Goal: Task Accomplishment & Management: Use online tool/utility

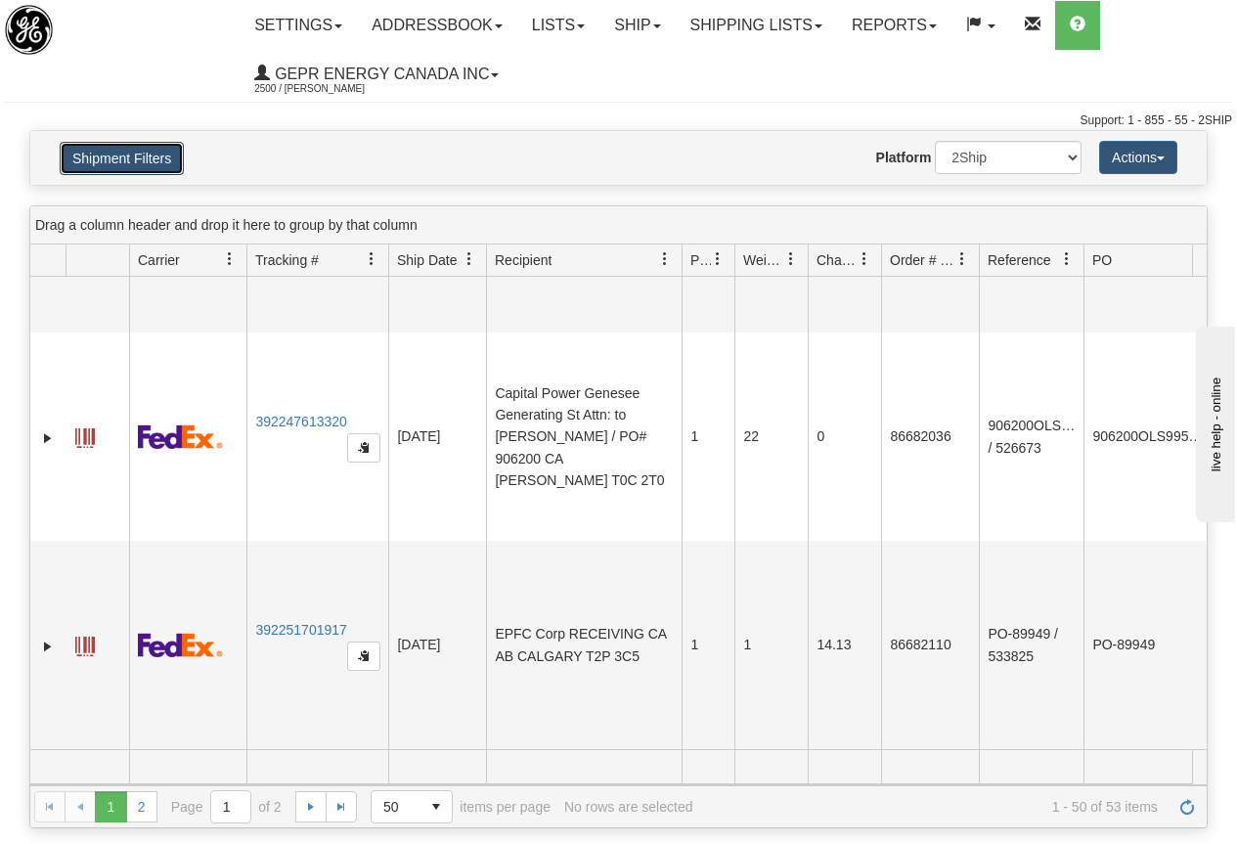
click at [123, 156] on button "Shipment Filters" at bounding box center [122, 158] width 124 height 33
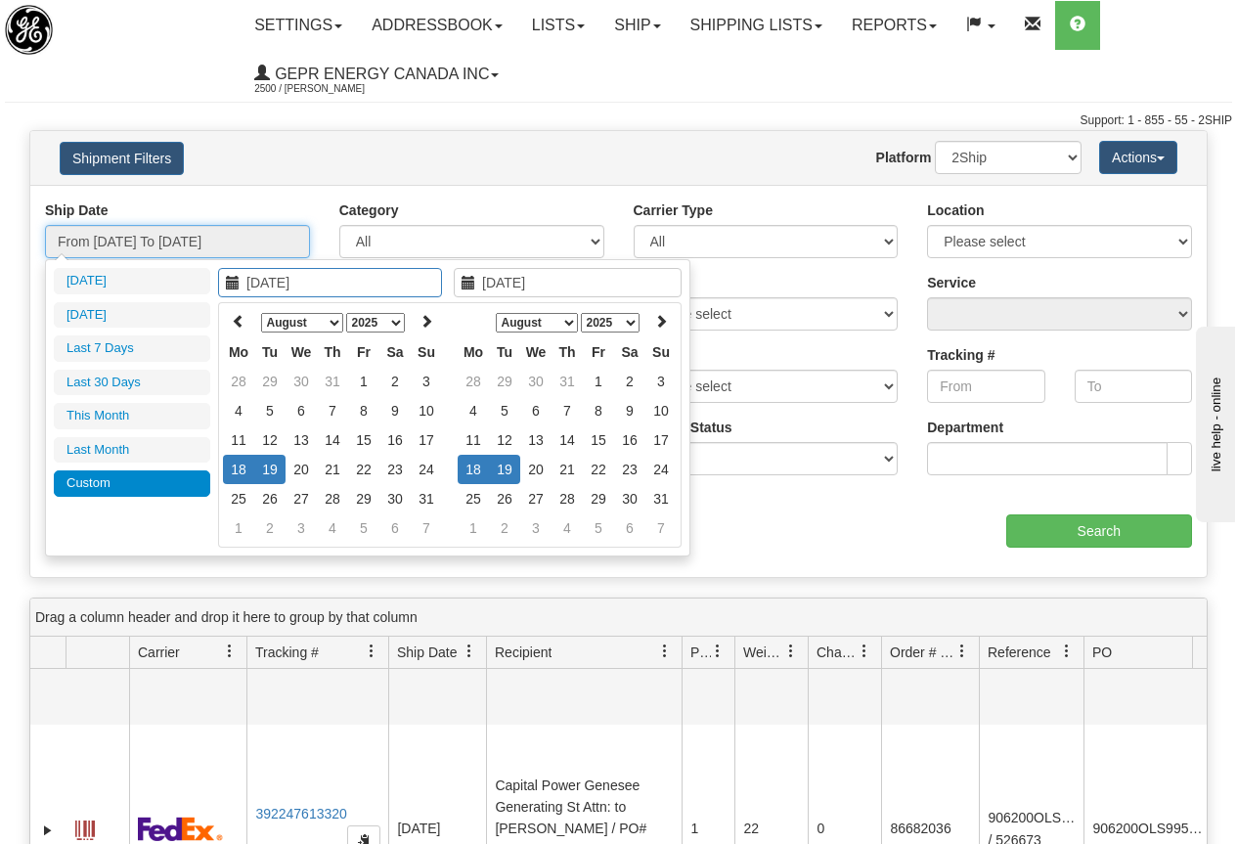
click at [187, 246] on input "From 08/18/2025 To 08/19/2025" at bounding box center [177, 241] width 265 height 33
type input "[DATE]"
type input "08/25/2025"
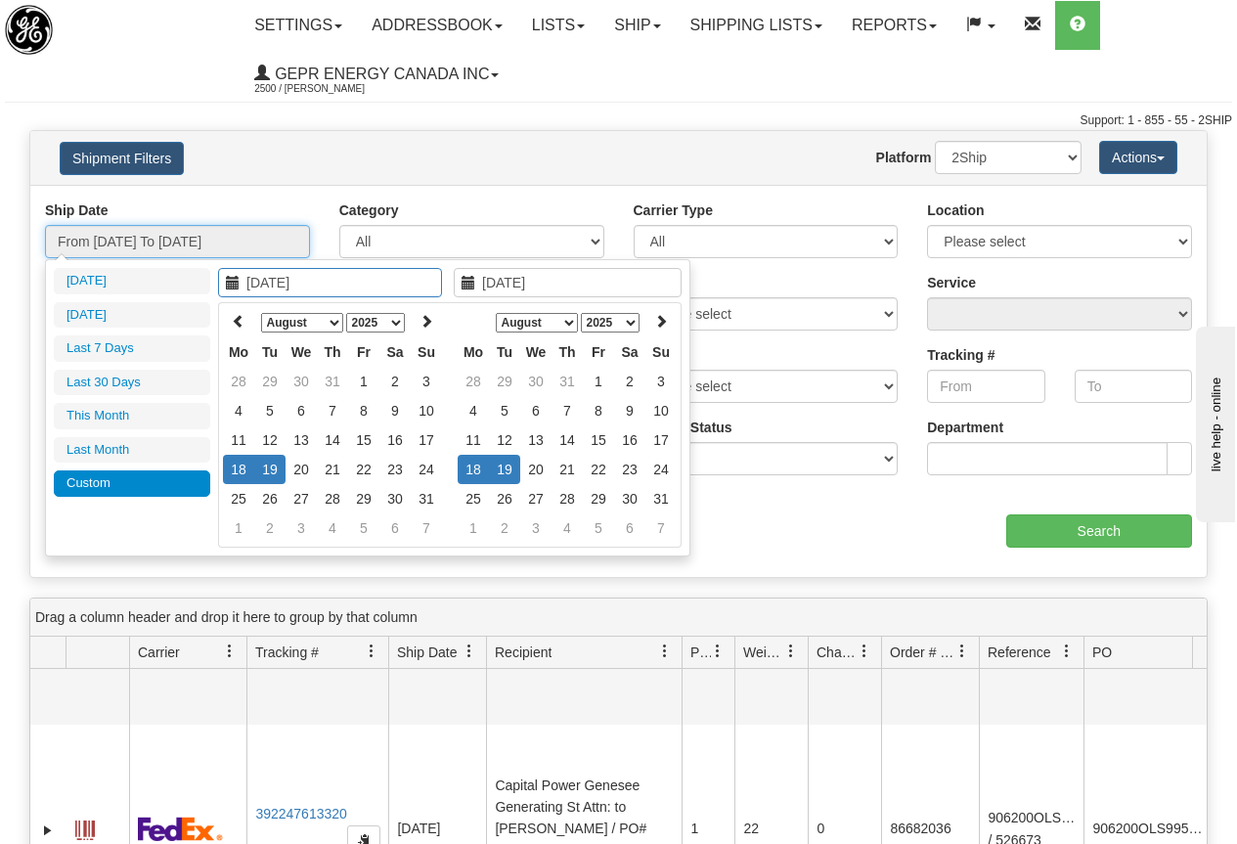
type input "08/20/2025"
type input "[DATE]"
type input "08/18/2025"
type input "08/19/2025"
type input "07/28/2025"
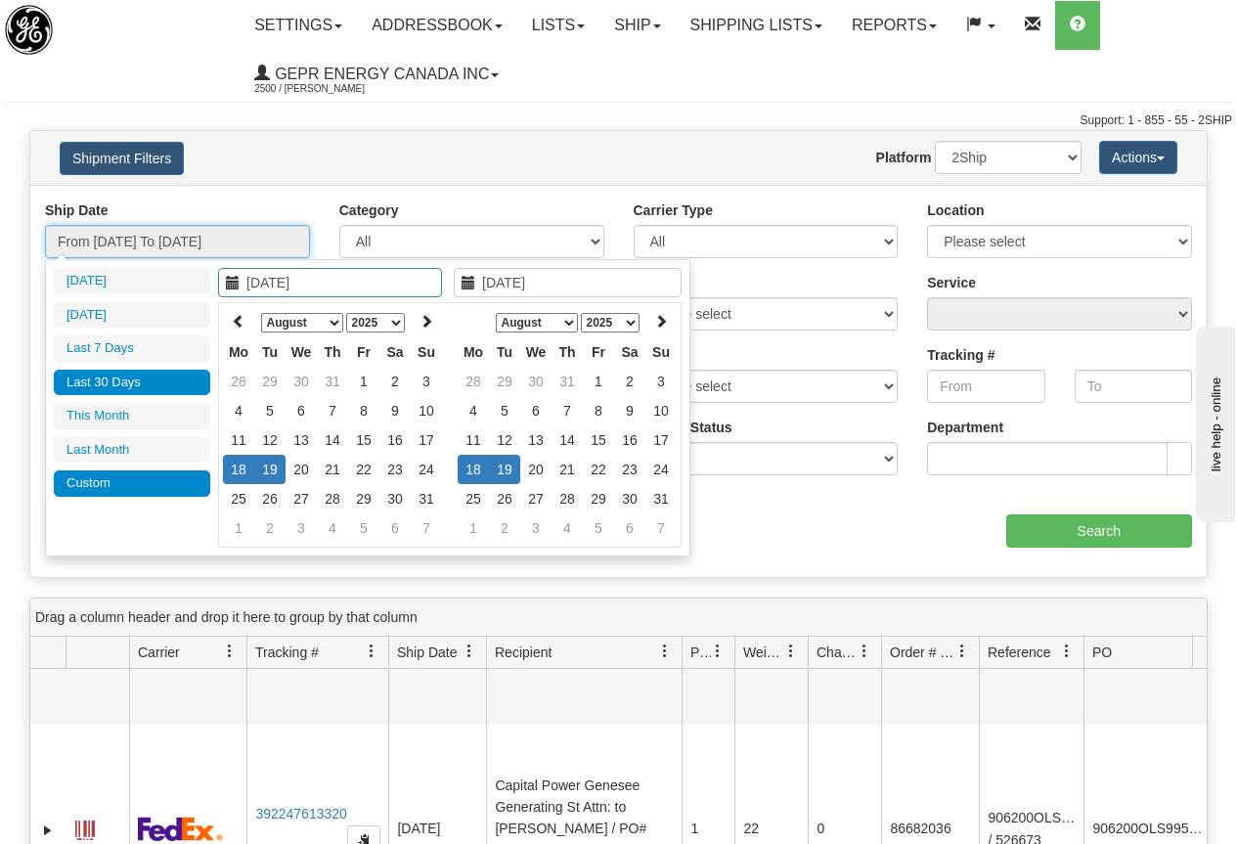
type input "[DATE]"
type input "08/18/2025"
type input "08/19/2025"
type input "08/01/2025"
type input "08/31/2025"
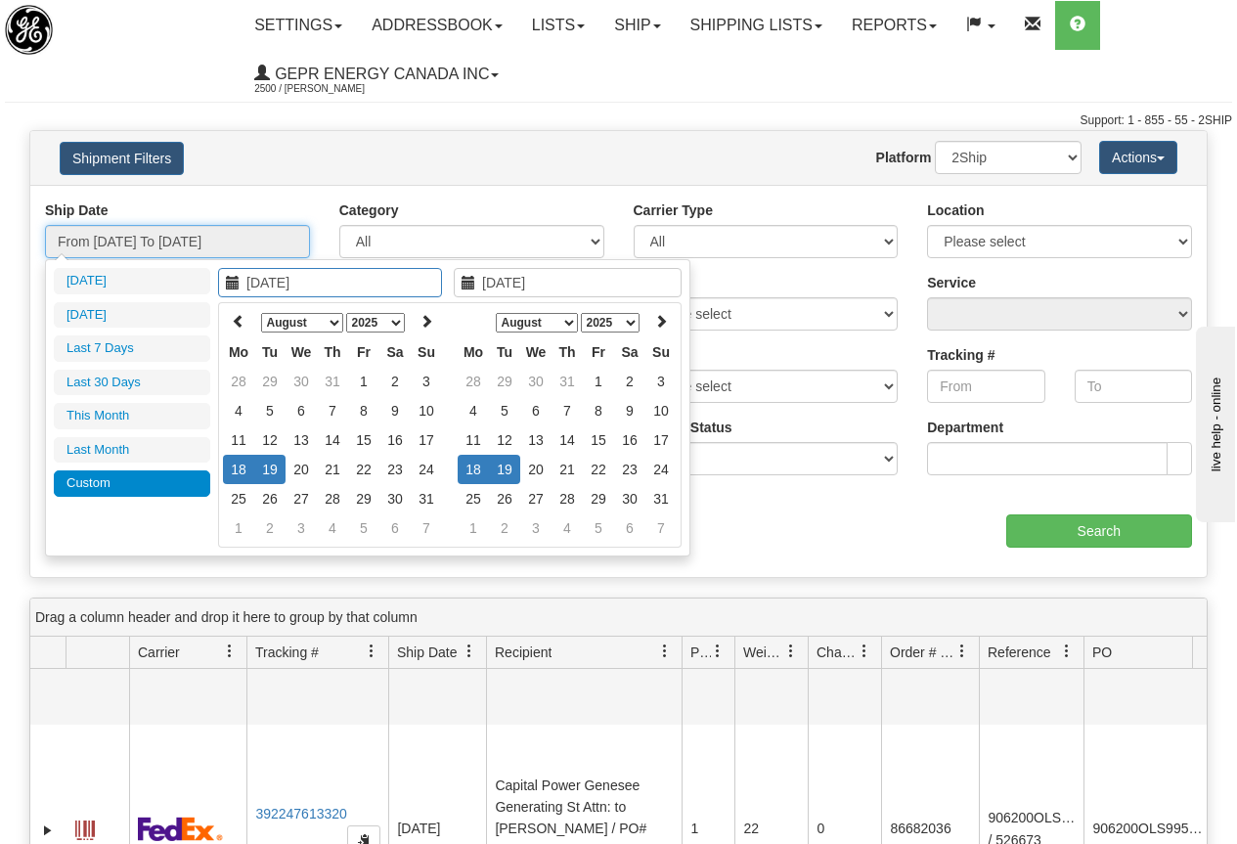
type input "08/18/2025"
type input "08/19/2025"
type input "07/28/2025"
type input "[DATE]"
type input "08/18/2025"
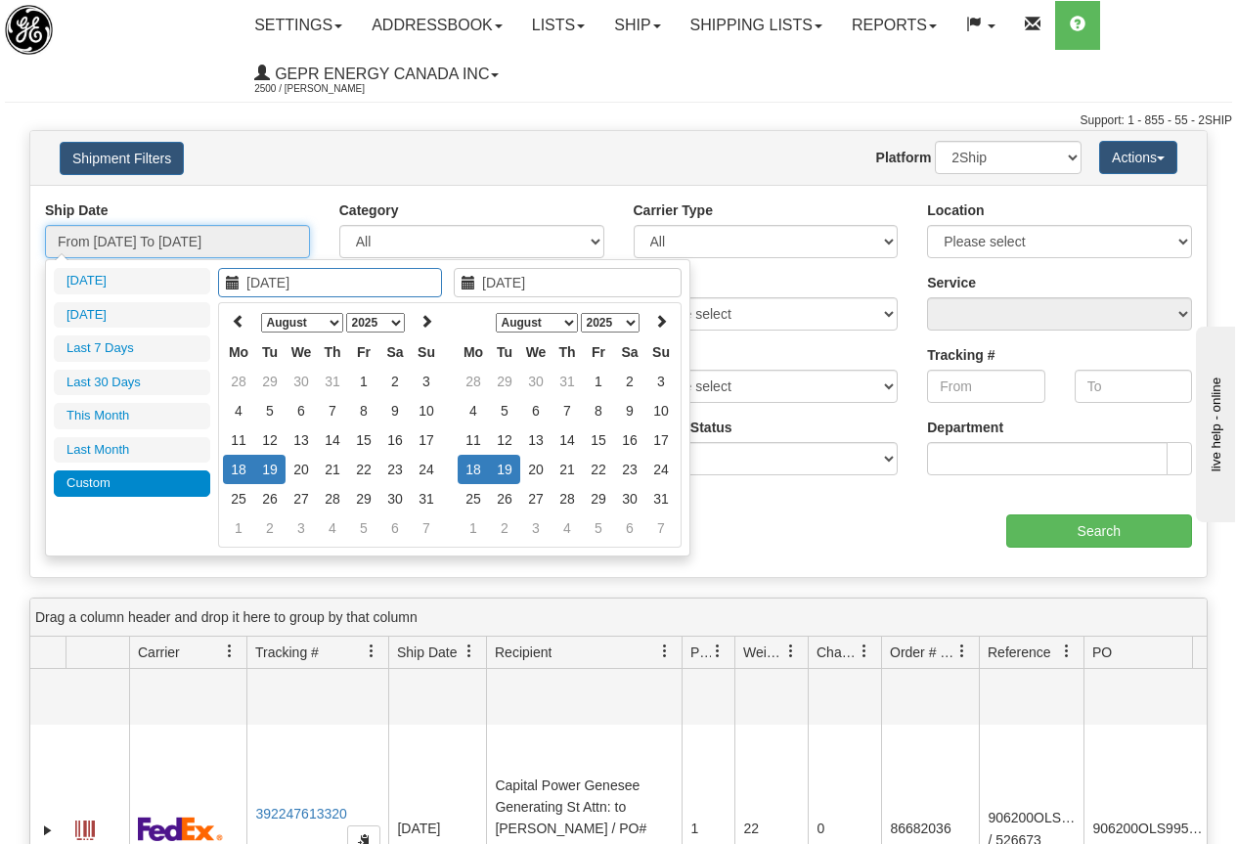
type input "08/19/2025"
type input "08/20/2025"
type input "[DATE]"
type input "08/18/2025"
type input "08/19/2025"
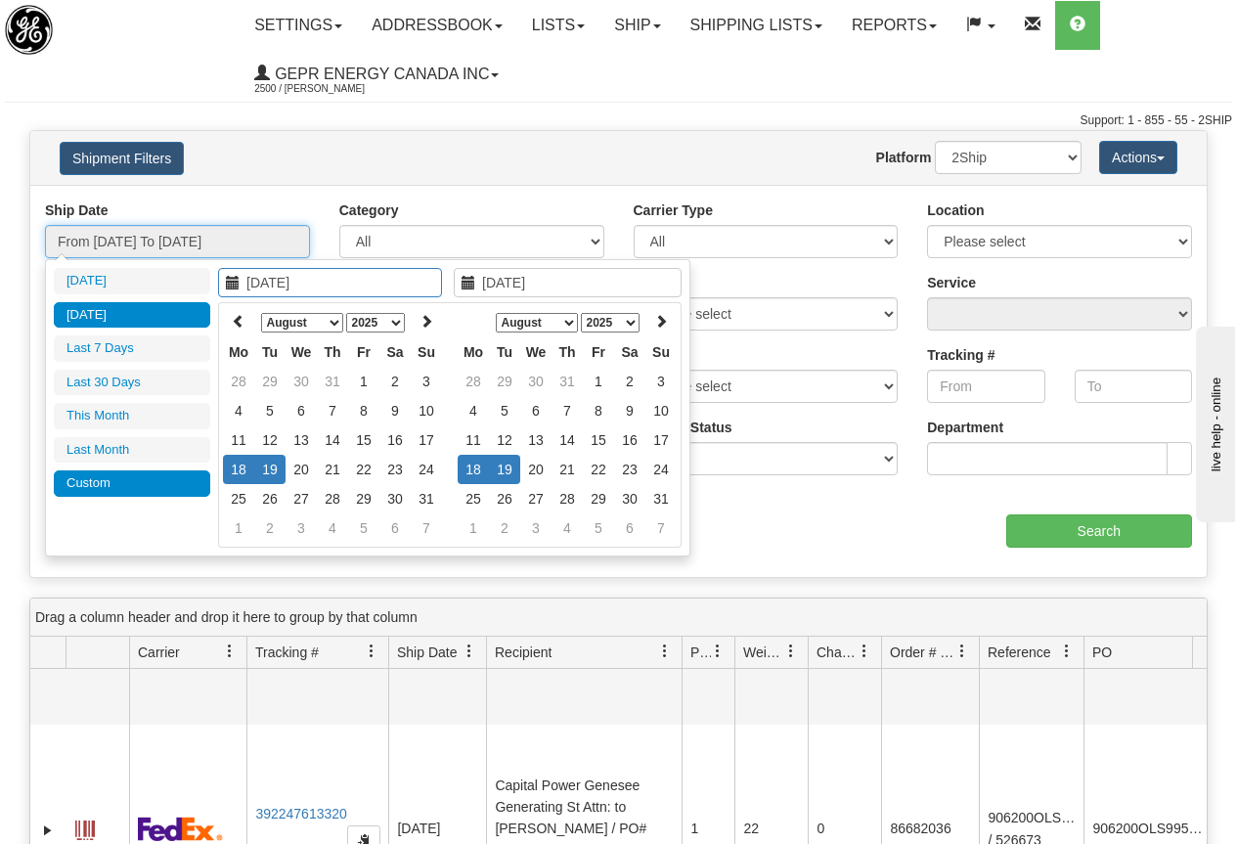
type input "08/25/2025"
type input "08/18/2025"
type input "08/19/2025"
type input "08/20/2025"
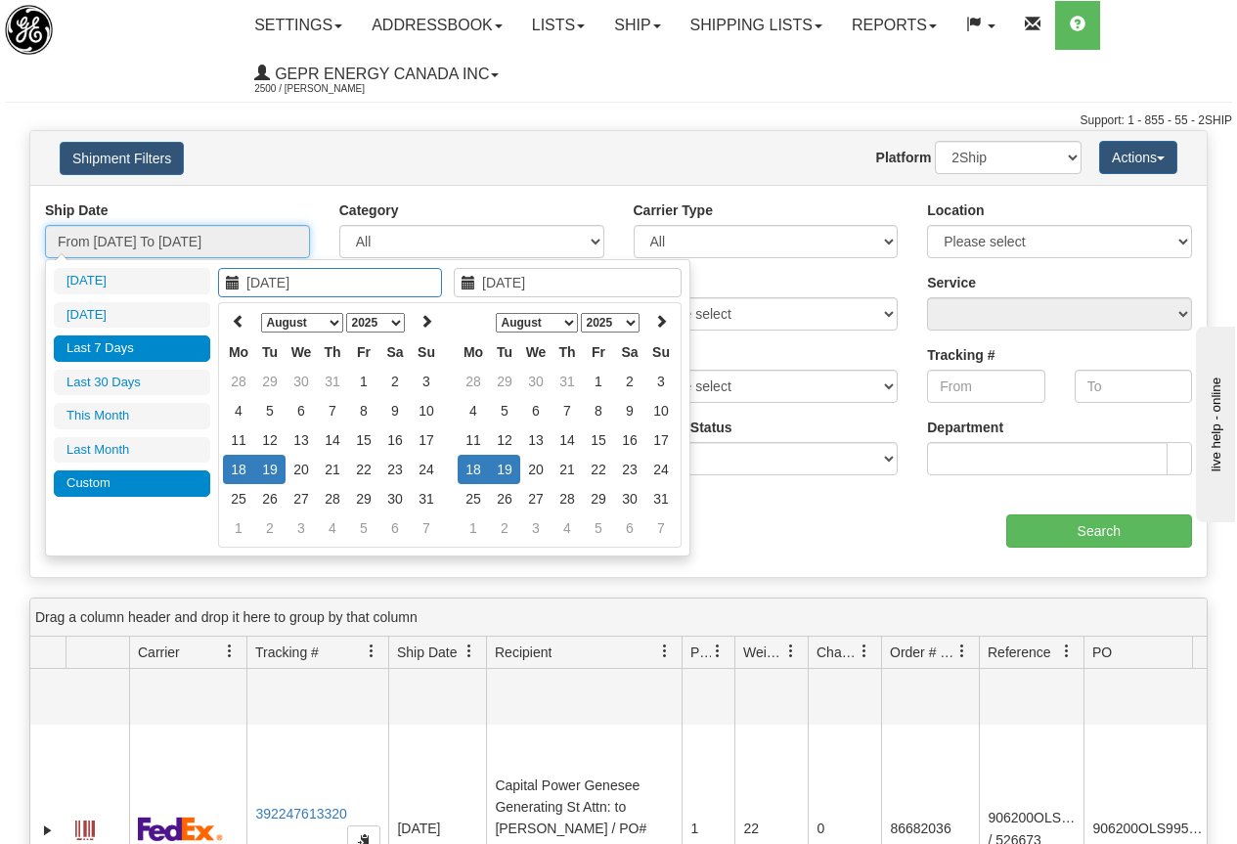
type input "[DATE]"
type input "08/18/2025"
type input "08/19/2025"
type input "07/28/2025"
type input "[DATE]"
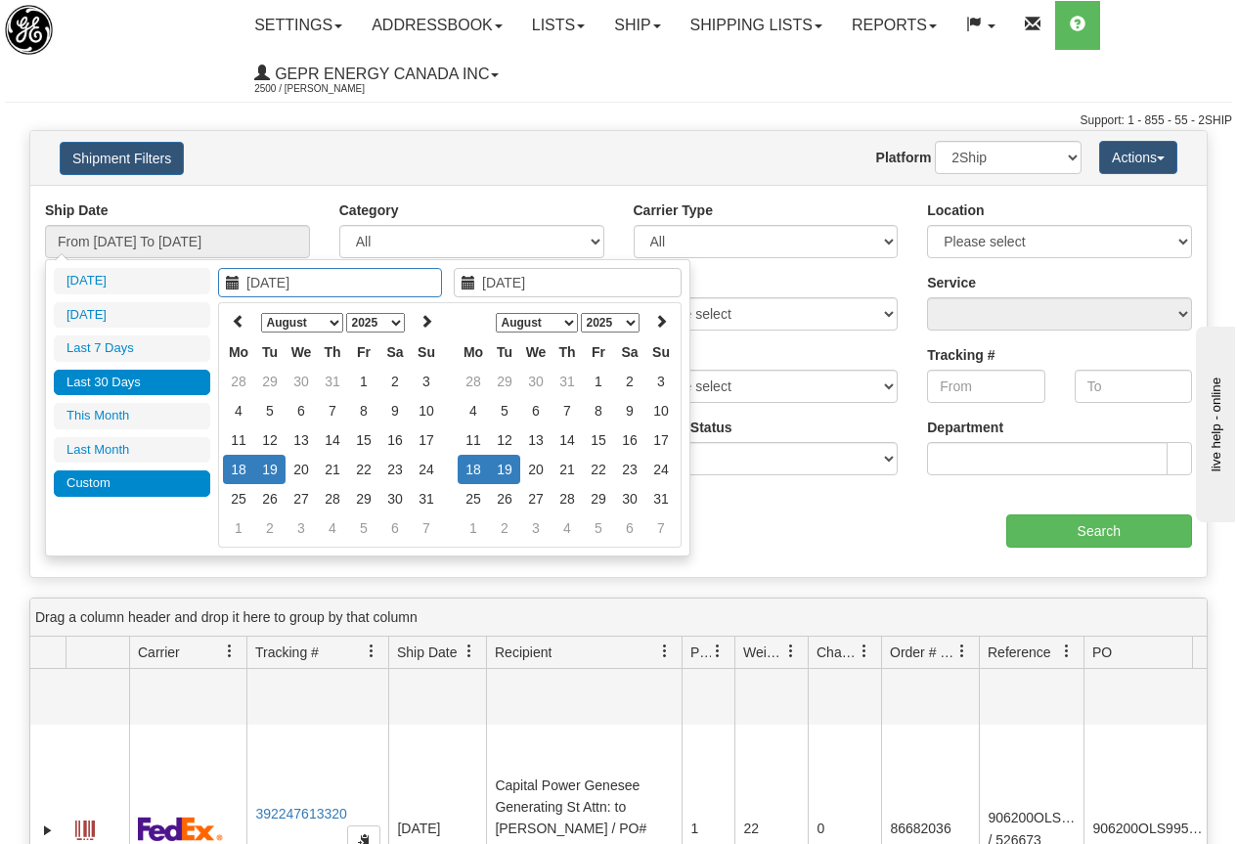
click at [119, 379] on li "Last 30 Days" at bounding box center [132, 383] width 156 height 26
type input "From 07/28/2025 To 08/26/2025"
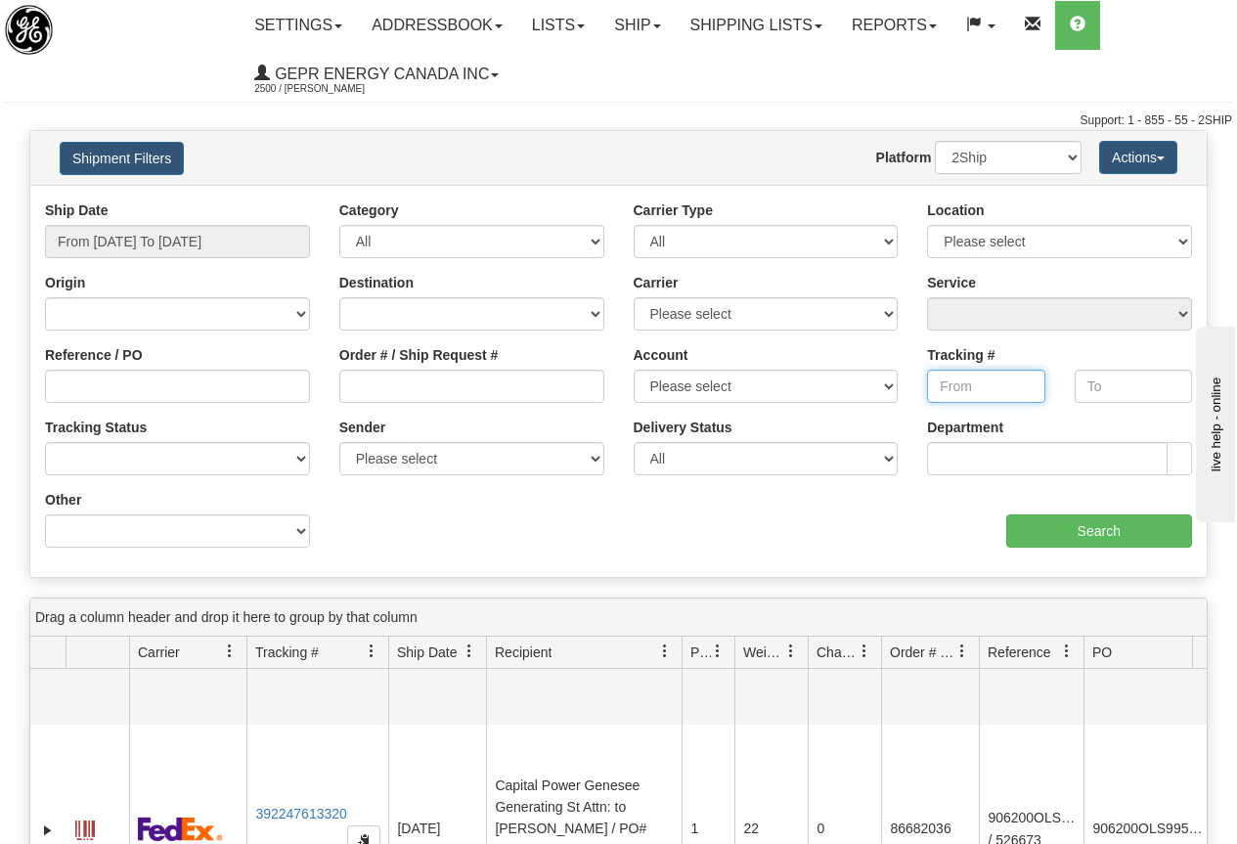
click at [957, 384] on input "Tracking #" at bounding box center [985, 386] width 117 height 33
paste input "1220367632"
type input "1220367632"
click at [1094, 524] on input "Search" at bounding box center [1099, 530] width 187 height 33
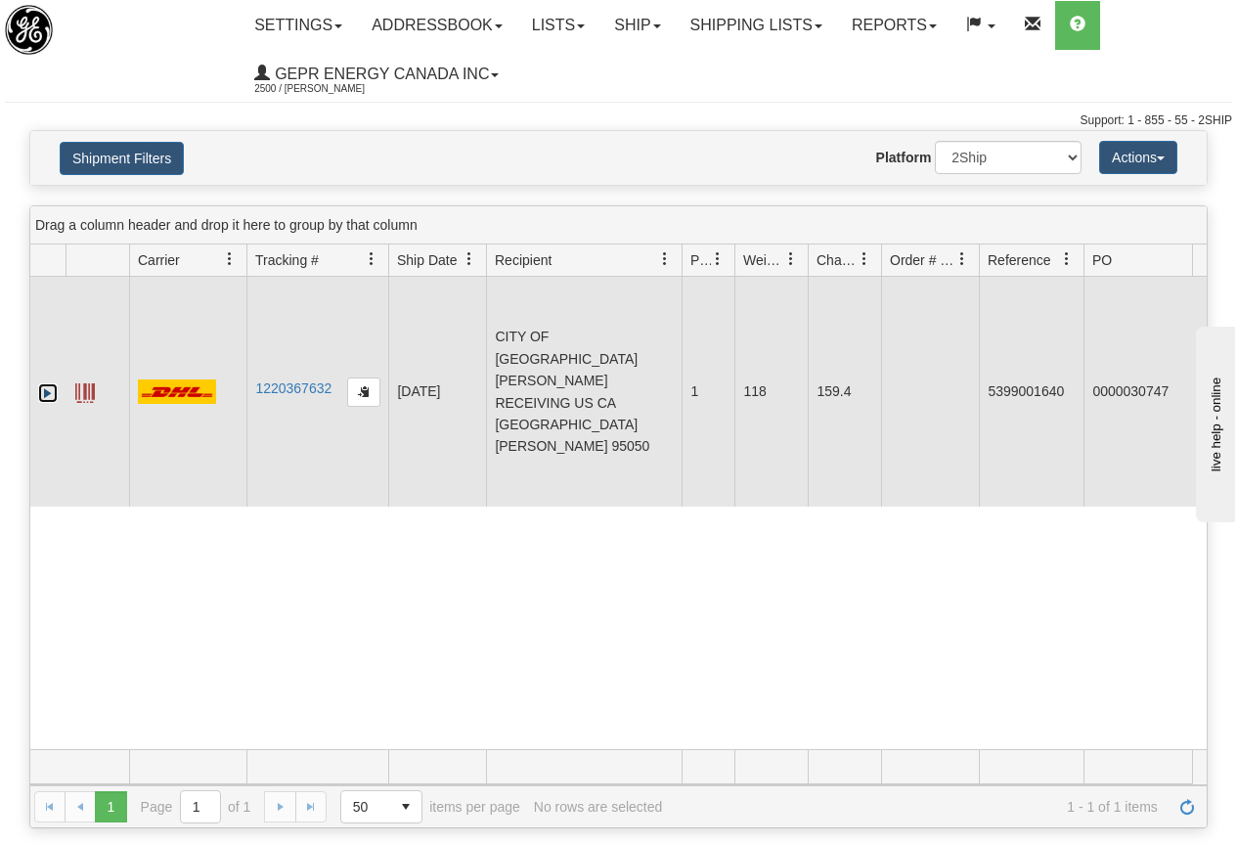
click at [47, 403] on link "Expand" at bounding box center [48, 393] width 20 height 20
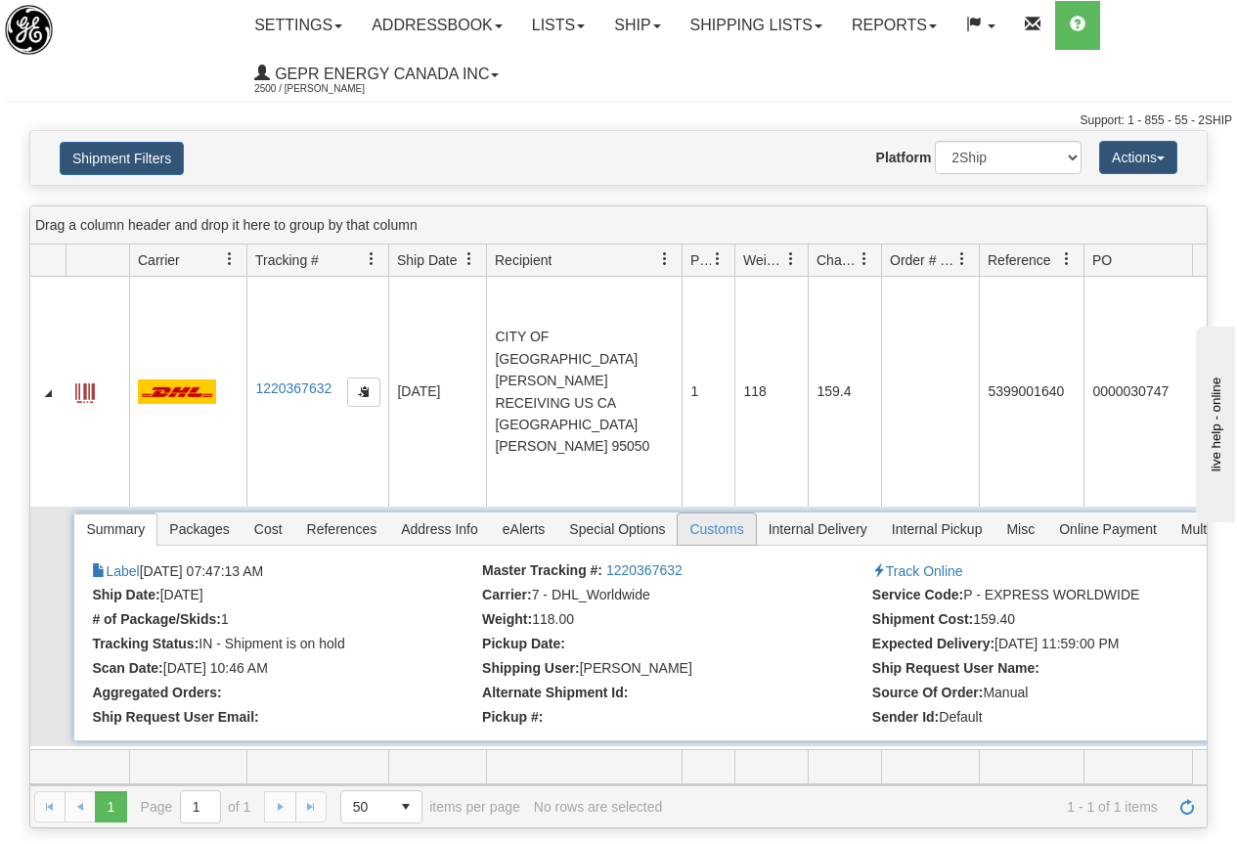
click at [707, 545] on span "Customs" at bounding box center [716, 528] width 77 height 31
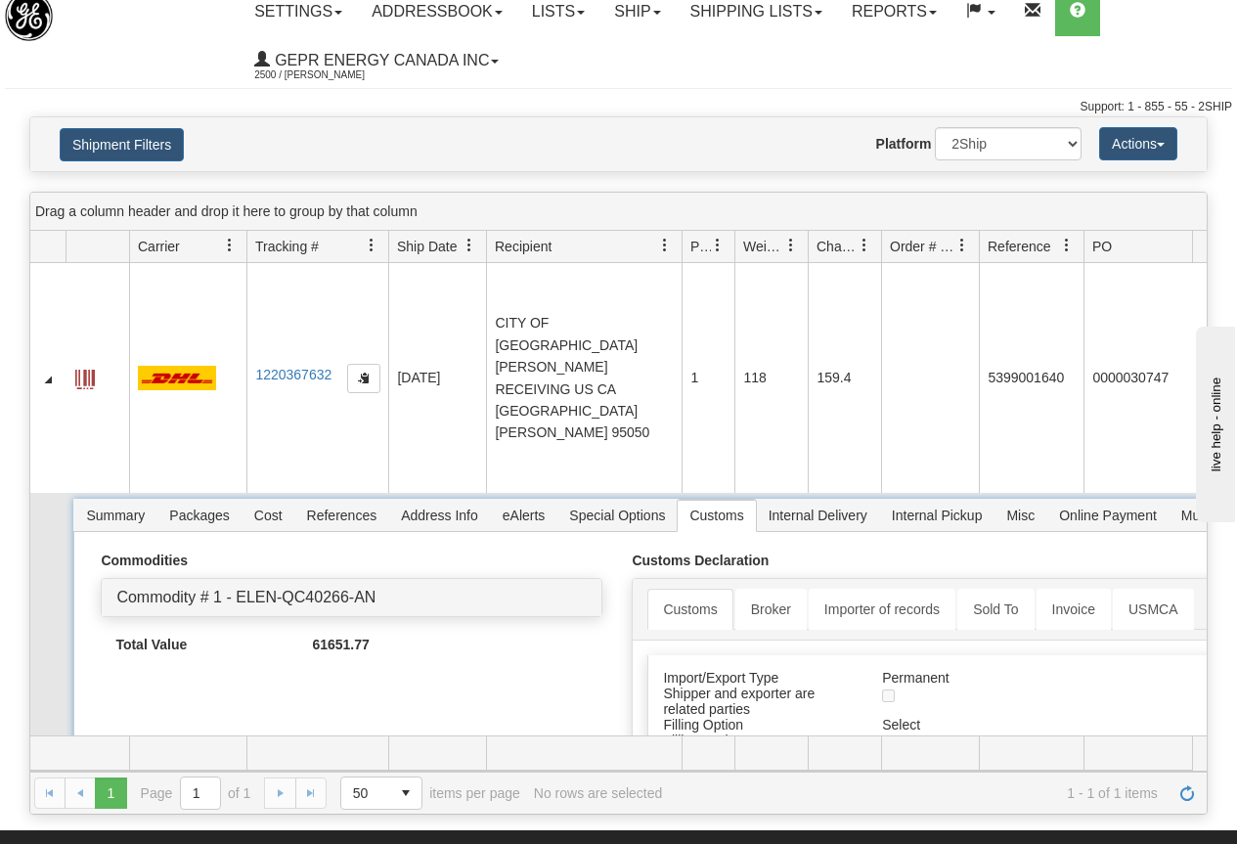
scroll to position [98, 0]
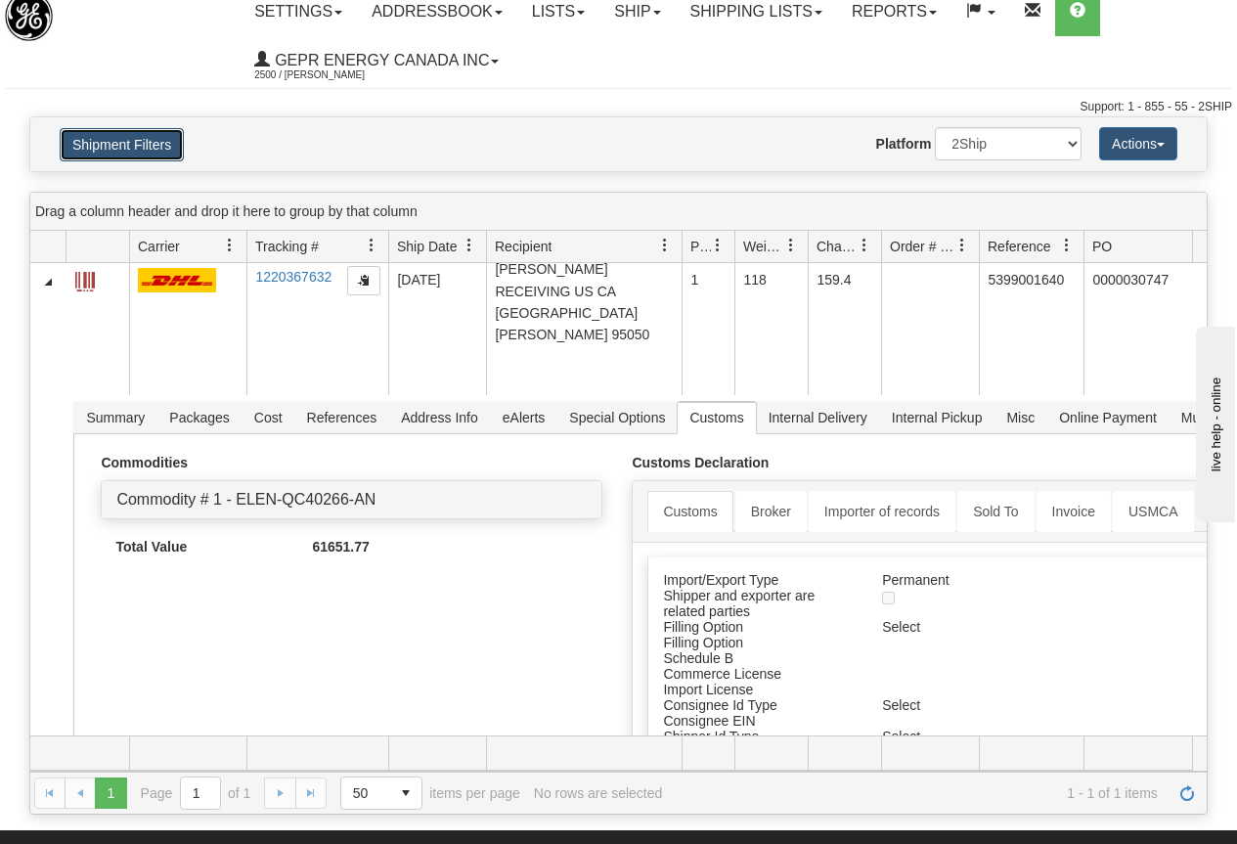
click at [117, 144] on button "Shipment Filters" at bounding box center [122, 144] width 124 height 33
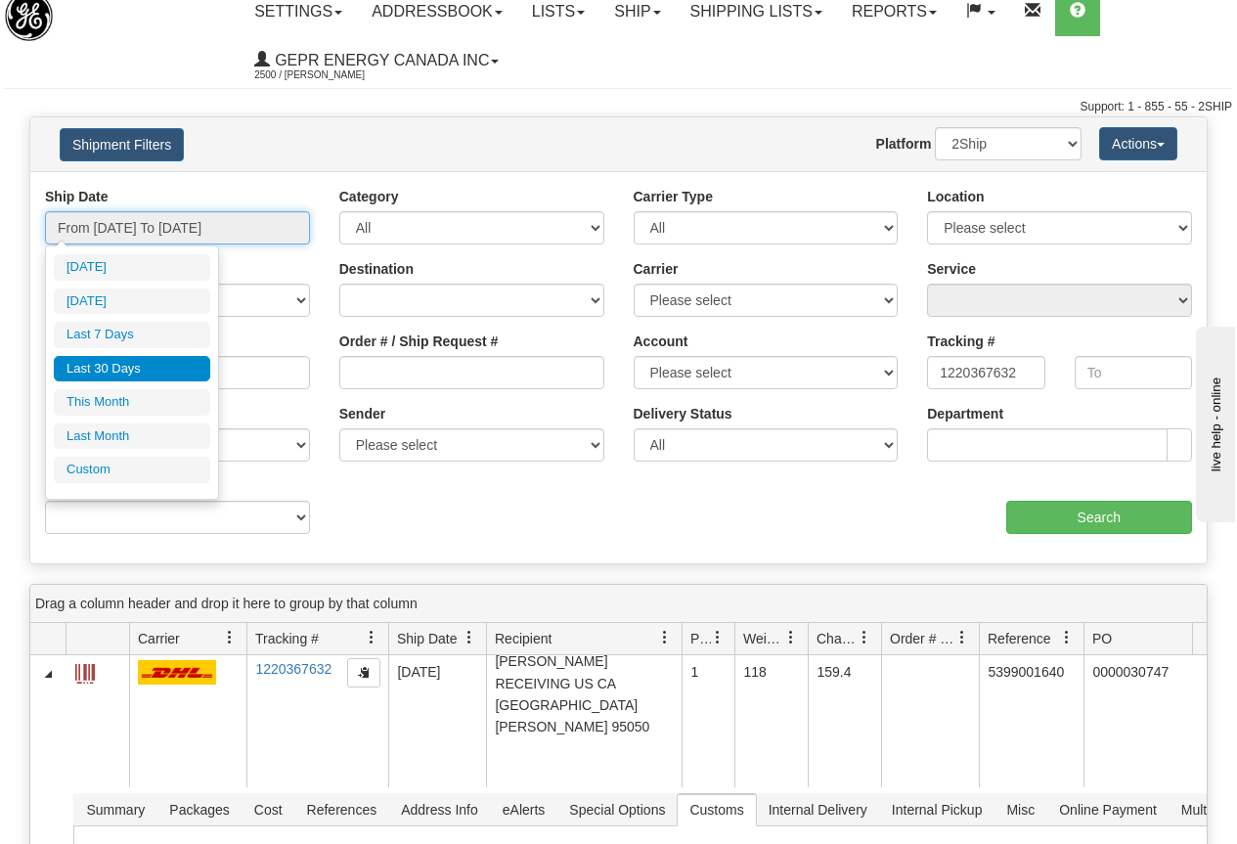
click at [151, 229] on input "From 07/28/2025 To 08/26/2025" at bounding box center [177, 227] width 265 height 33
type input "08/25/2025"
type input "07/28/2025"
type input "[DATE]"
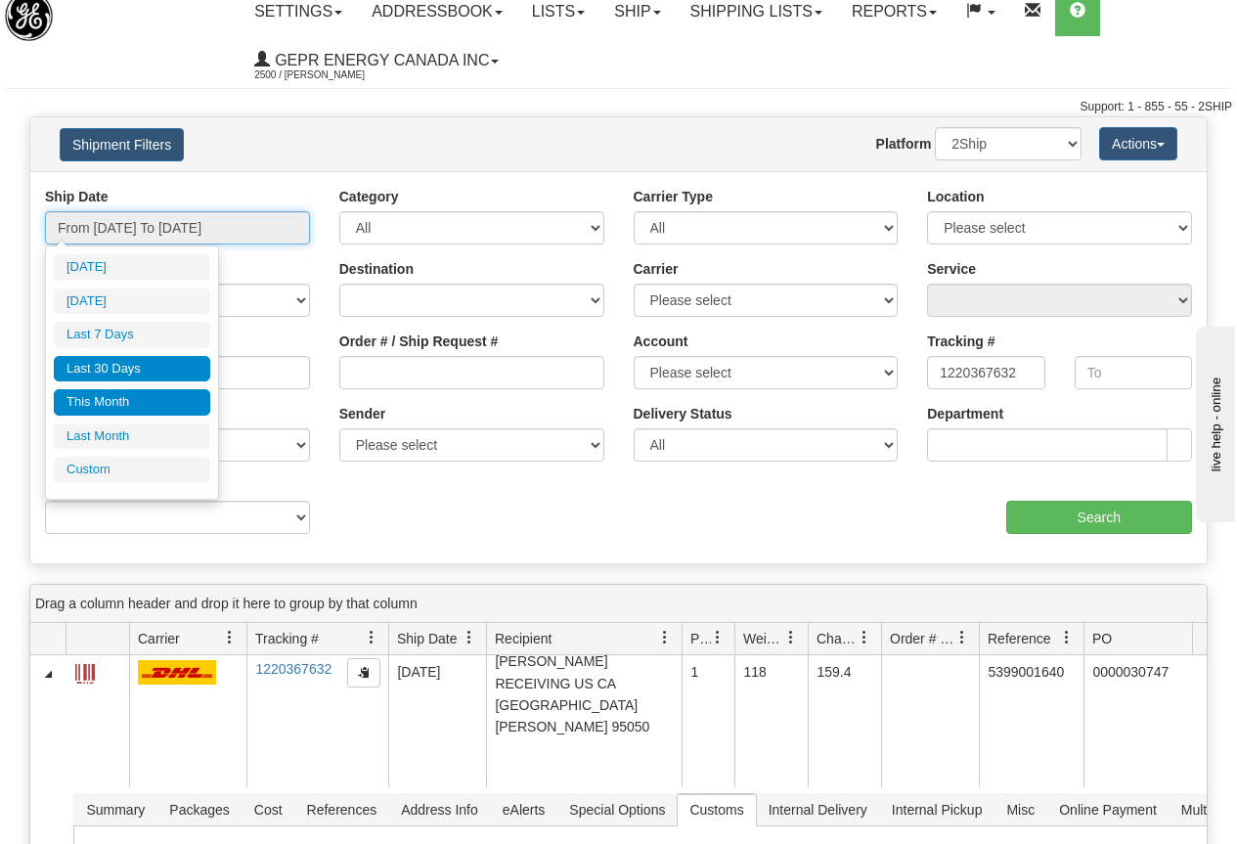
type input "08/01/2025"
type input "08/31/2025"
type input "07/28/2025"
type input "[DATE]"
type input "07/01/2025"
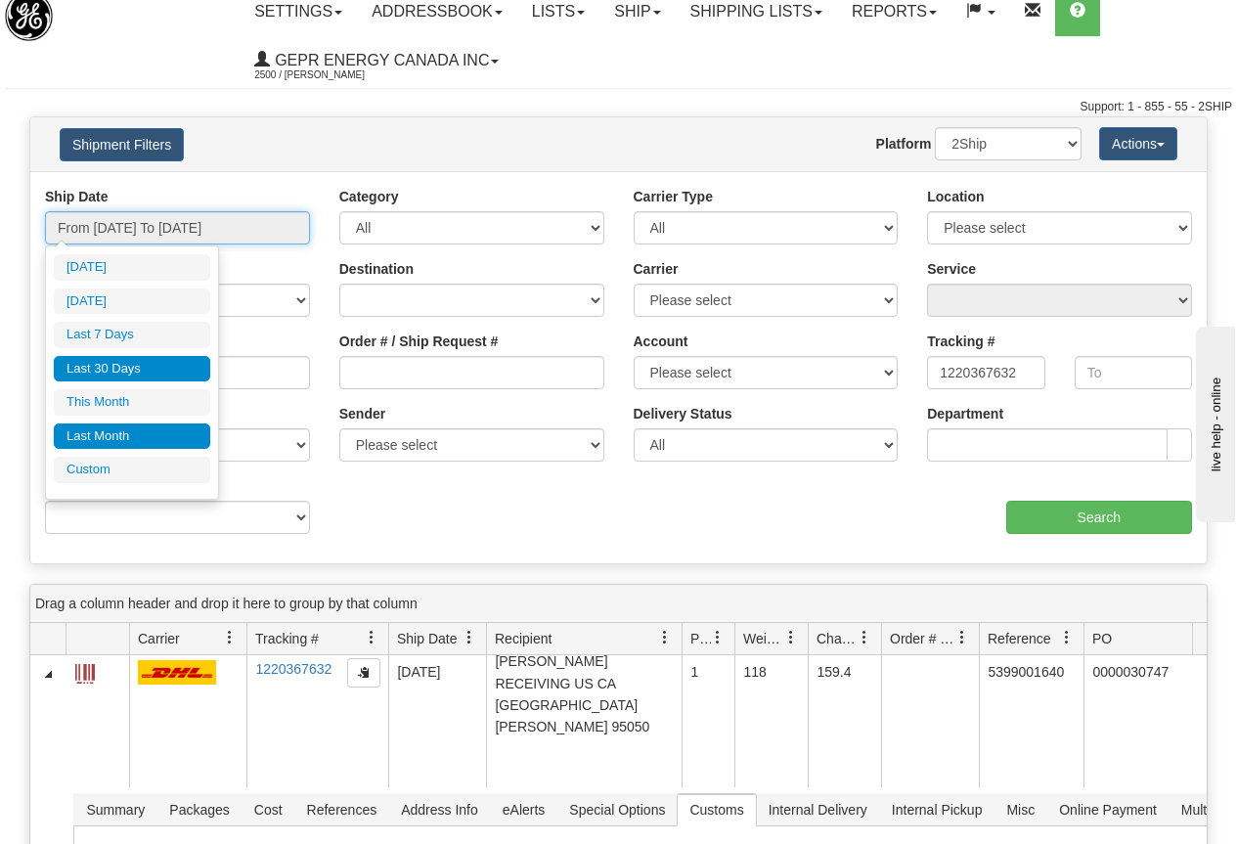
type input "07/31/2025"
type input "07/28/2025"
type input "[DATE]"
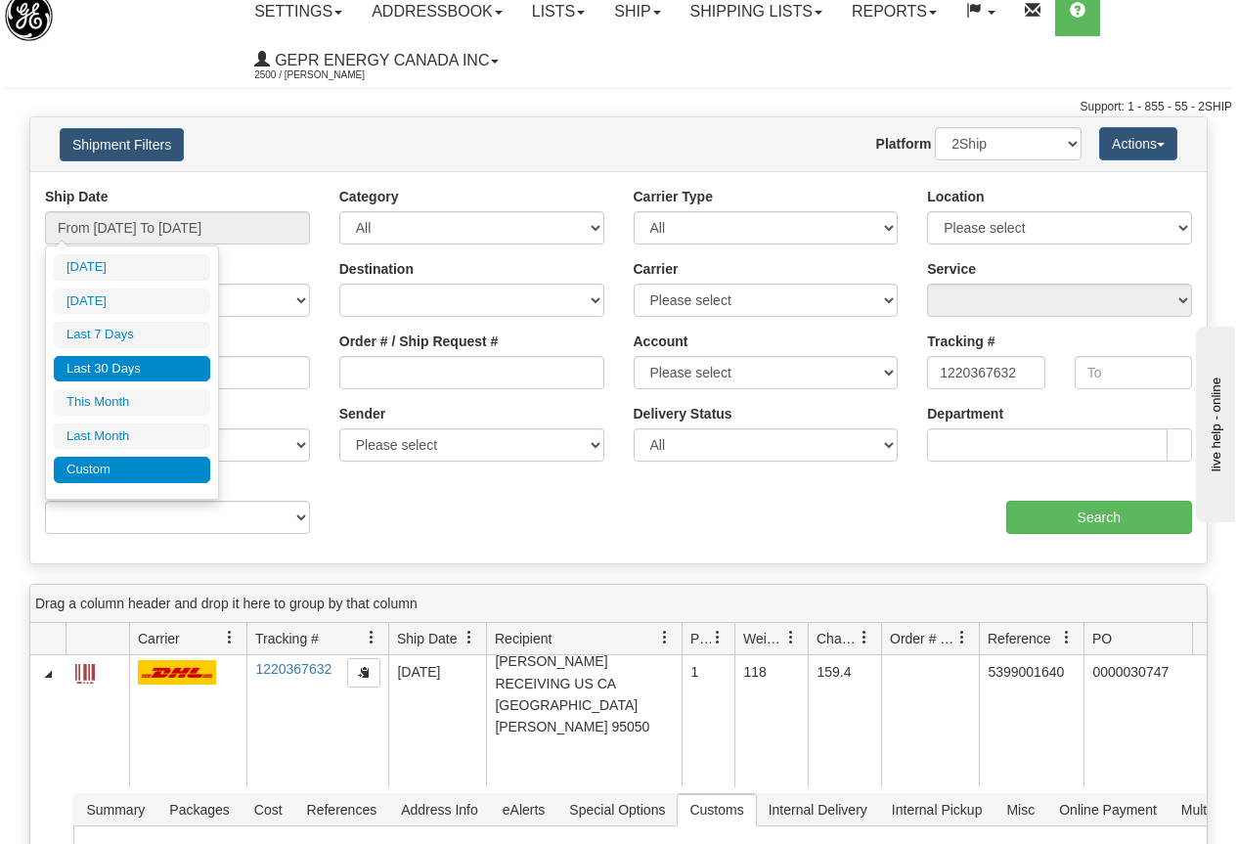
click at [110, 469] on li "Custom" at bounding box center [132, 470] width 156 height 26
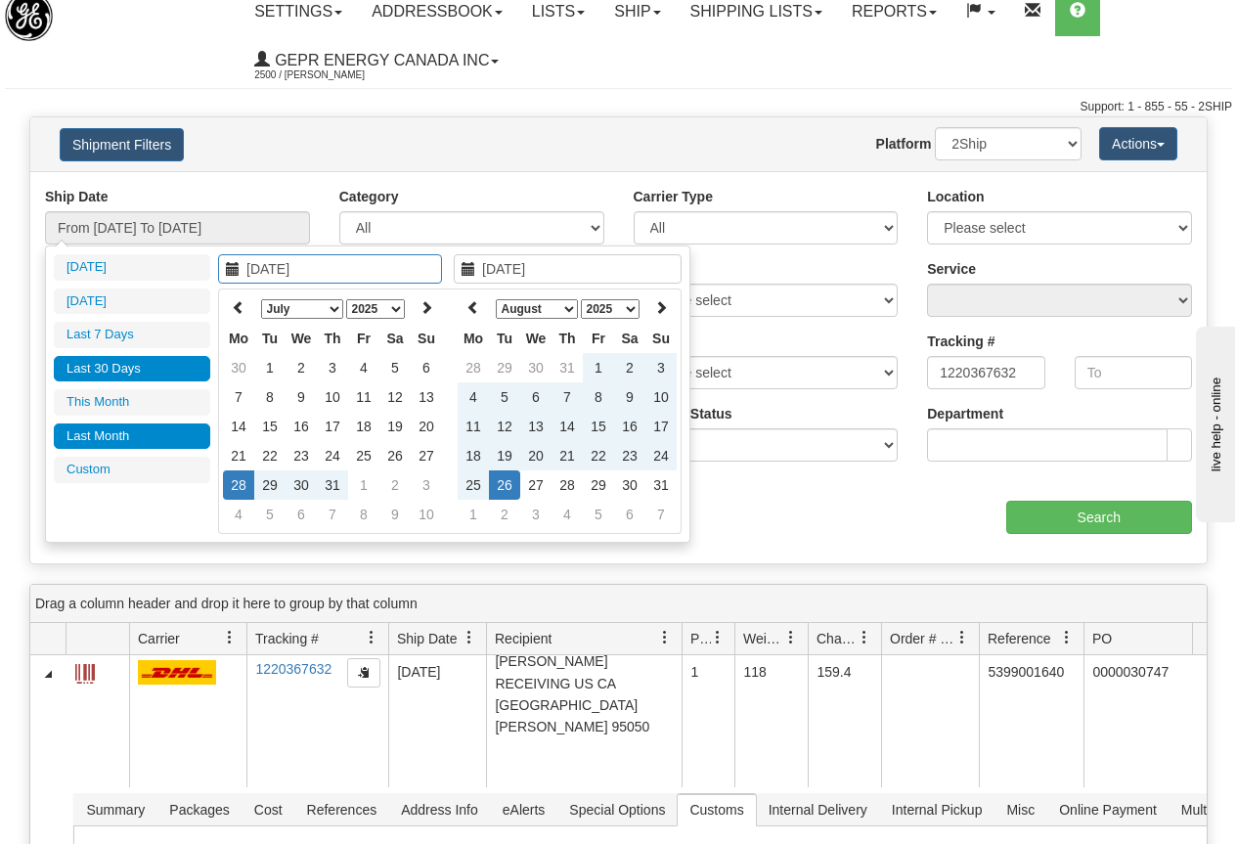
type input "07/01/2025"
type input "07/31/2025"
type input "07/28/2025"
type input "[DATE]"
click at [236, 306] on icon at bounding box center [239, 307] width 14 height 14
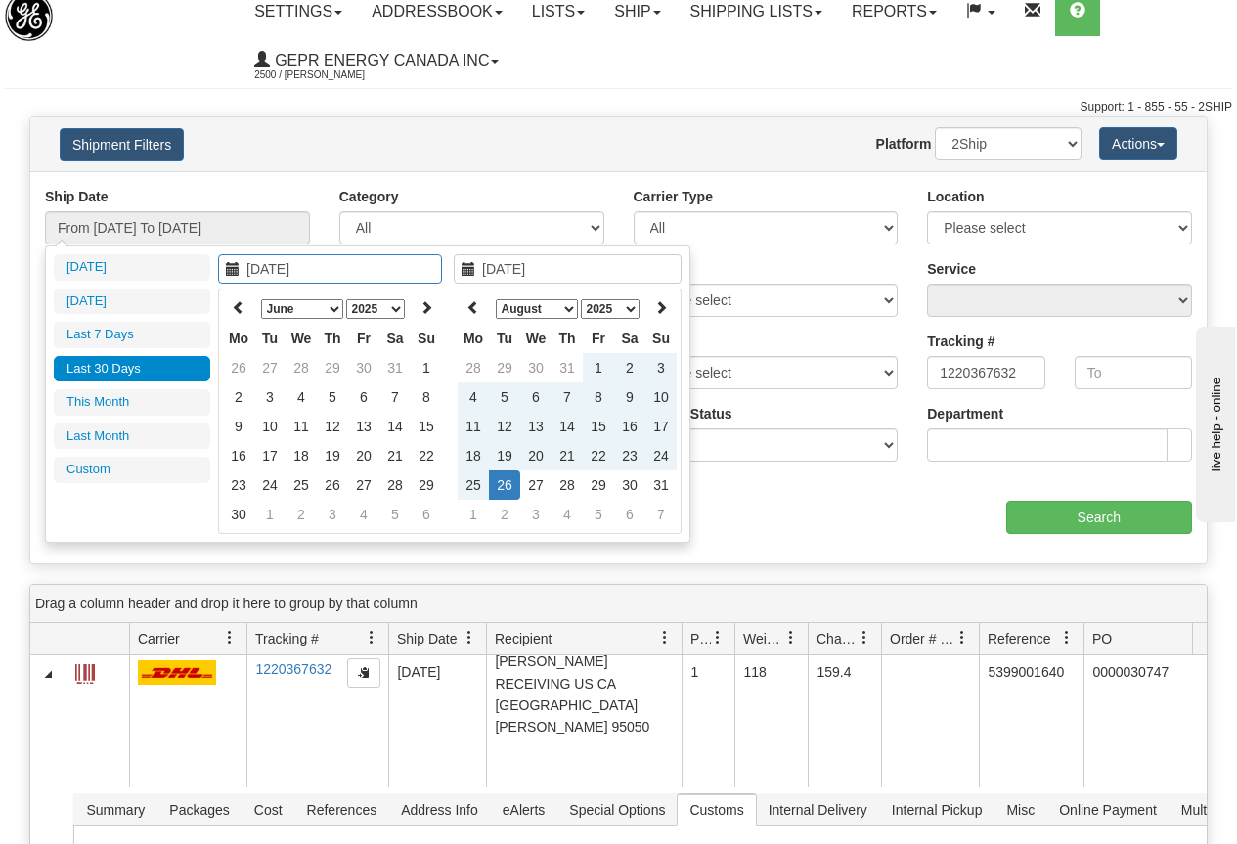
click at [236, 306] on icon at bounding box center [239, 307] width 14 height 14
click at [236, 305] on icon at bounding box center [239, 307] width 14 height 14
click at [236, 304] on icon at bounding box center [239, 307] width 14 height 14
type input "03/01/2025"
click at [392, 373] on td "1" at bounding box center [394, 367] width 31 height 29
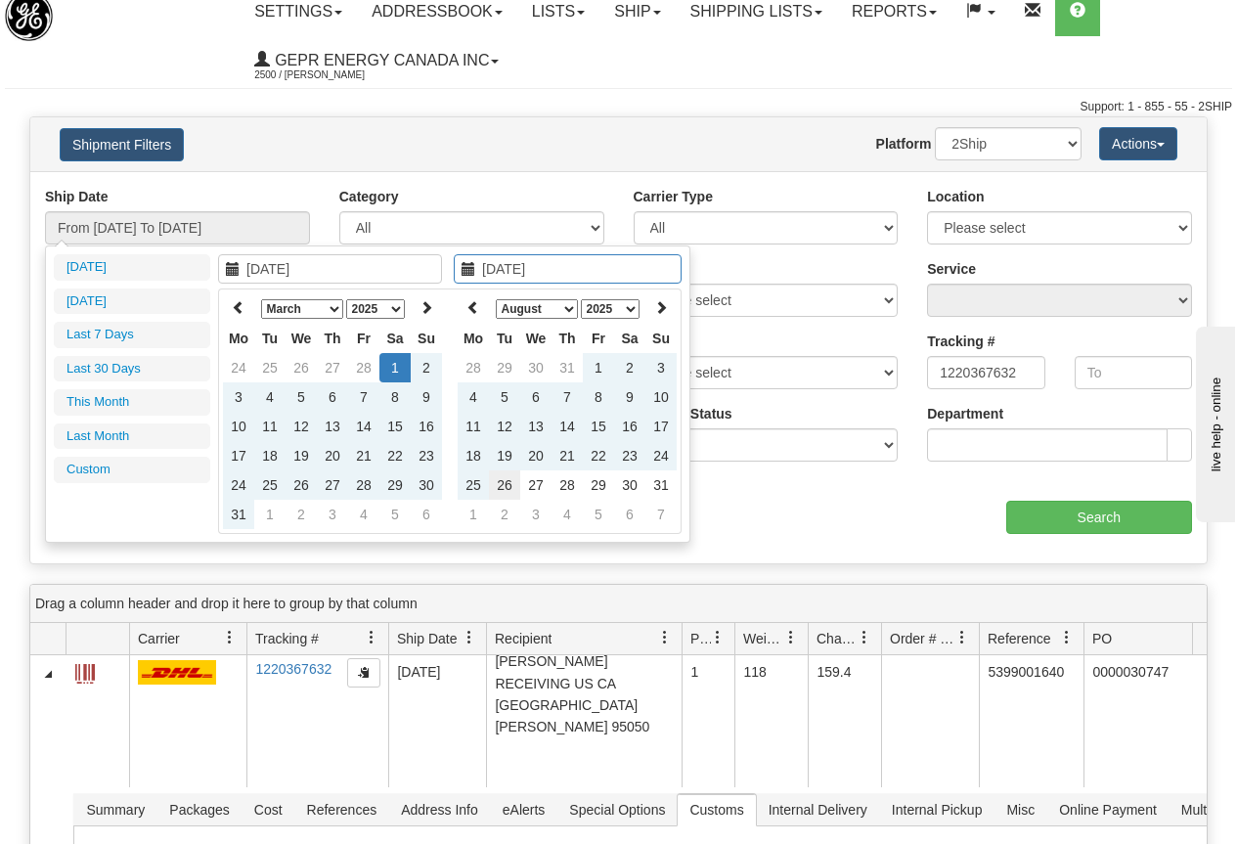
type input "[DATE]"
click at [505, 481] on td "26" at bounding box center [504, 484] width 31 height 29
type input "From 03/01/2025 To 08/26/2025"
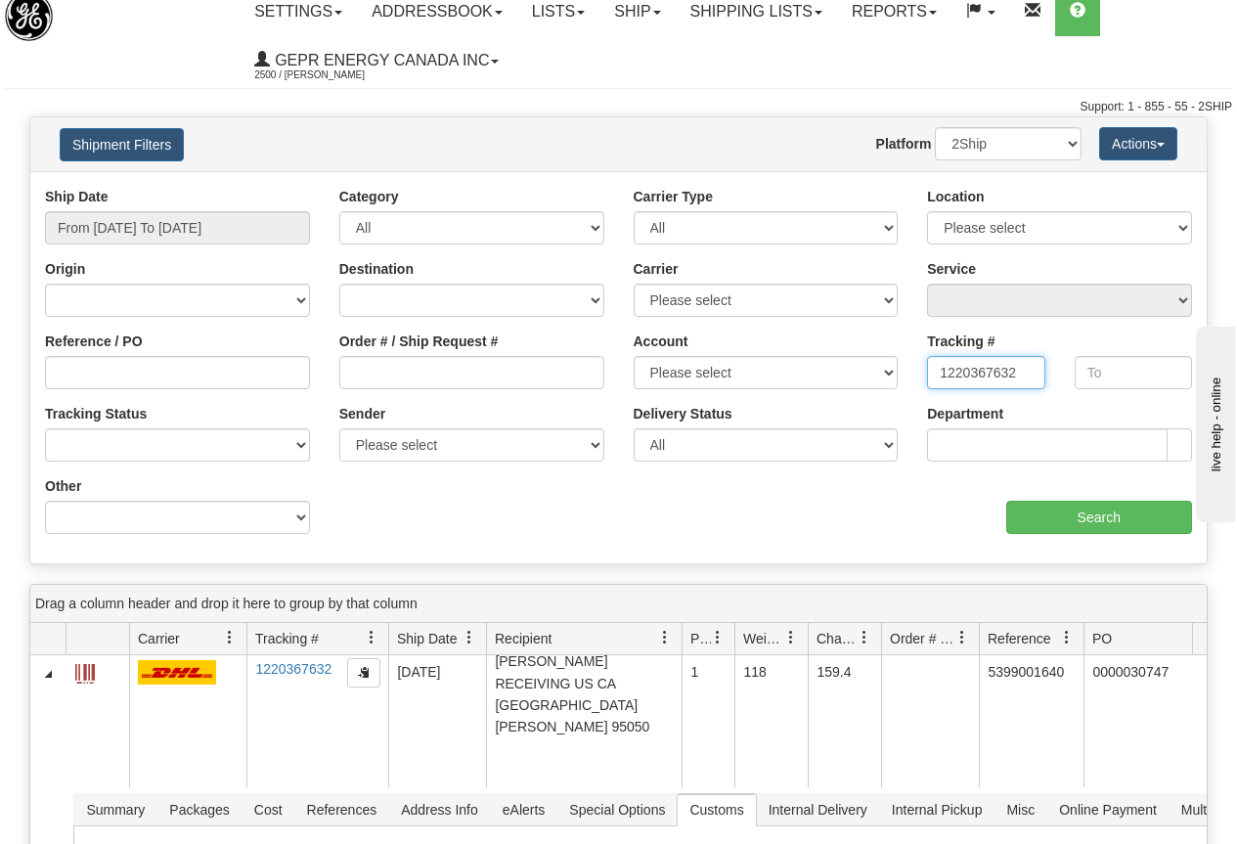
click at [933, 367] on input "1220367632" at bounding box center [985, 372] width 117 height 33
type input "2"
click at [165, 515] on select "Billing Account # Billing Type BOL # (LTL) Commodity Or Documents Consolidation…" at bounding box center [177, 517] width 265 height 33
select select "Recipient_ZIP"
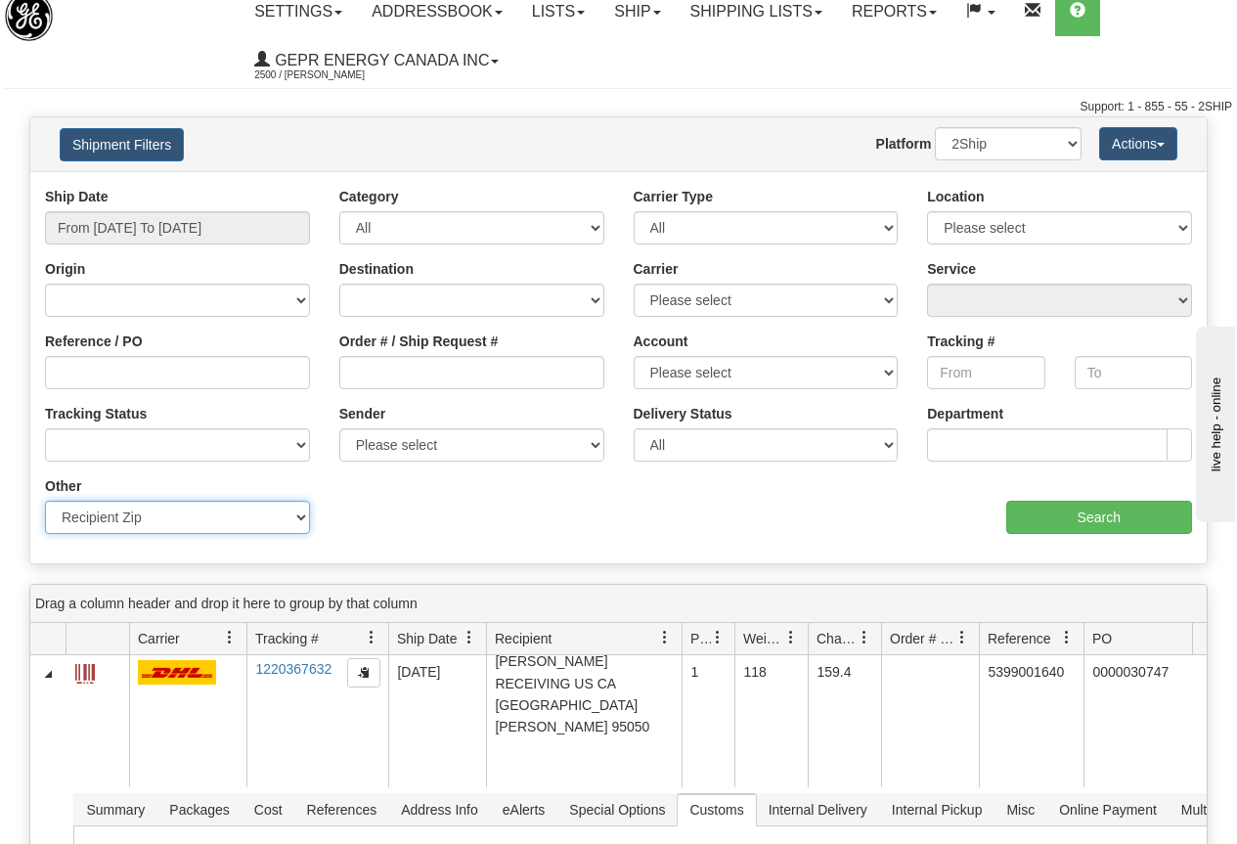
click at [45, 501] on select "Billing Account # Billing Type BOL # (LTL) Commodity Or Documents Consolidation…" at bounding box center [177, 517] width 265 height 33
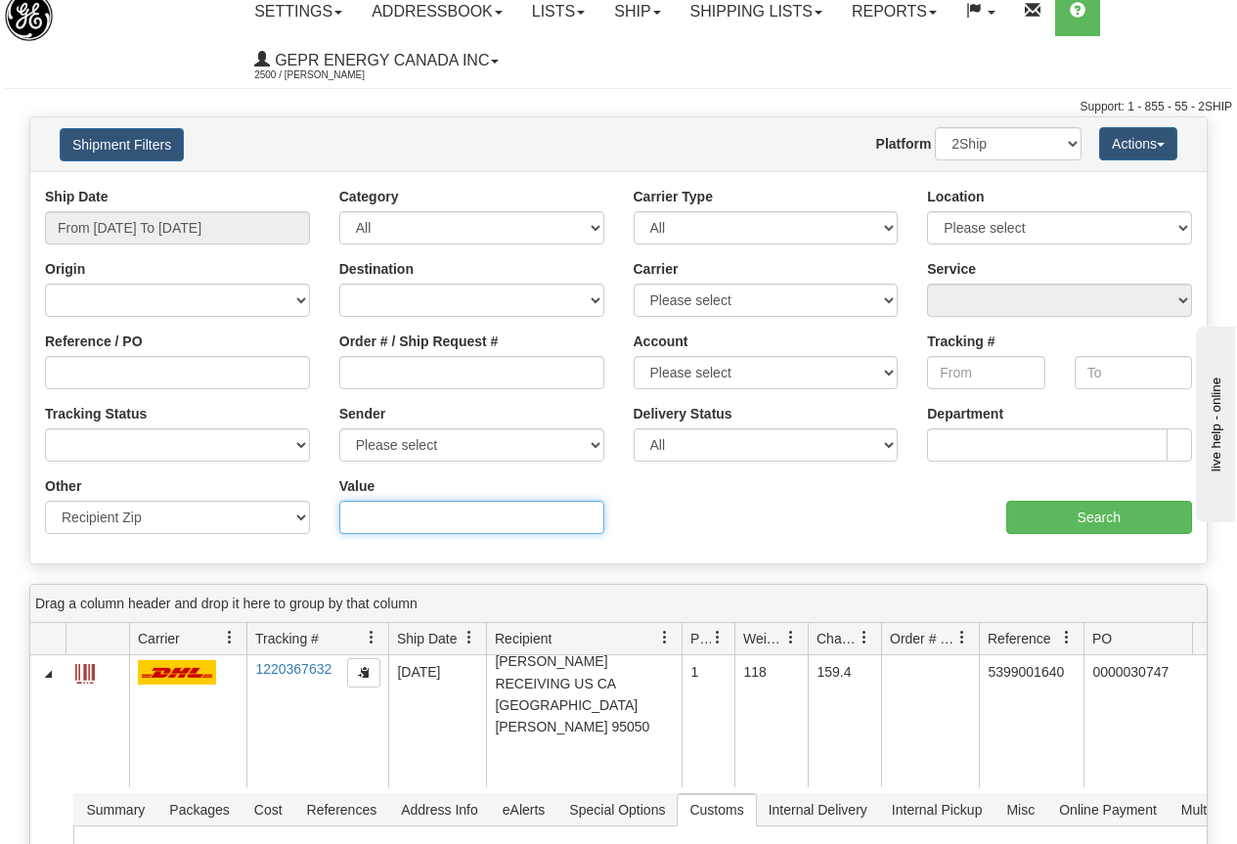
click at [374, 517] on input "Value" at bounding box center [471, 517] width 265 height 33
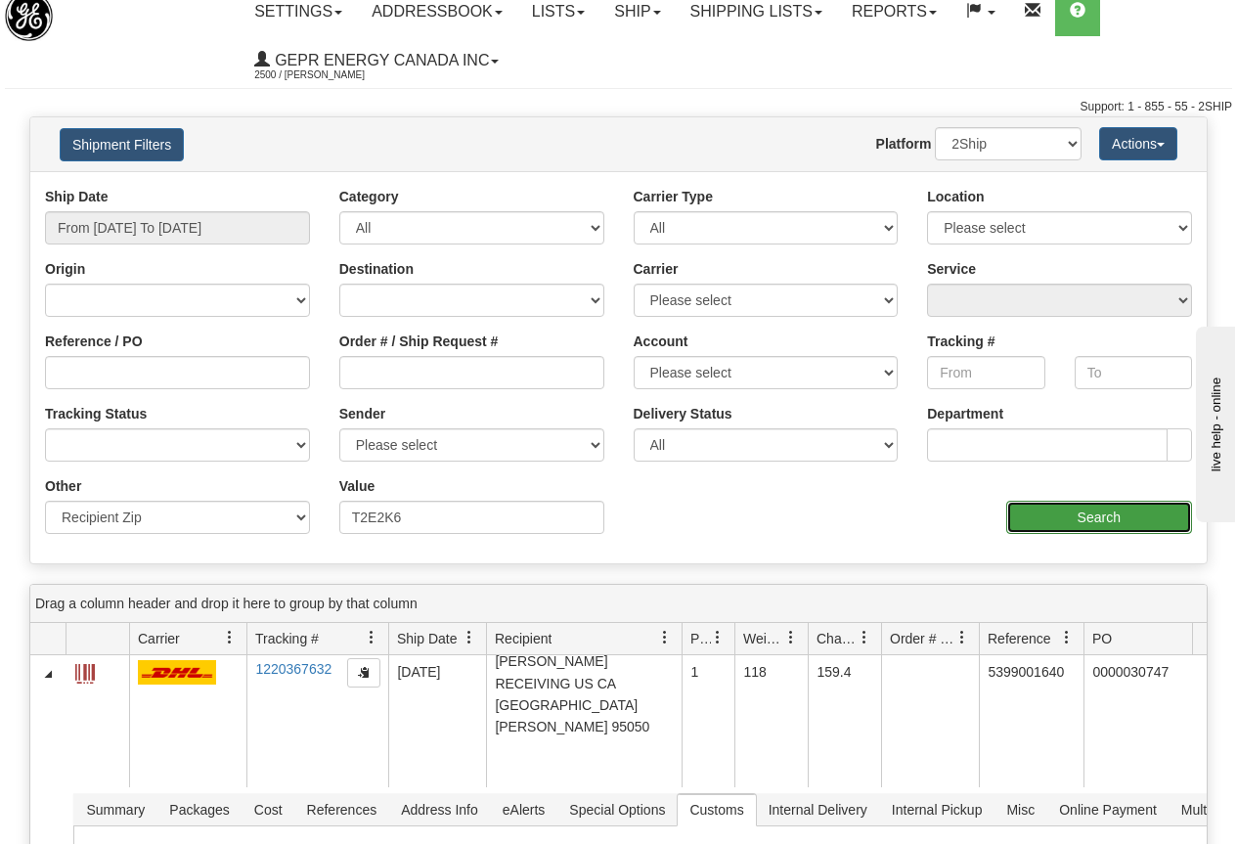
click at [1096, 518] on input "Search" at bounding box center [1099, 517] width 187 height 33
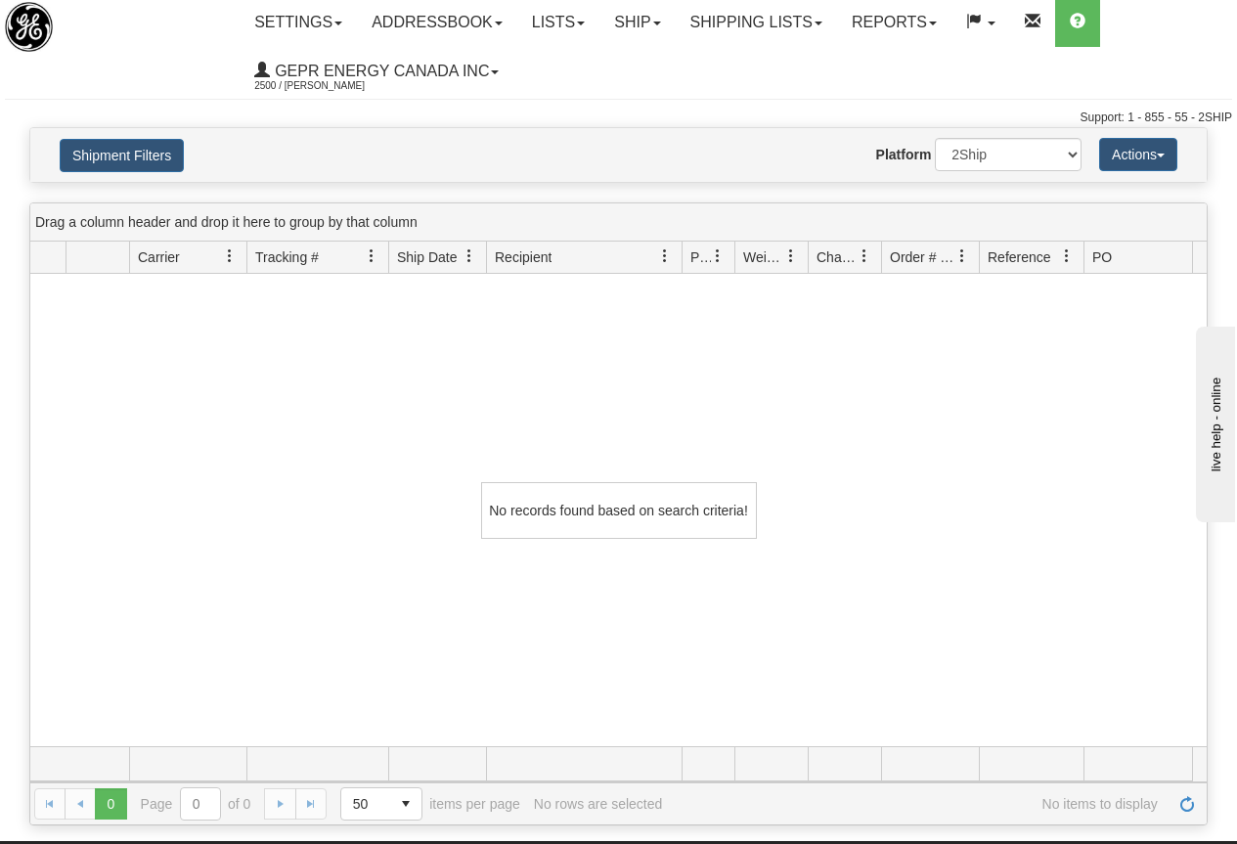
scroll to position [0, 0]
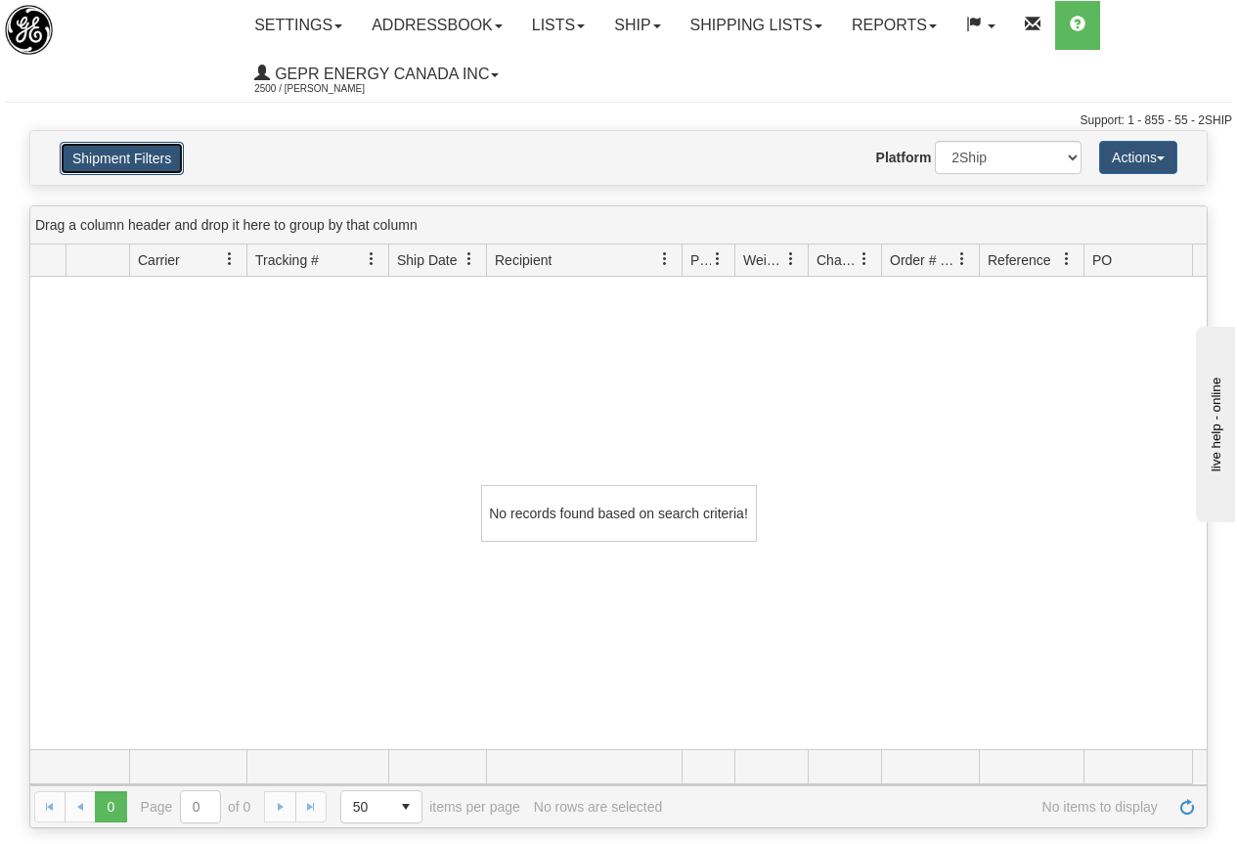
click at [146, 156] on button "Shipment Filters" at bounding box center [122, 158] width 124 height 33
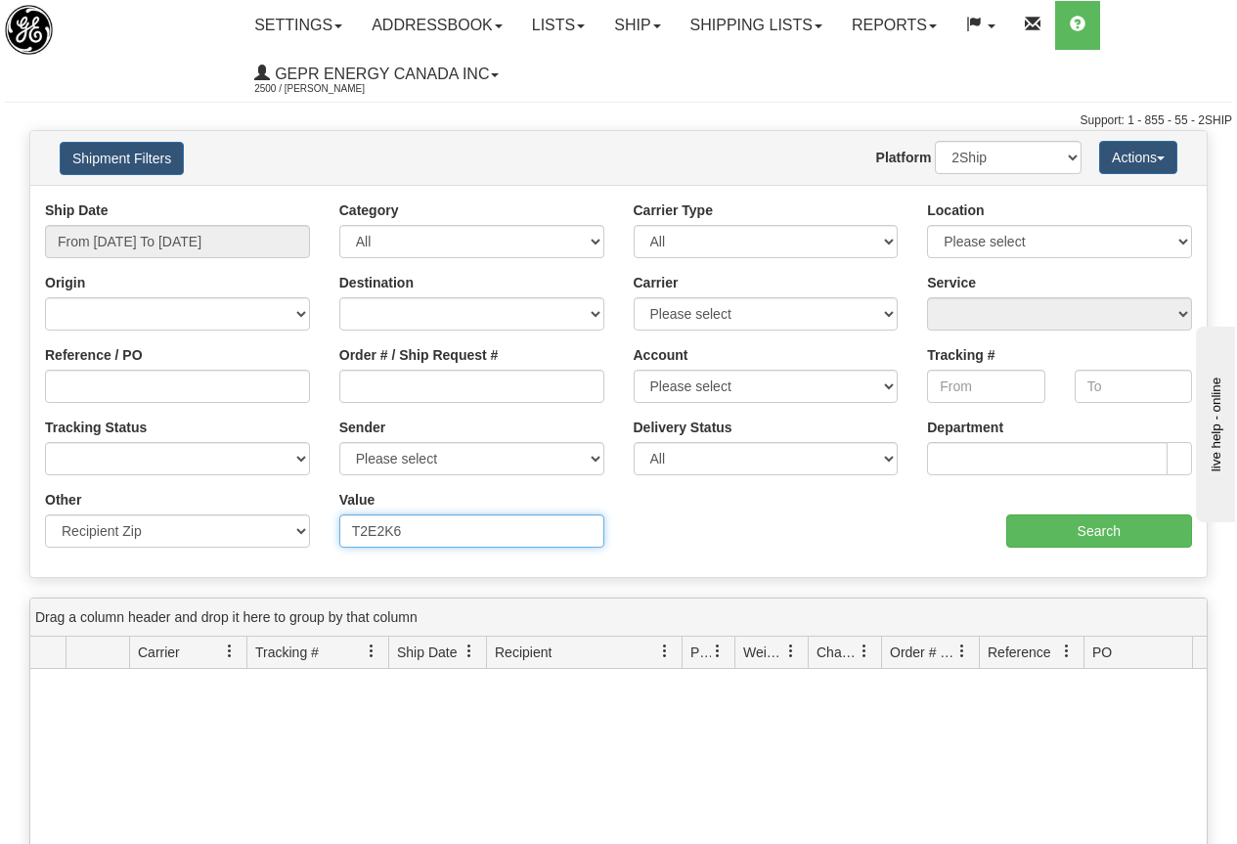
click at [378, 533] on input "T2E2K6" at bounding box center [471, 530] width 265 height 33
type input "T2E 2K6"
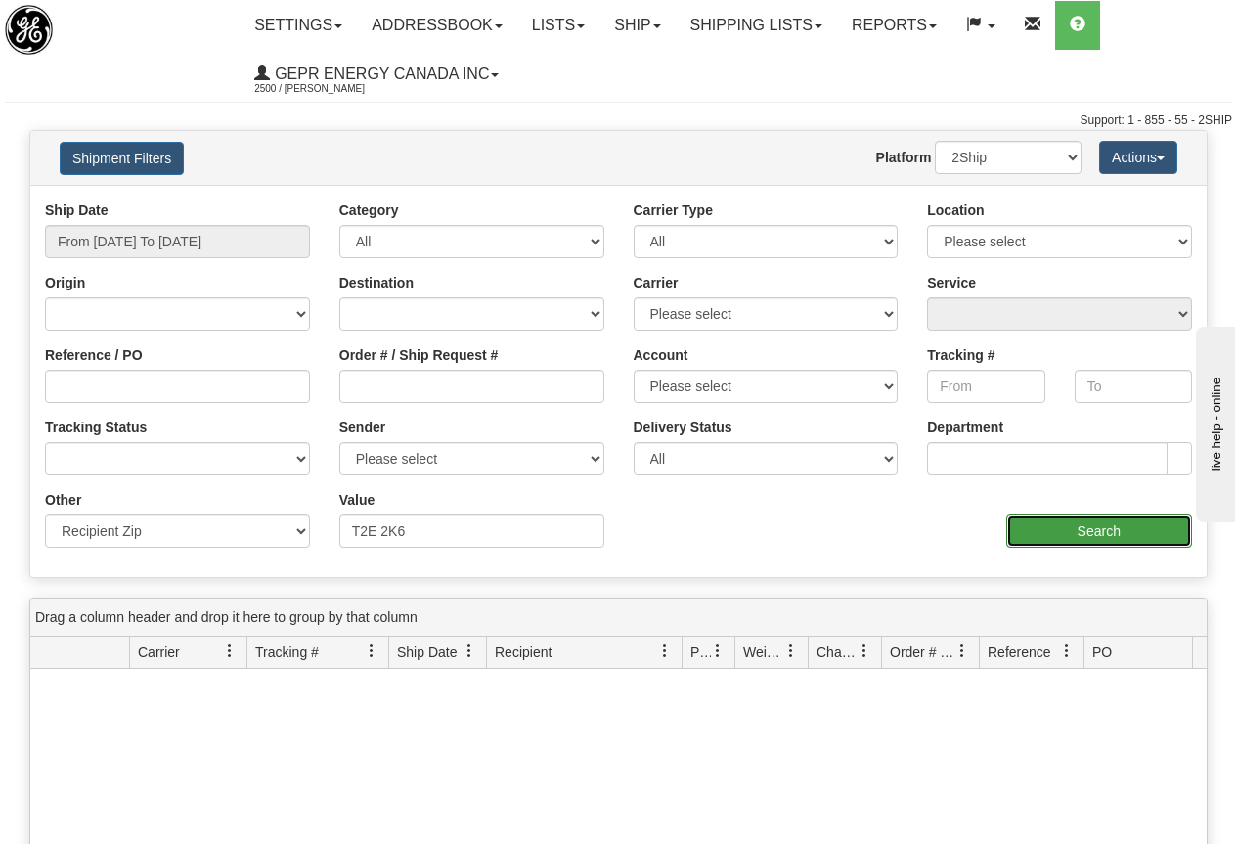
click at [1097, 525] on input "Search" at bounding box center [1099, 530] width 187 height 33
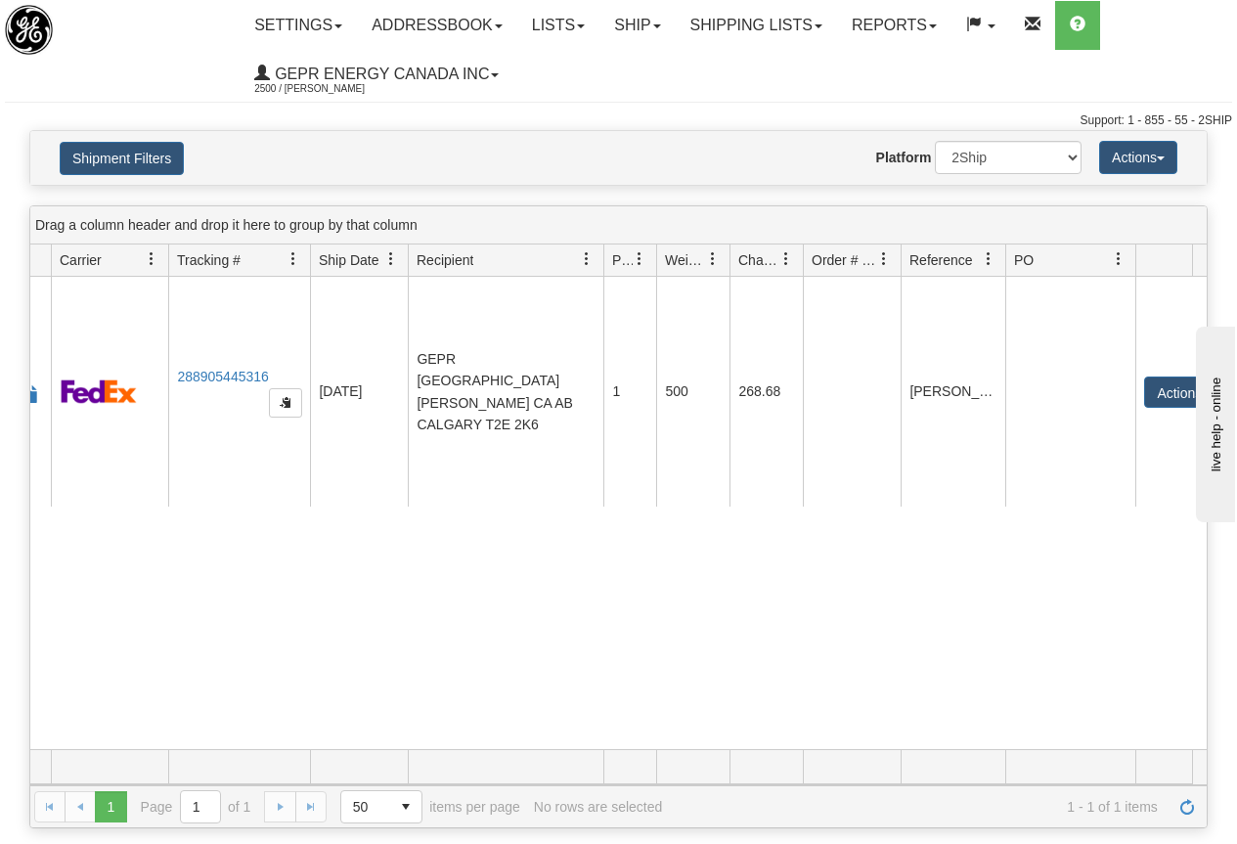
scroll to position [0, 119]
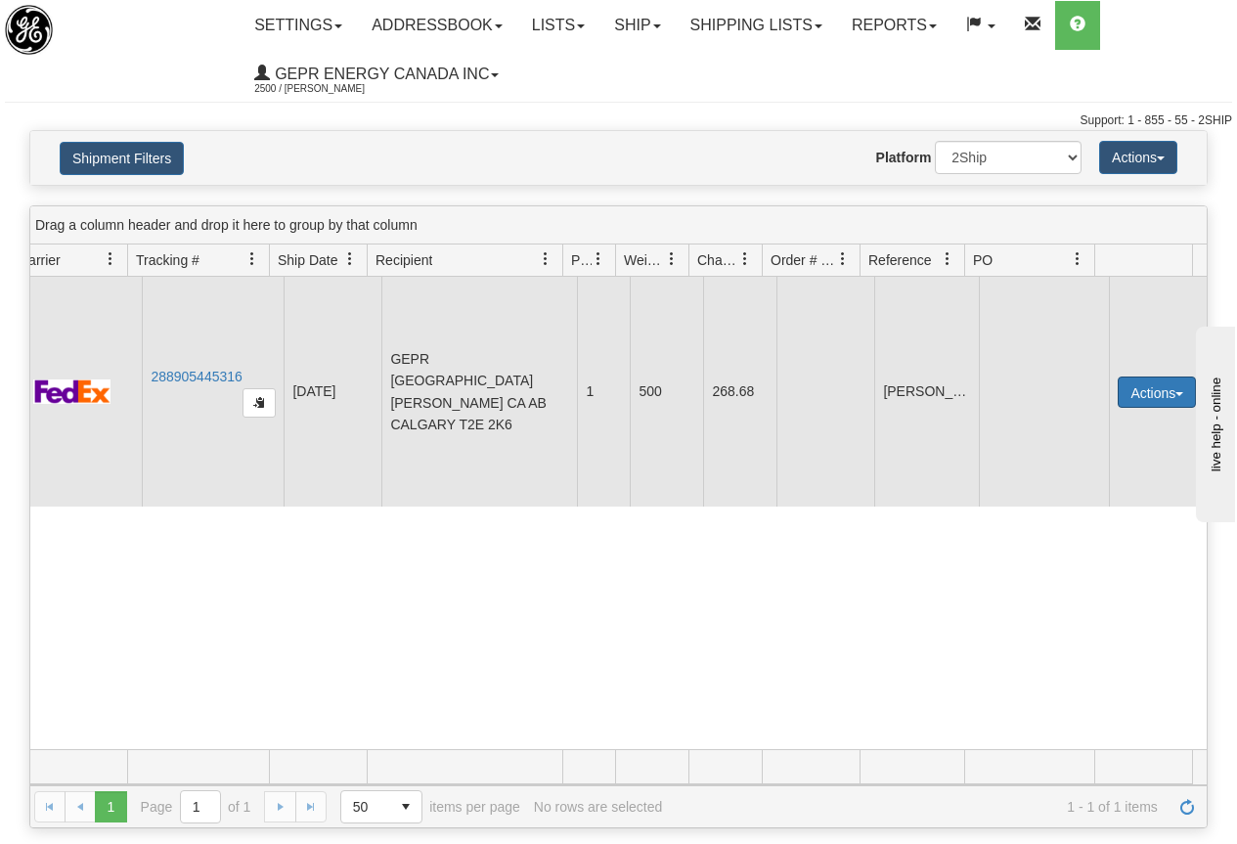
click at [1154, 397] on button "Actions" at bounding box center [1157, 392] width 78 height 31
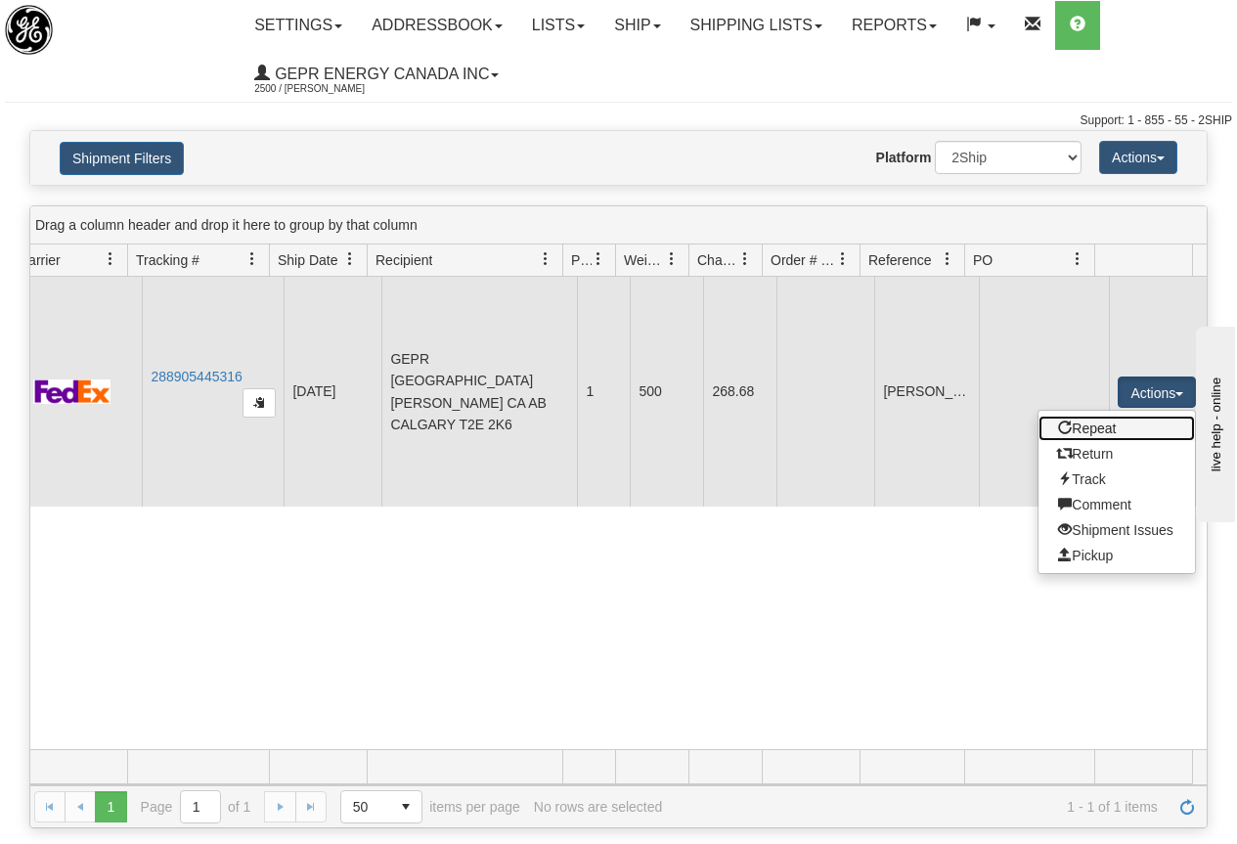
click at [1089, 440] on link "Repeat" at bounding box center [1117, 428] width 156 height 25
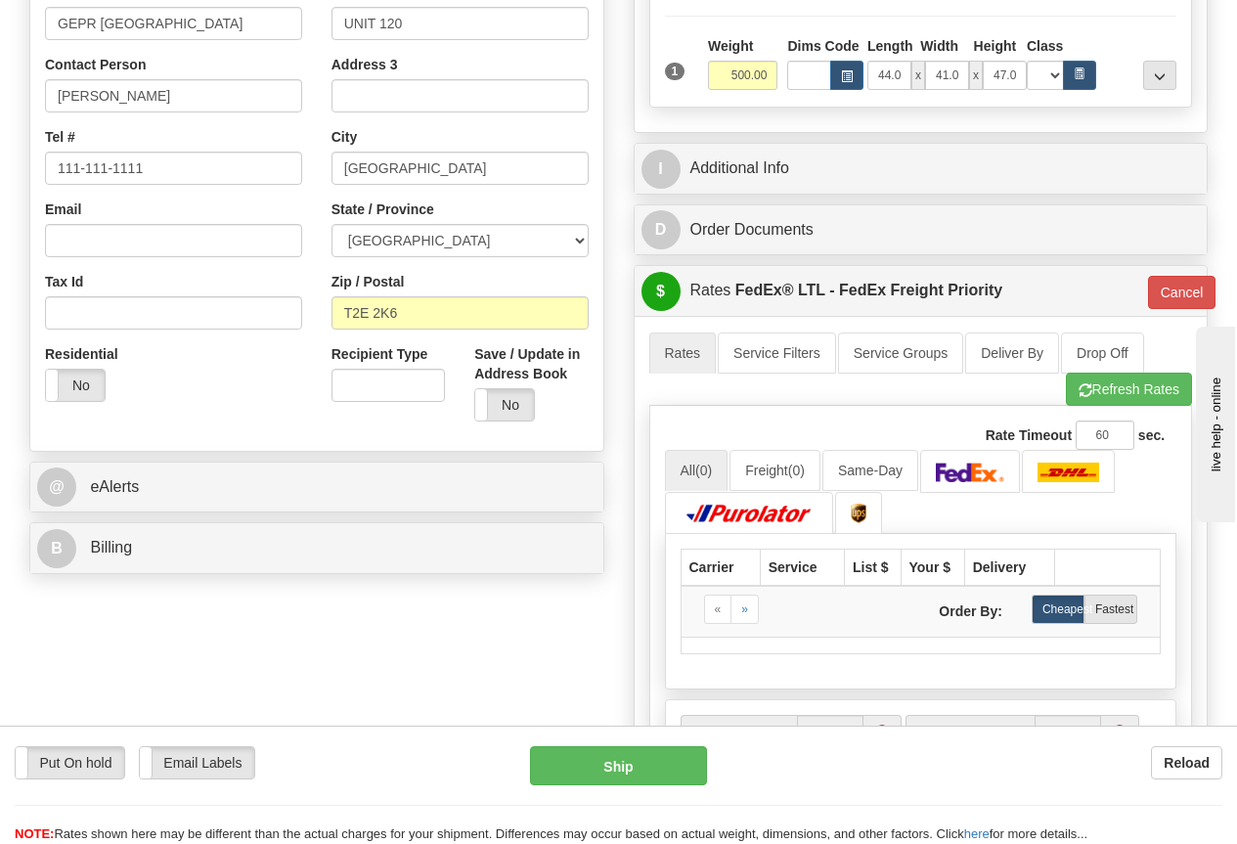
scroll to position [489, 0]
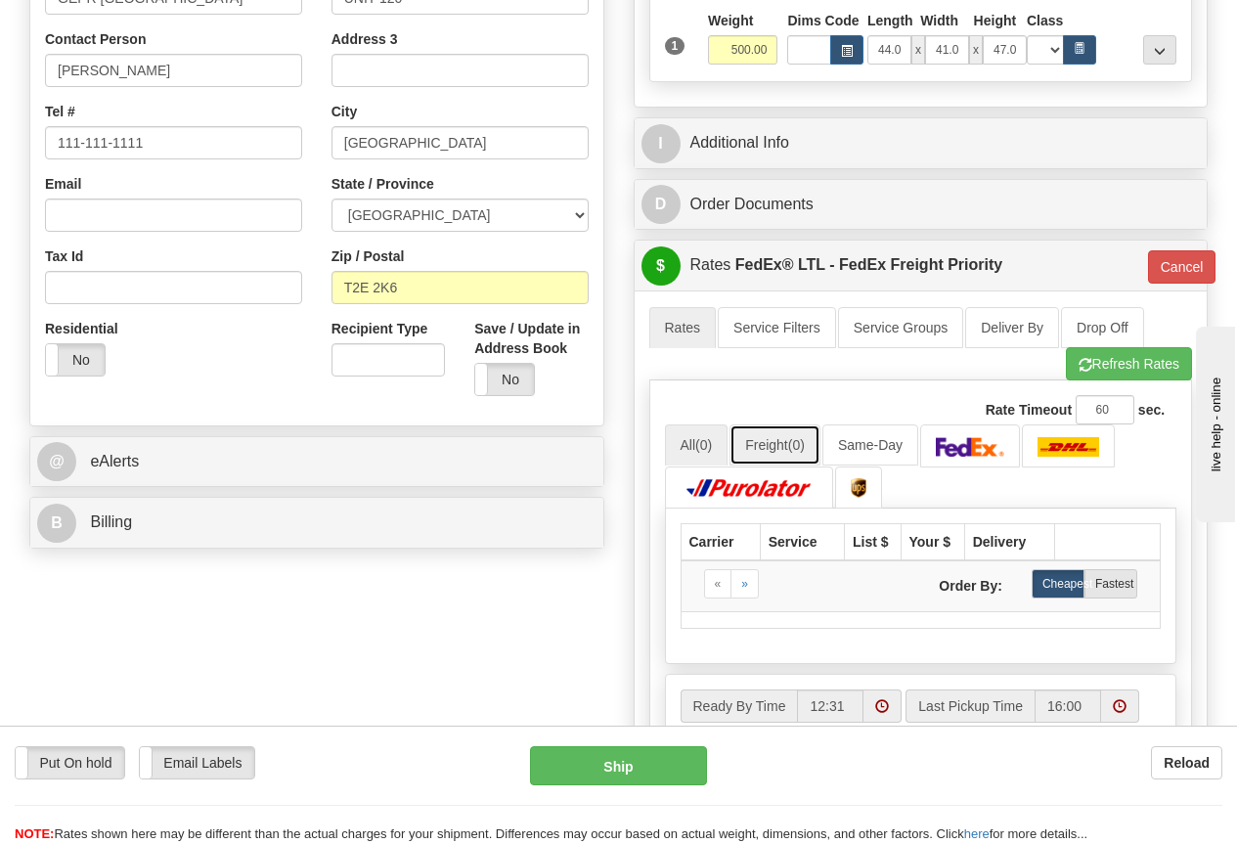
click at [782, 435] on link "Freight (0)" at bounding box center [775, 444] width 91 height 41
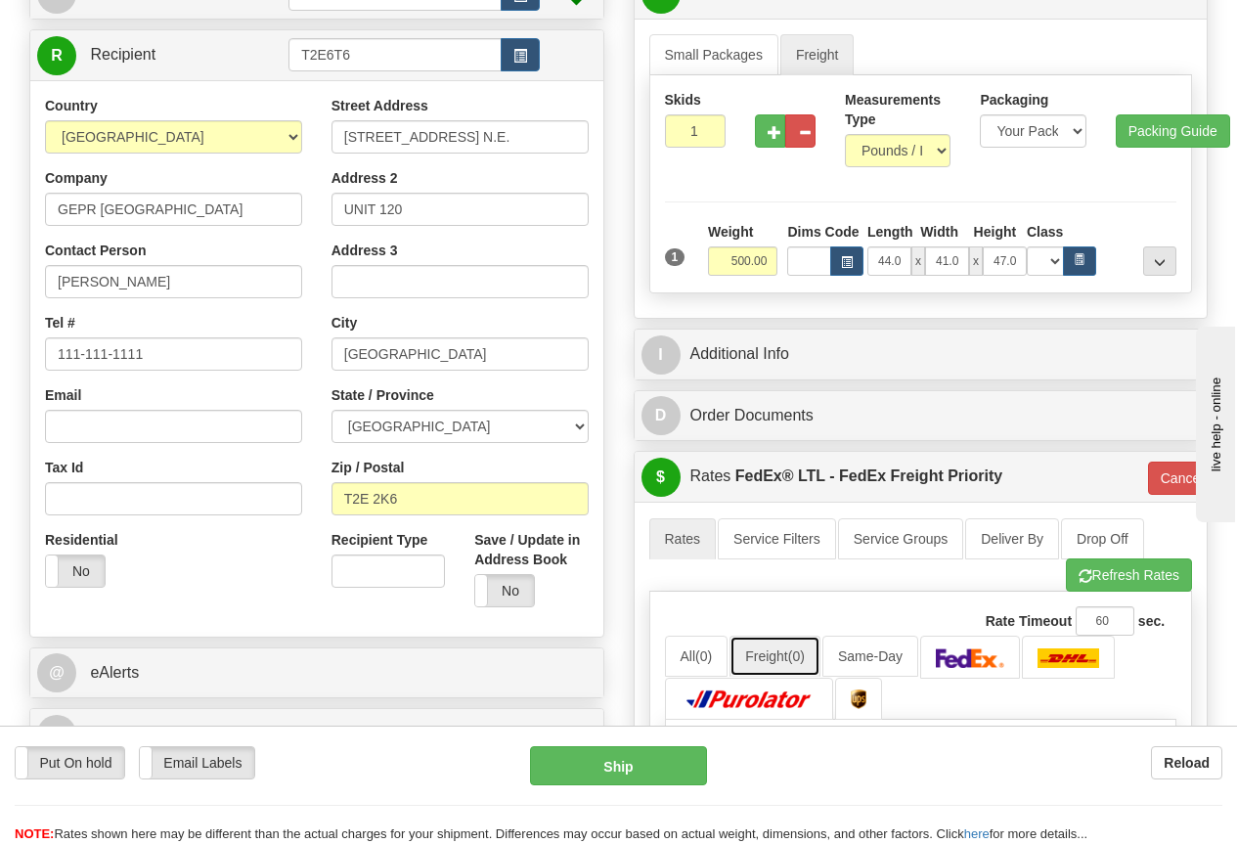
scroll to position [0, 0]
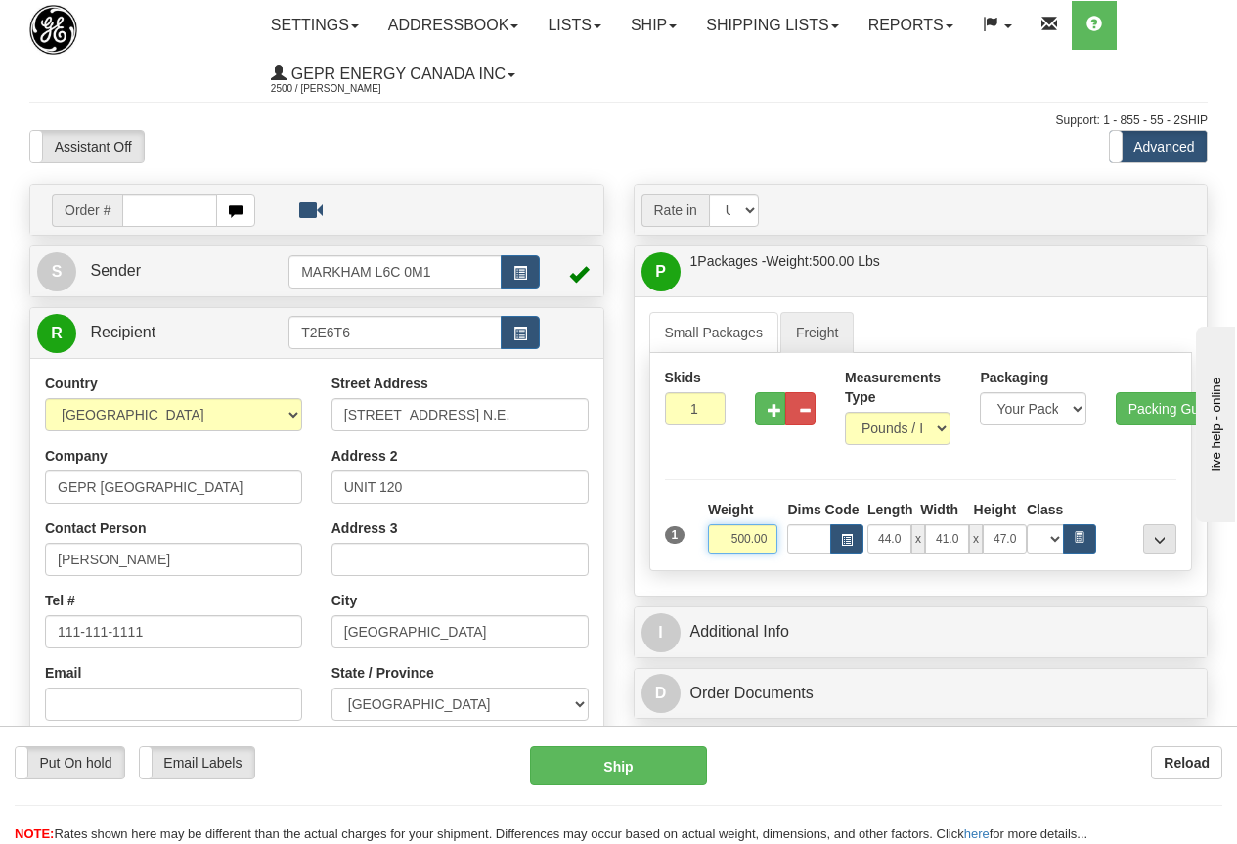
drag, startPoint x: 725, startPoint y: 542, endPoint x: 781, endPoint y: 534, distance: 57.3
click at [781, 534] on div "Weight 500.00" at bounding box center [743, 527] width 80 height 54
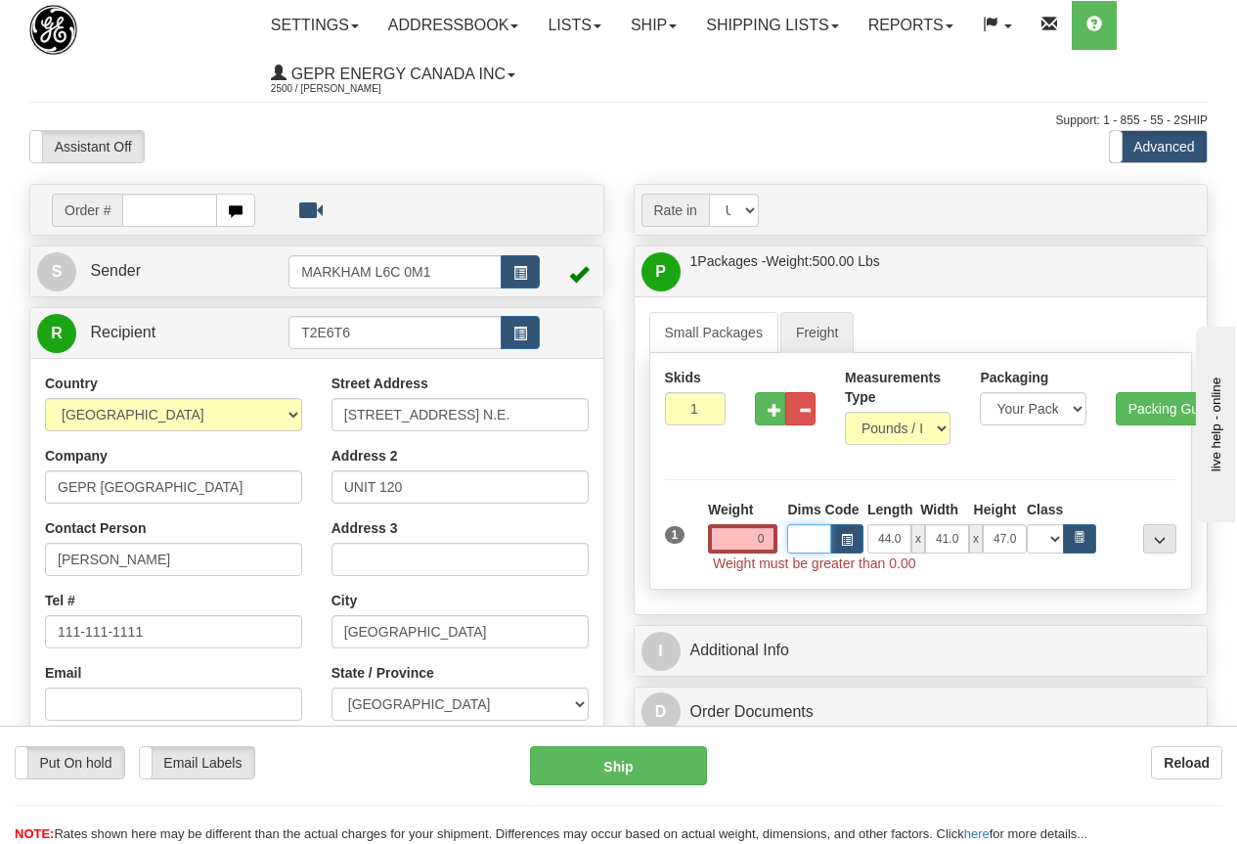
type input "0.00"
click at [677, 402] on input "1" at bounding box center [695, 408] width 61 height 33
drag, startPoint x: 677, startPoint y: 402, endPoint x: 686, endPoint y: 373, distance: 30.6
click at [678, 401] on input "1" at bounding box center [695, 408] width 61 height 33
type input "1"
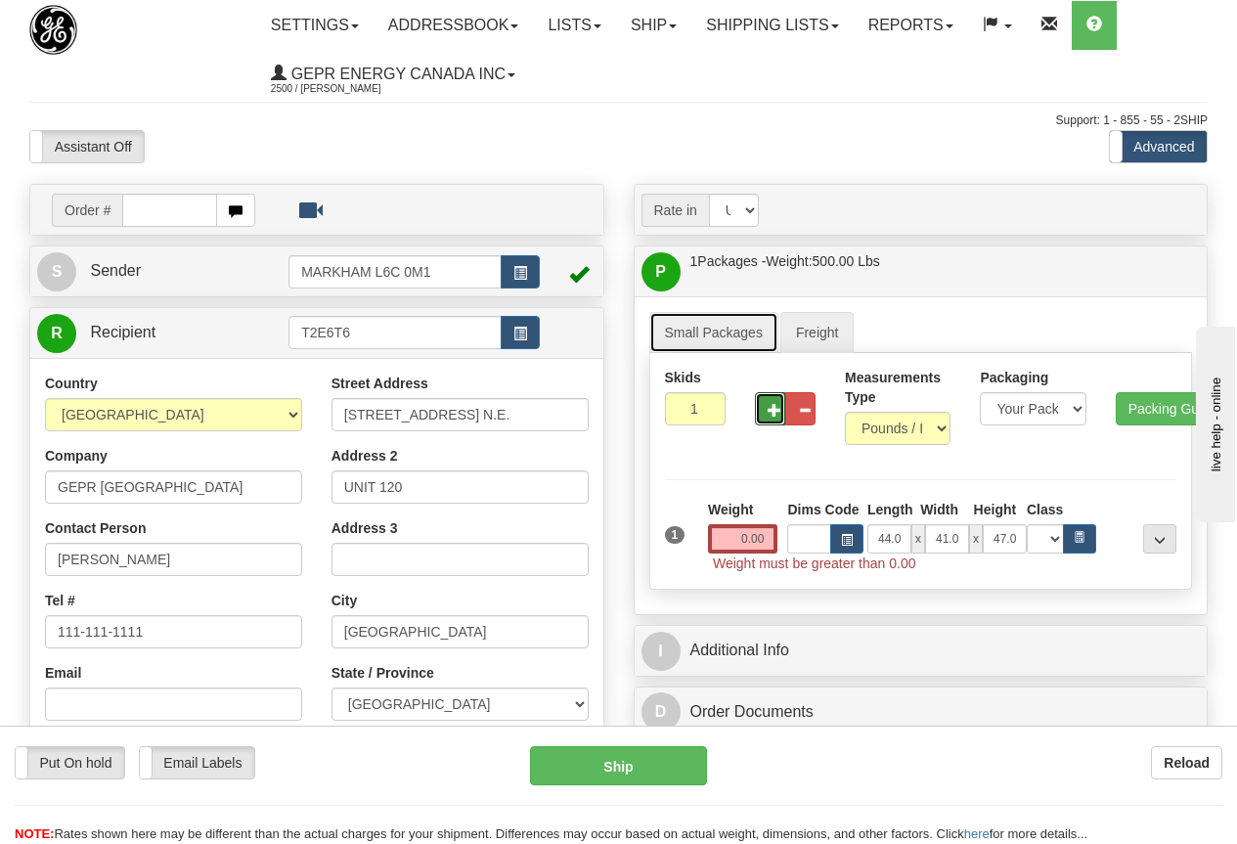
click at [691, 323] on link "Small Packages" at bounding box center [713, 332] width 129 height 41
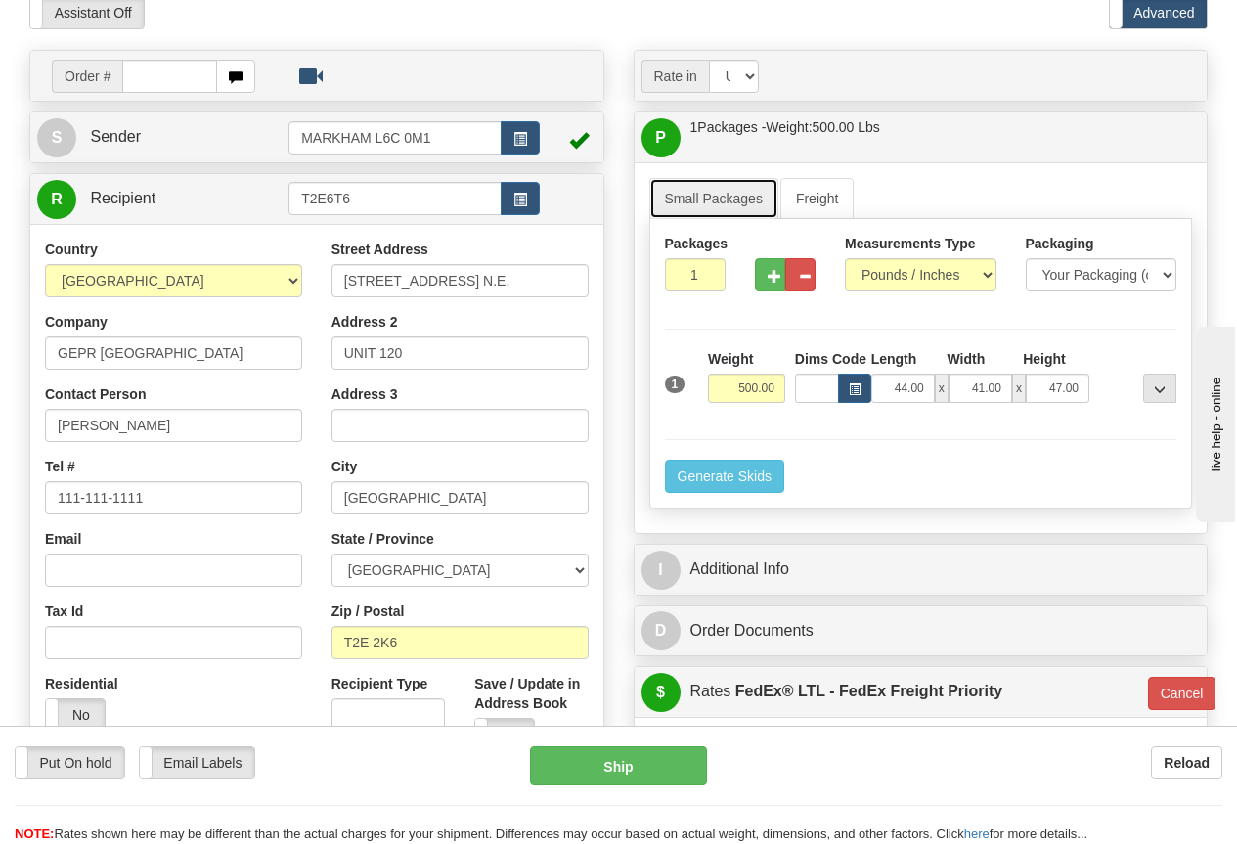
scroll to position [391, 0]
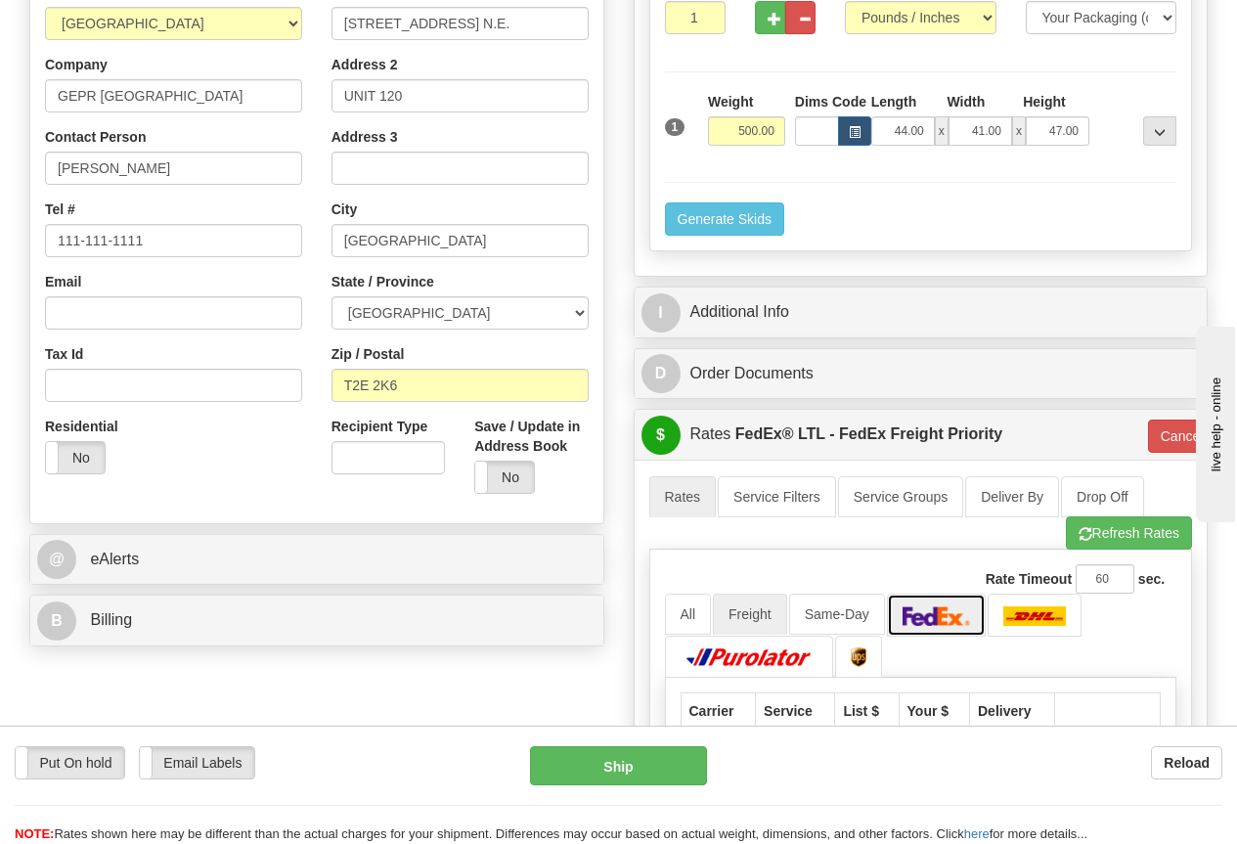
click at [934, 615] on img at bounding box center [937, 616] width 68 height 20
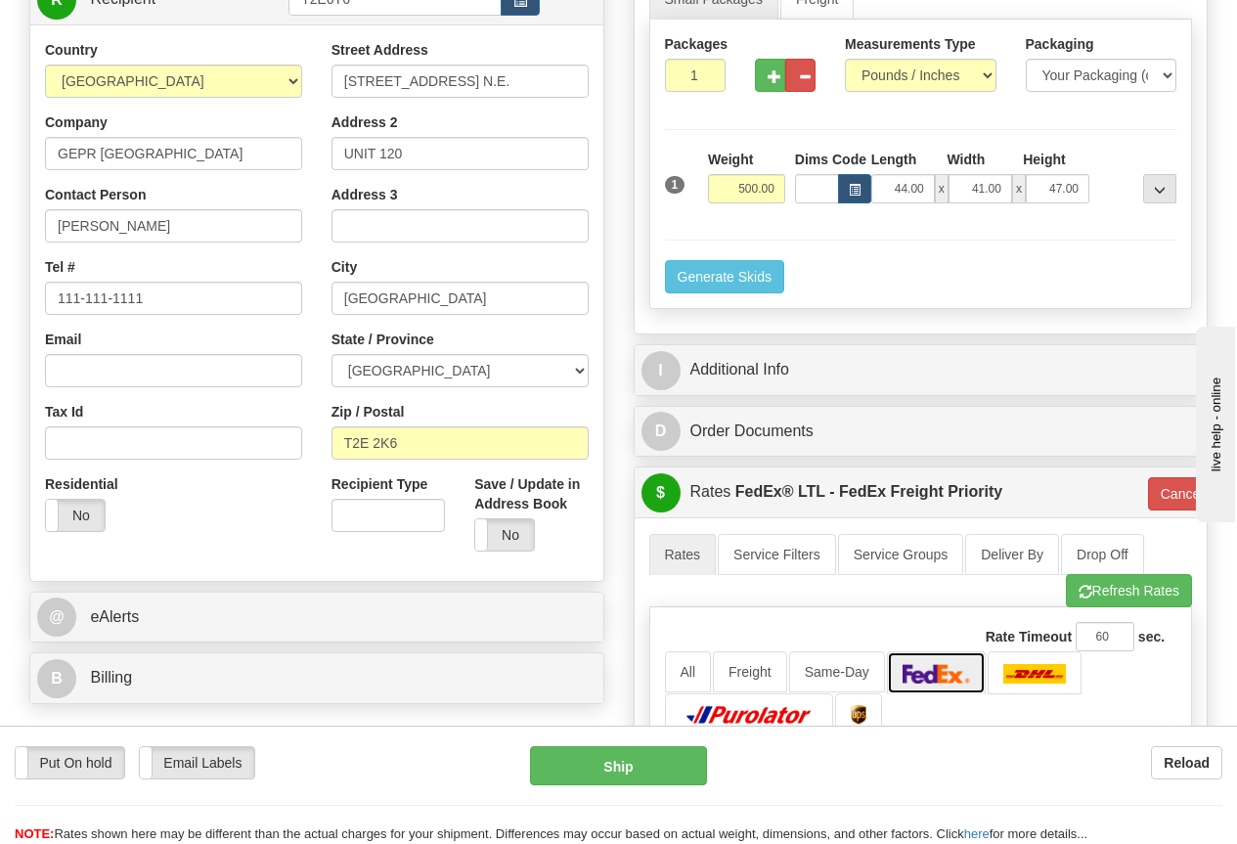
scroll to position [196, 0]
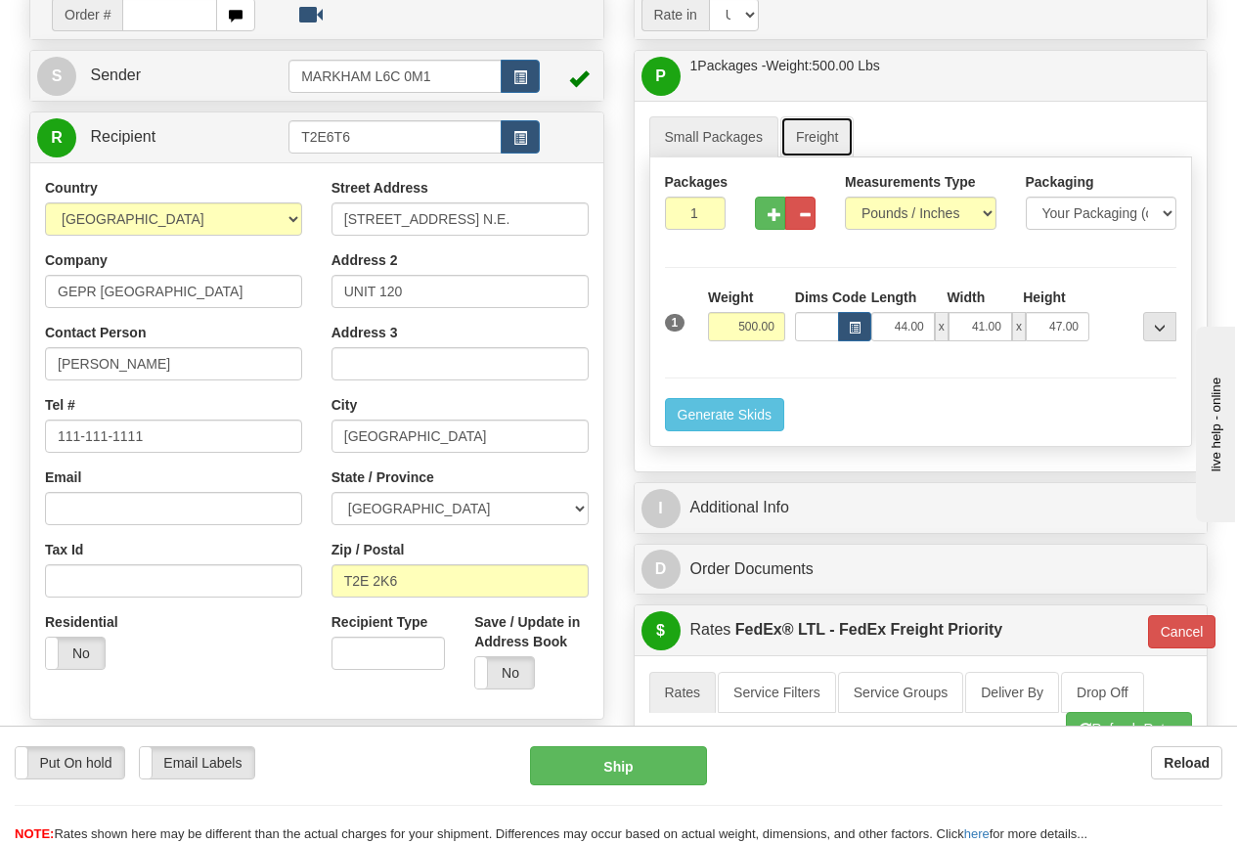
click at [817, 125] on link "Freight" at bounding box center [817, 136] width 74 height 41
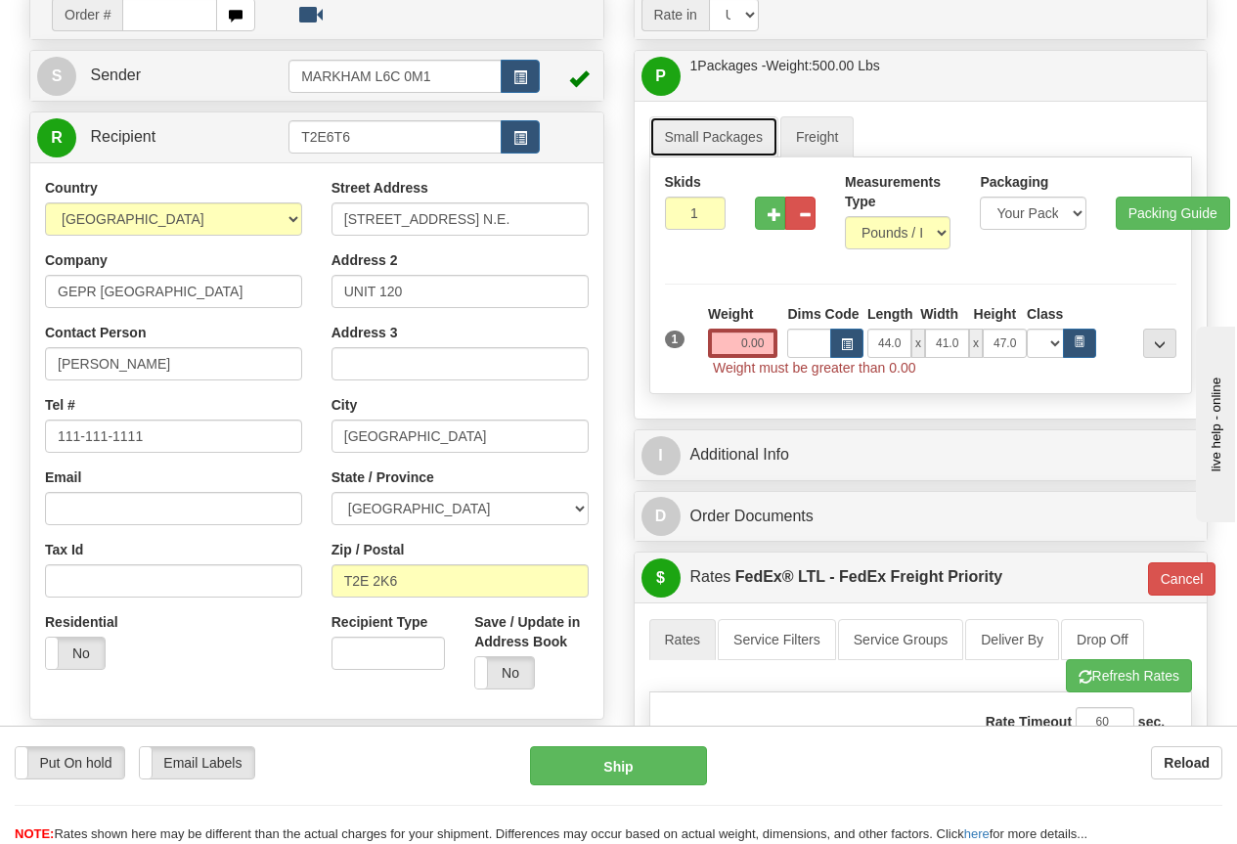
click at [733, 135] on link "Small Packages" at bounding box center [713, 136] width 129 height 41
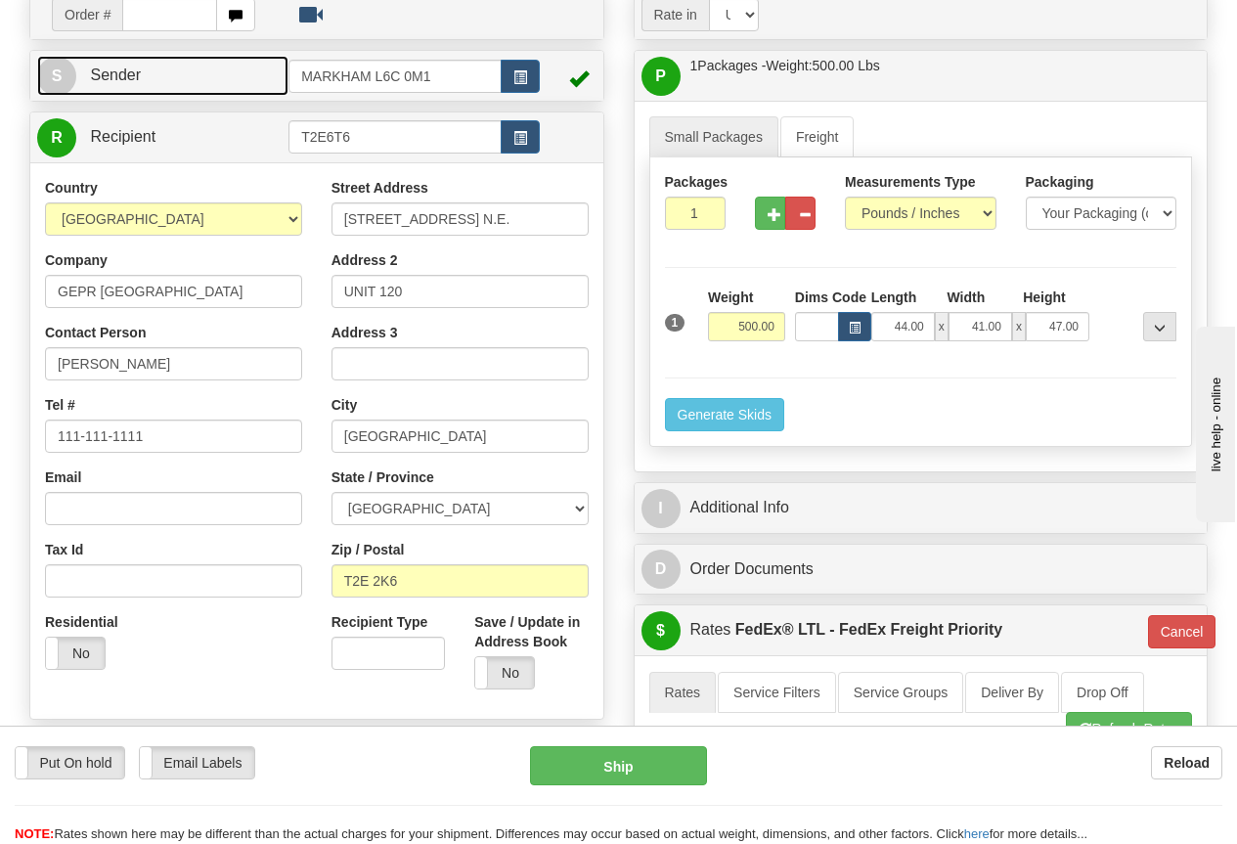
click at [212, 72] on link "S Sender" at bounding box center [162, 76] width 251 height 40
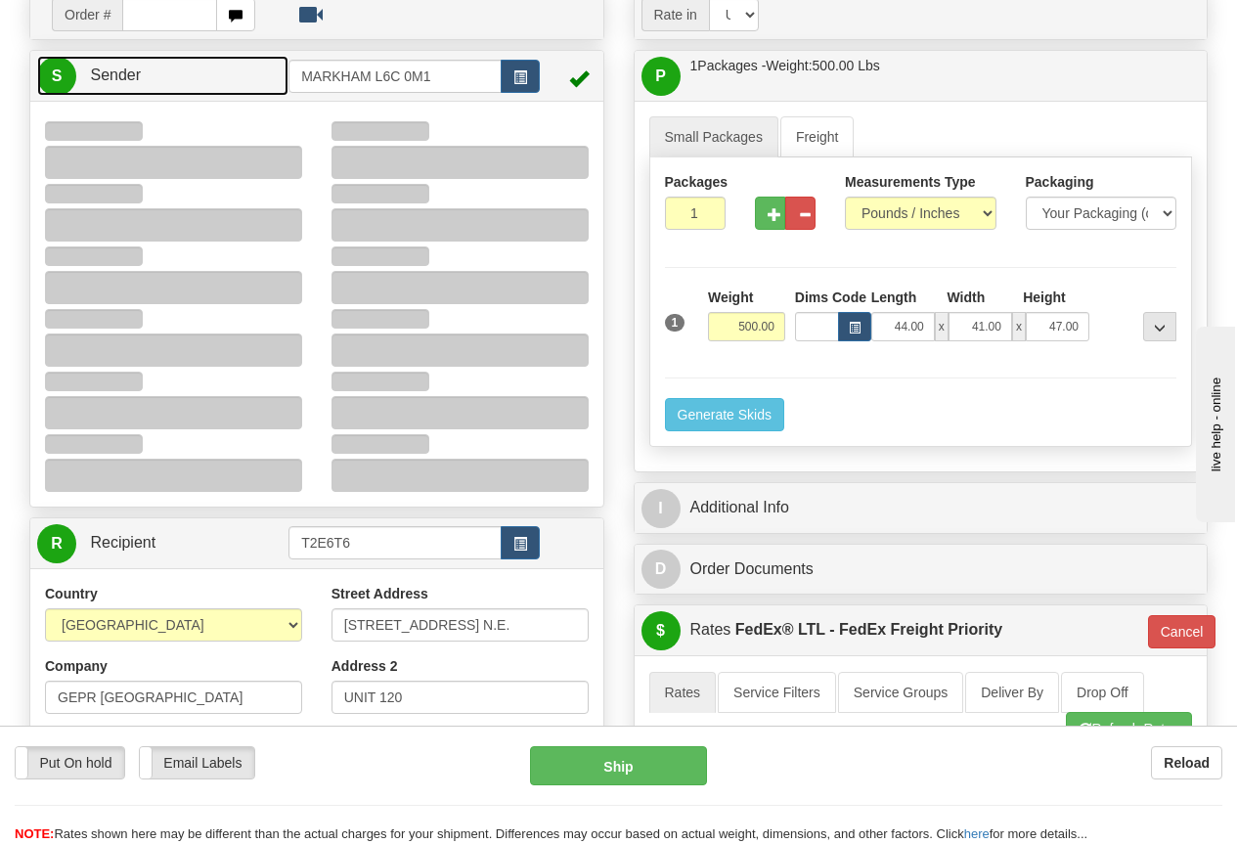
type input "12:29"
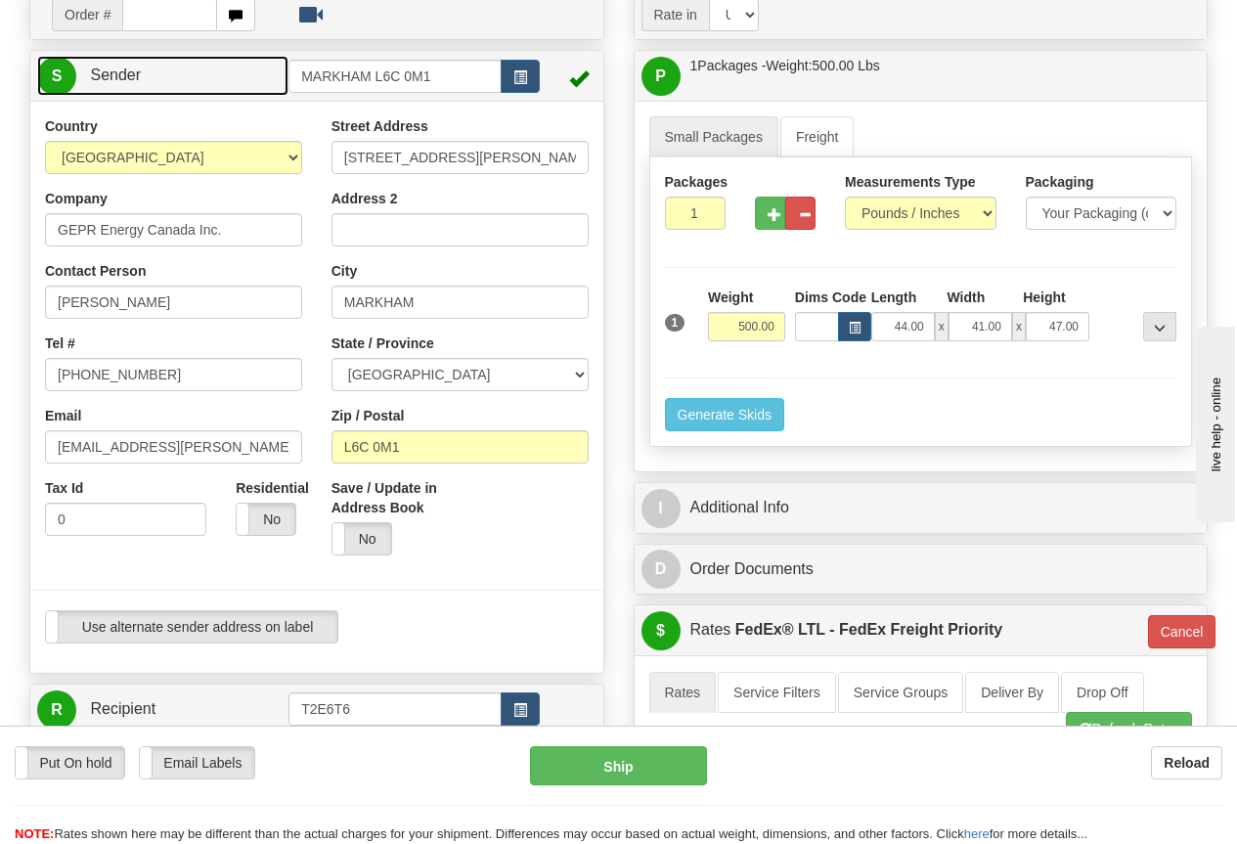
click at [216, 71] on link "S Sender" at bounding box center [162, 76] width 251 height 40
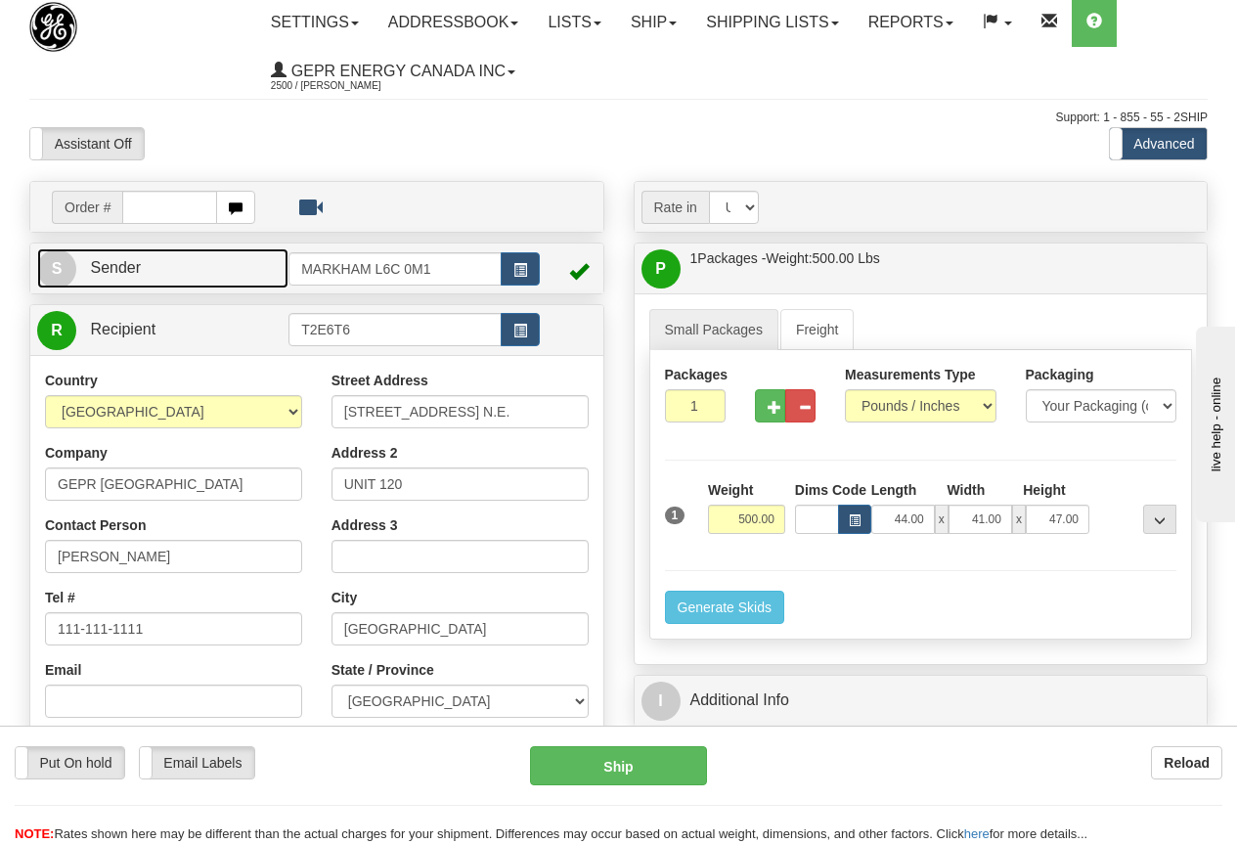
scroll to position [0, 0]
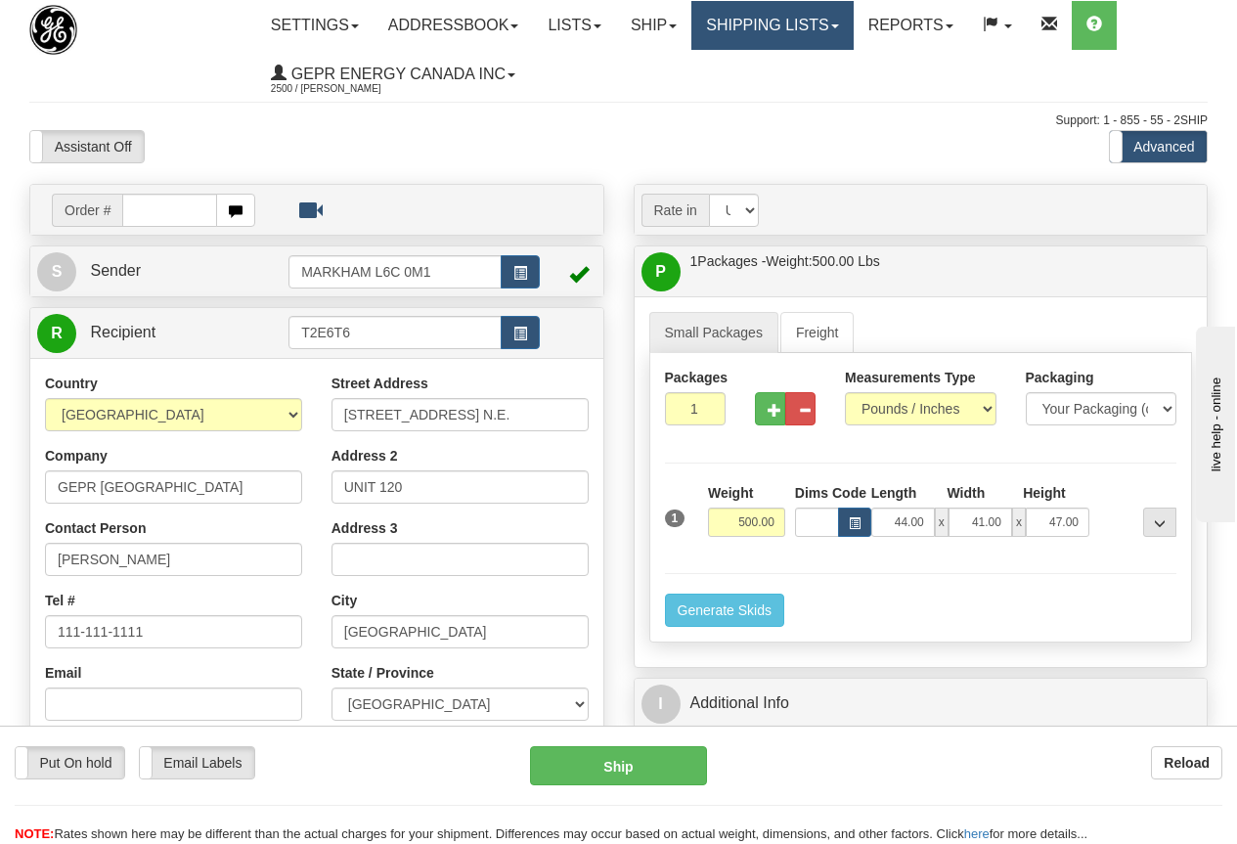
click at [781, 27] on link "Shipping lists" at bounding box center [771, 25] width 161 height 49
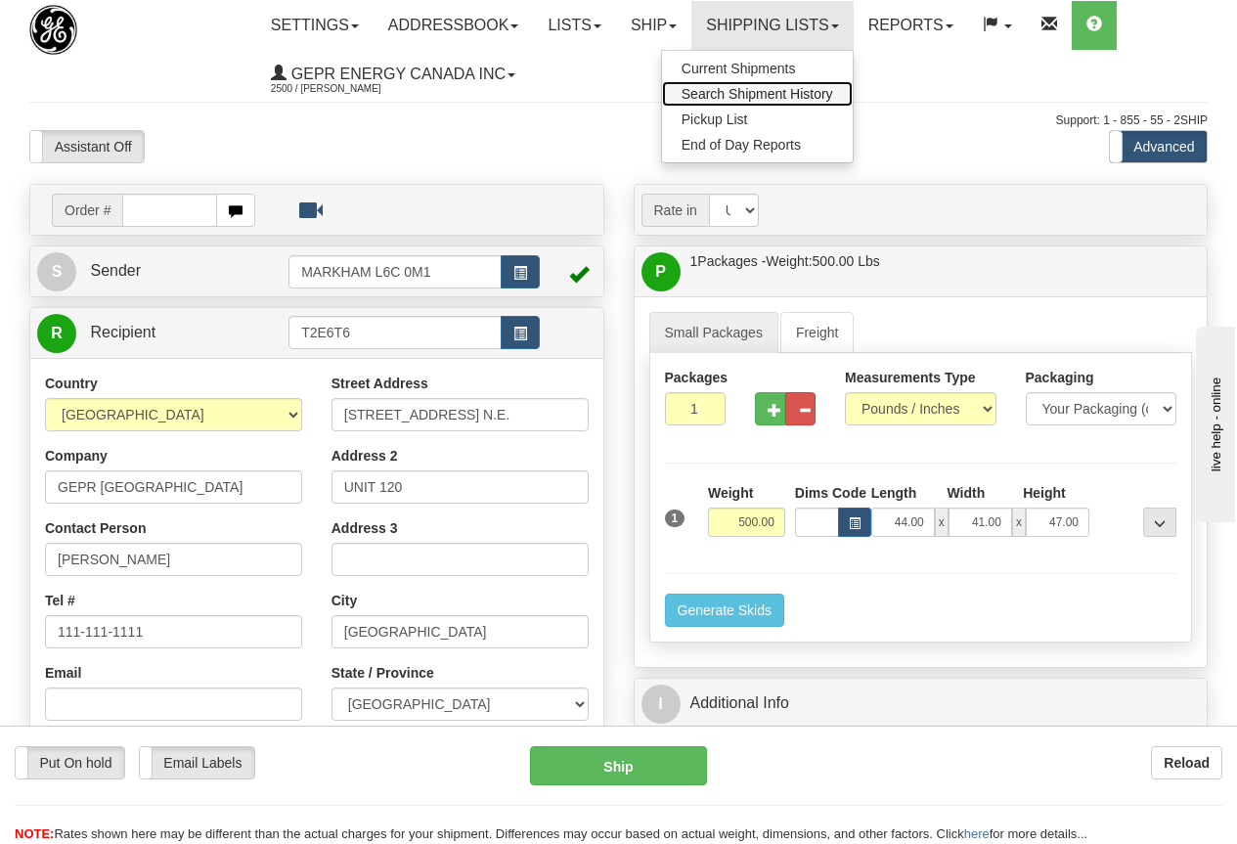
click at [793, 91] on span "Search Shipment History" at bounding box center [758, 94] width 152 height 16
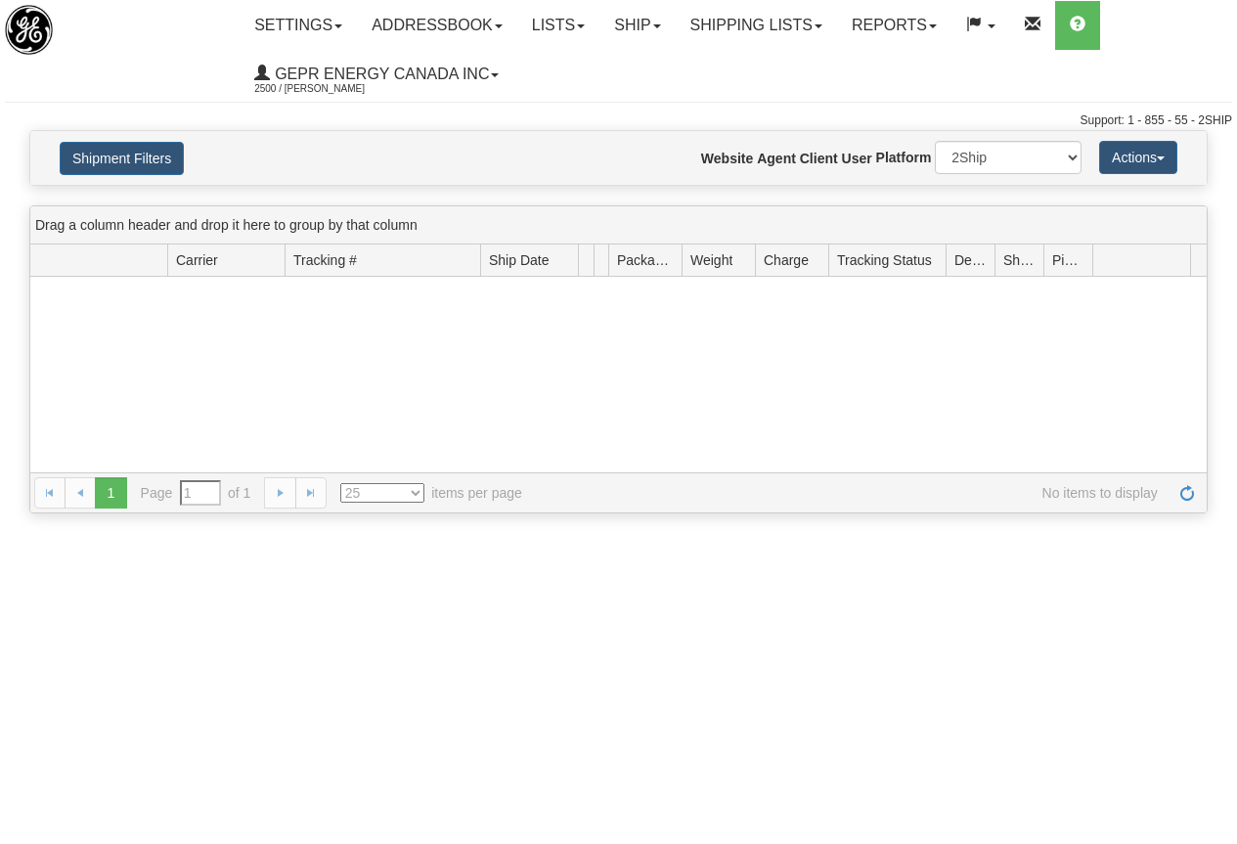
type input "From 08/25/2025 To 08/26/2025"
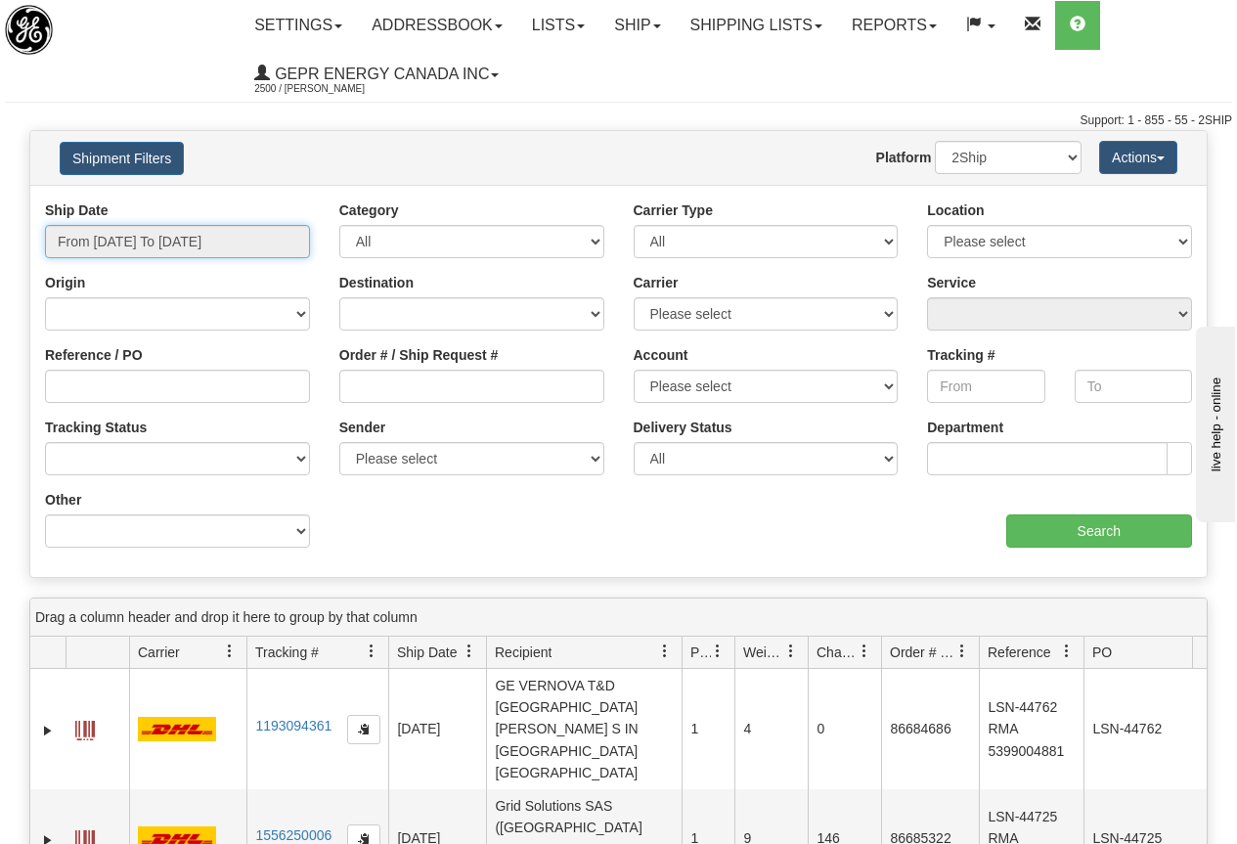
type input "[DATE]"
click at [203, 239] on input "From 08/25/2025 To 08/26/2025" at bounding box center [177, 241] width 265 height 33
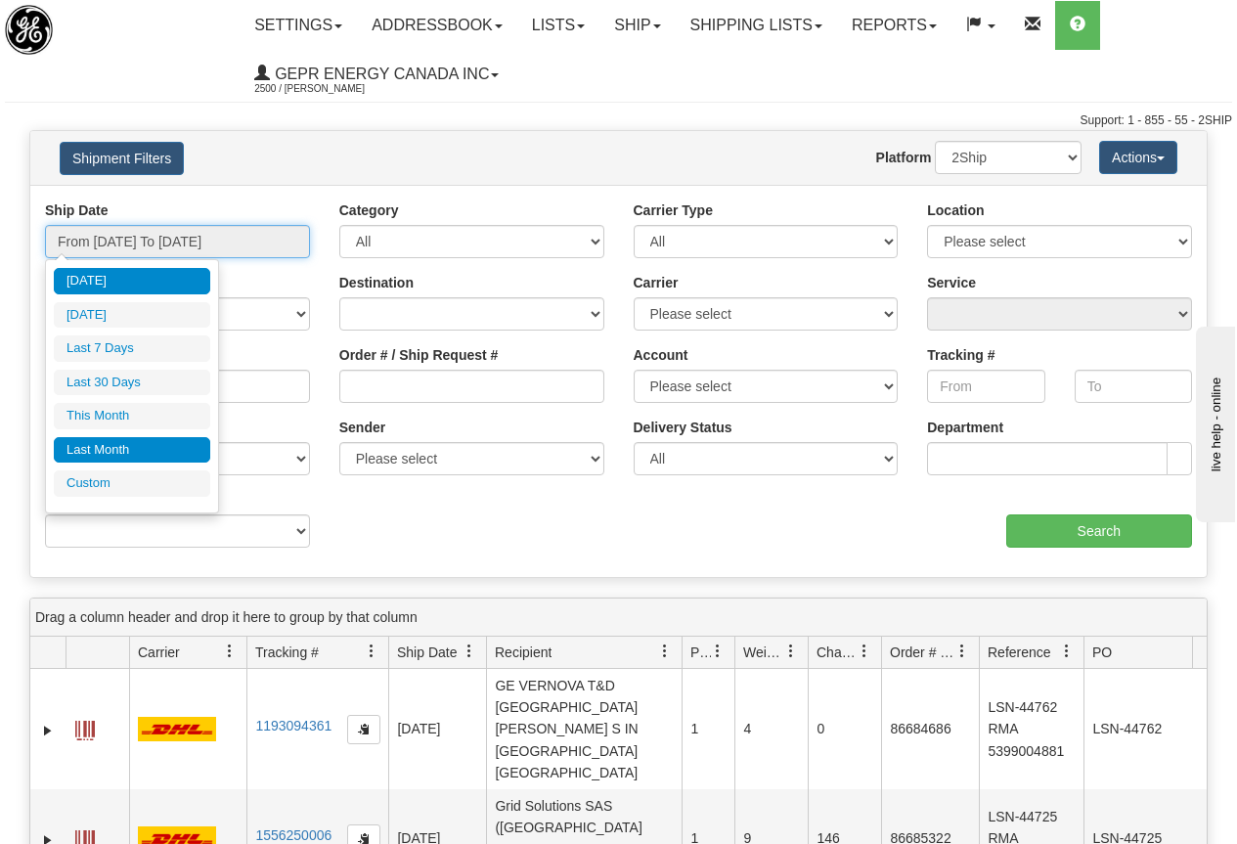
type input "08/25/2025"
type input "07/28/2025"
type input "[DATE]"
type input "08/01/2025"
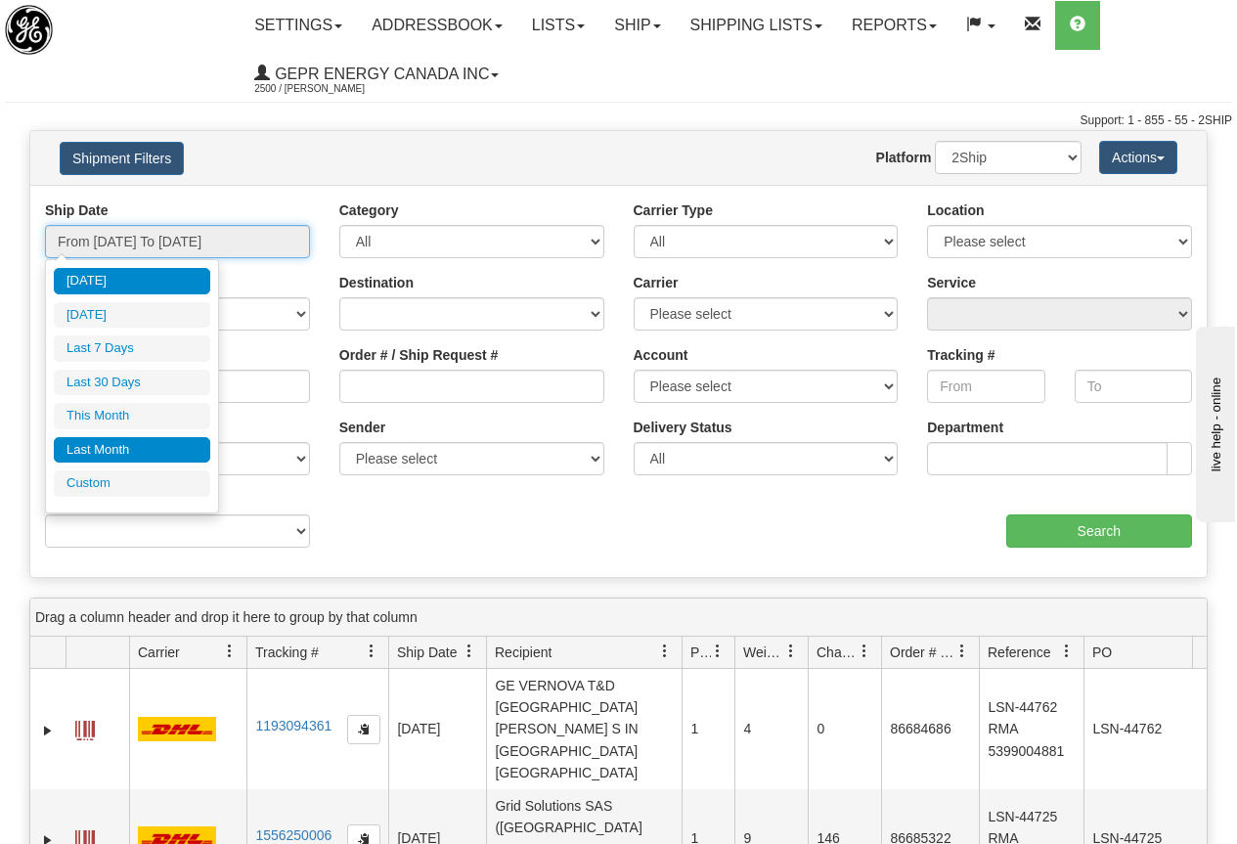
type input "08/31/2025"
type input "07/01/2025"
type input "07/31/2025"
type input "[DATE]"
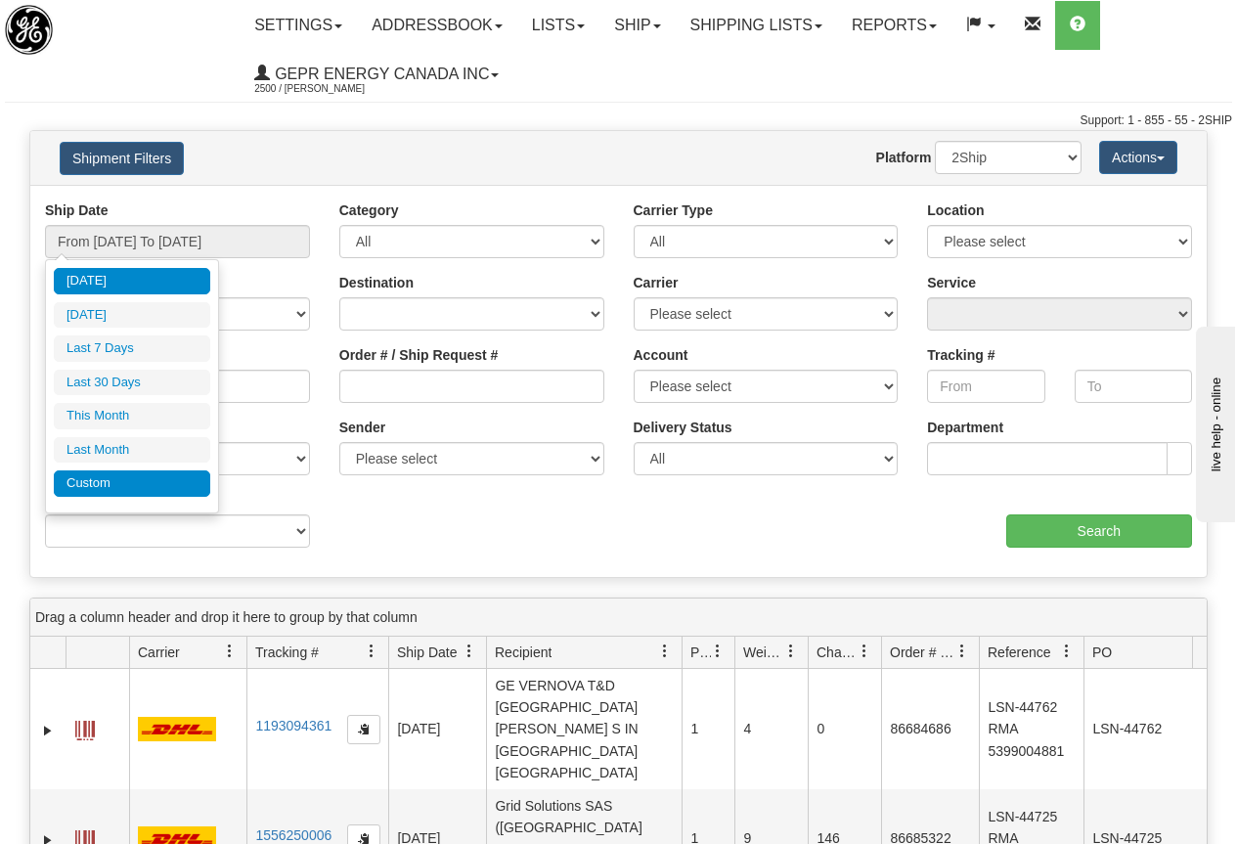
click at [103, 485] on li "Custom" at bounding box center [132, 483] width 156 height 26
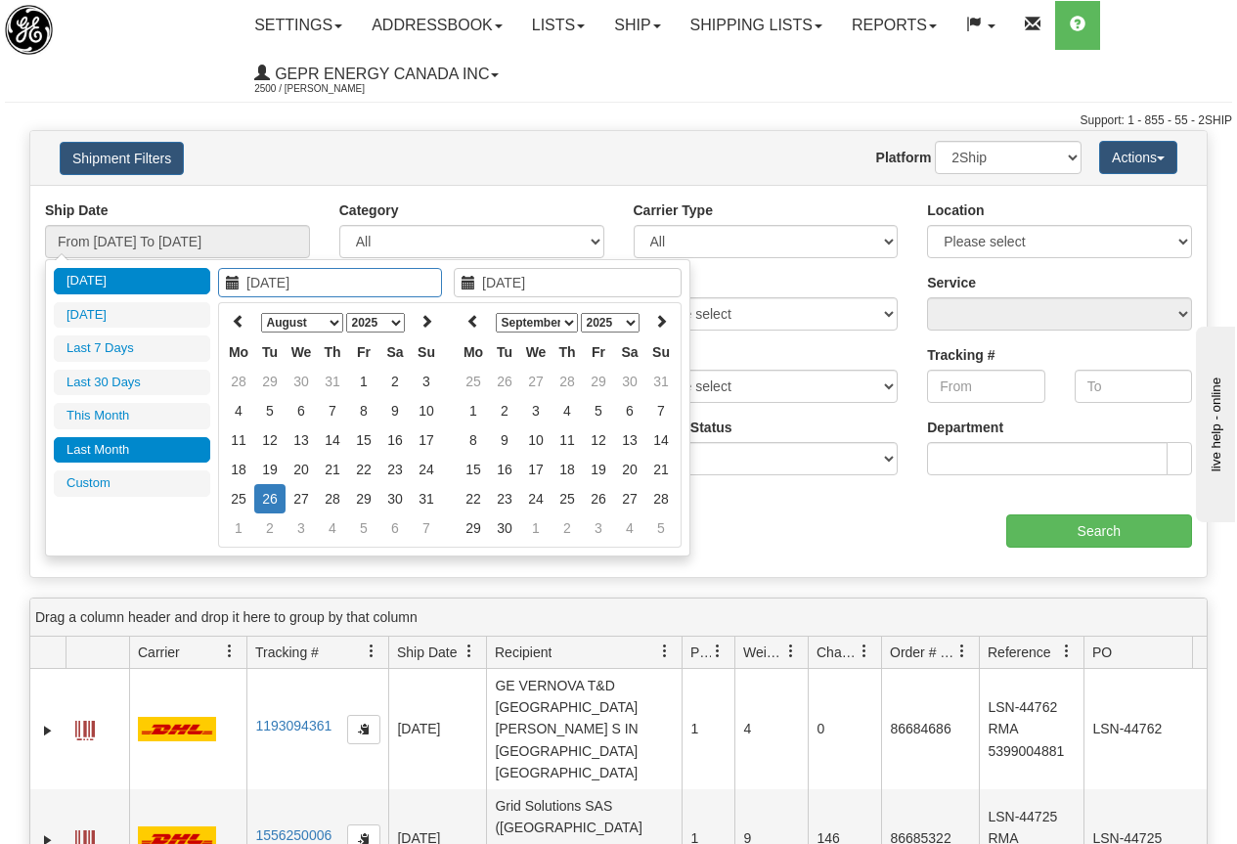
type input "07/01/2025"
type input "07/31/2025"
type input "08/01/2025"
type input "08/31/2025"
type input "08/04/2025"
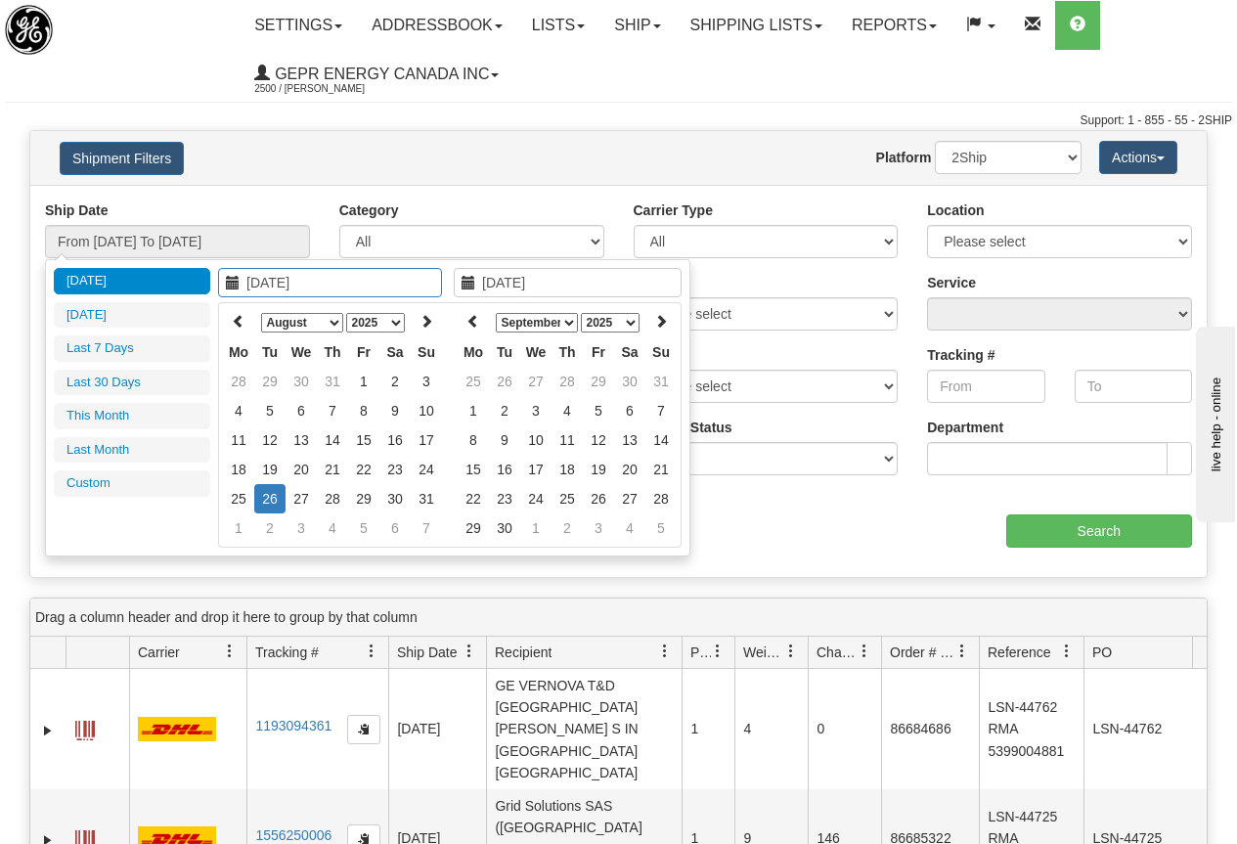
type input "[DATE]"
click at [240, 318] on icon at bounding box center [239, 321] width 14 height 14
type input "05/01/2025"
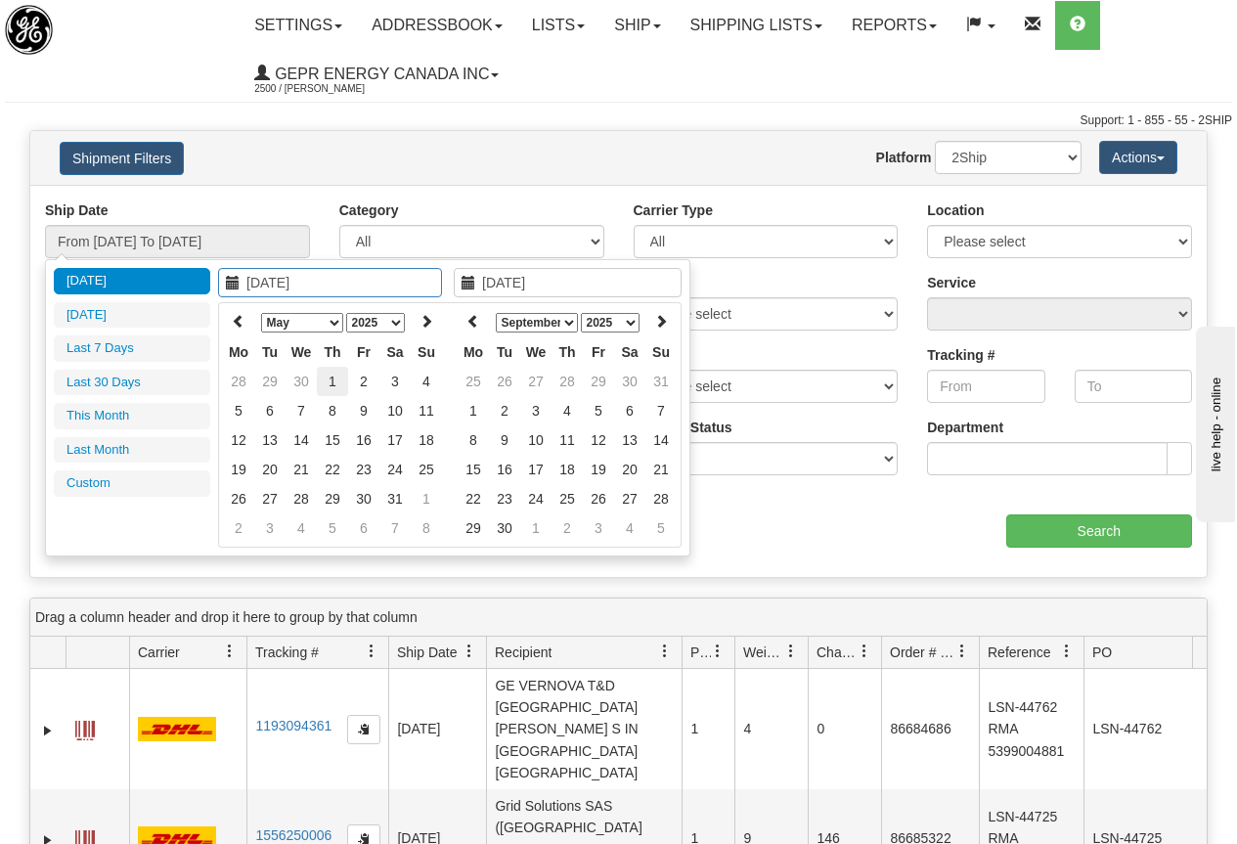
click at [331, 380] on td "1" at bounding box center [332, 381] width 31 height 29
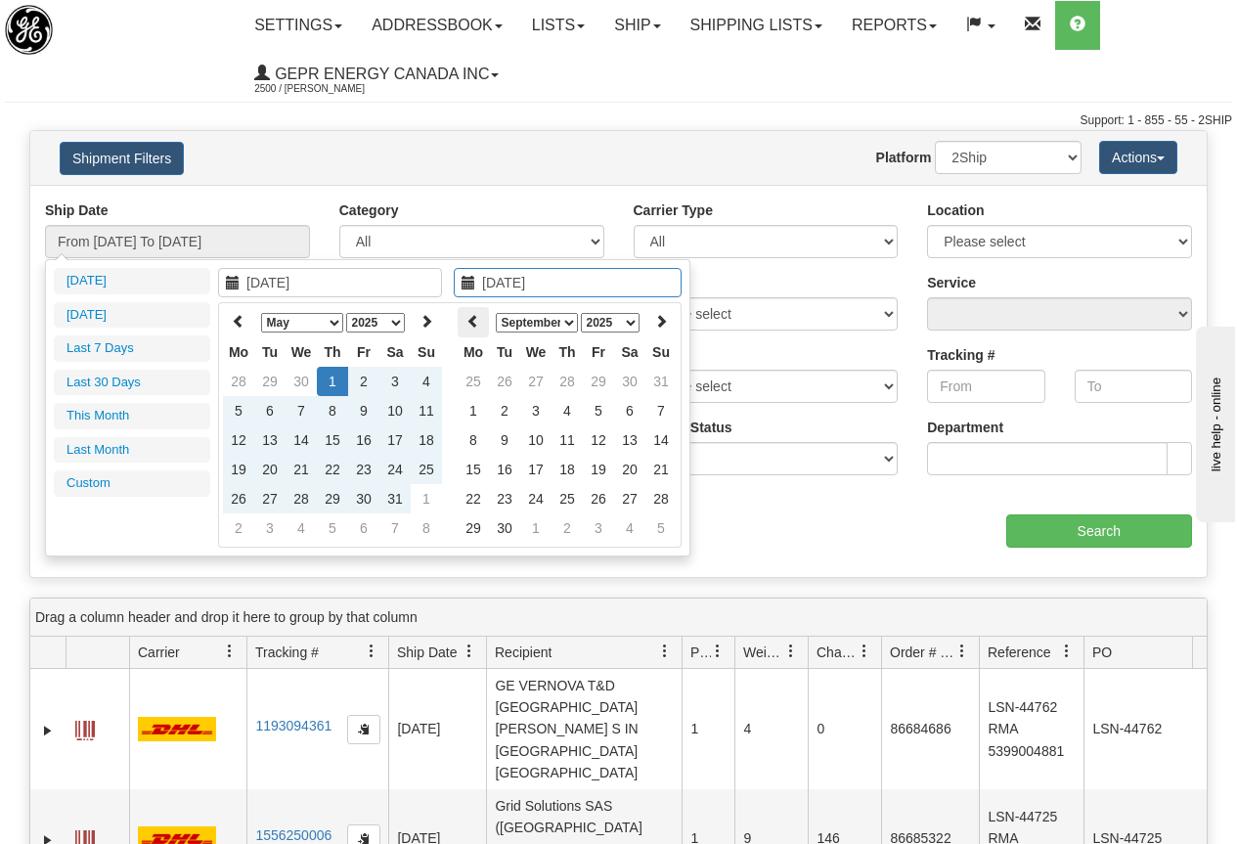
click at [472, 318] on icon at bounding box center [474, 321] width 14 height 14
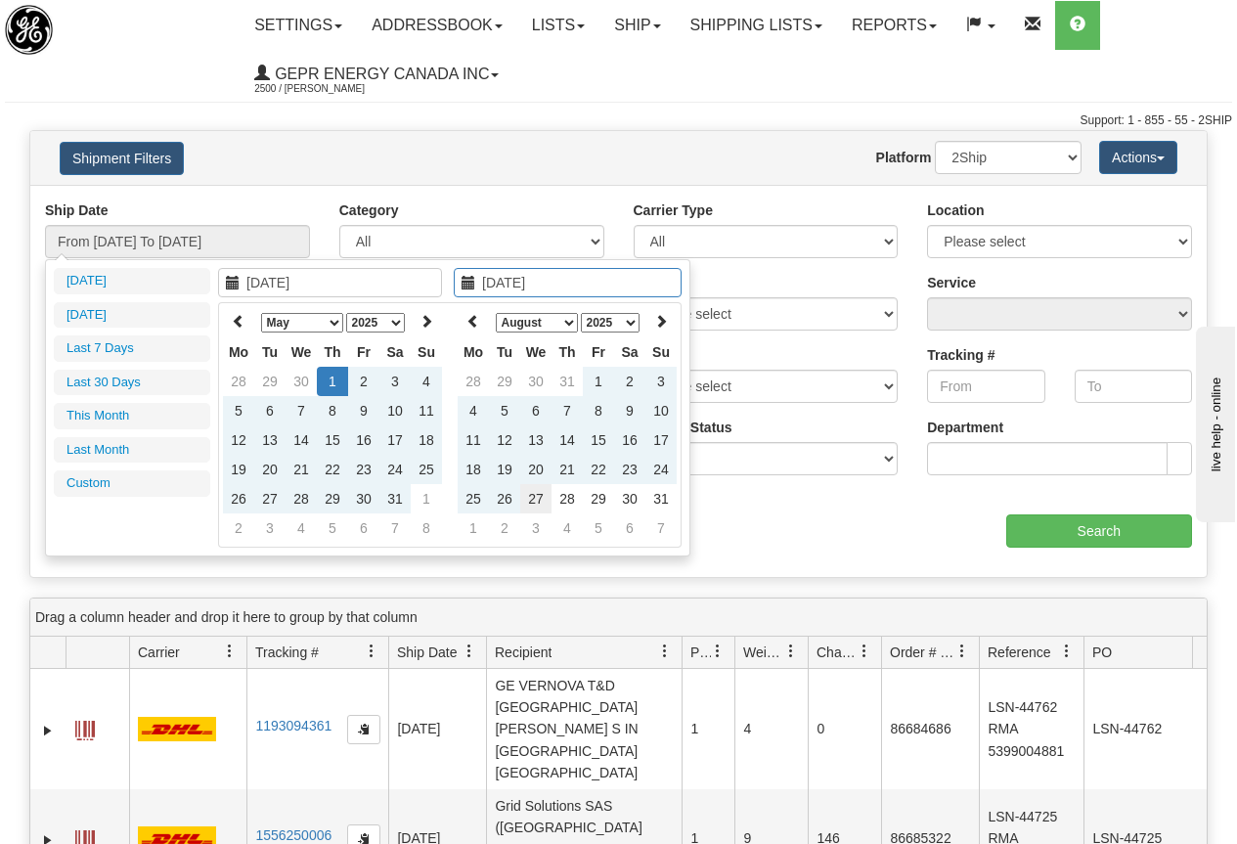
type input "08/27/2025"
click at [536, 494] on td "27" at bounding box center [535, 498] width 31 height 29
type input "From 05/01/2025 To 08/27/2025"
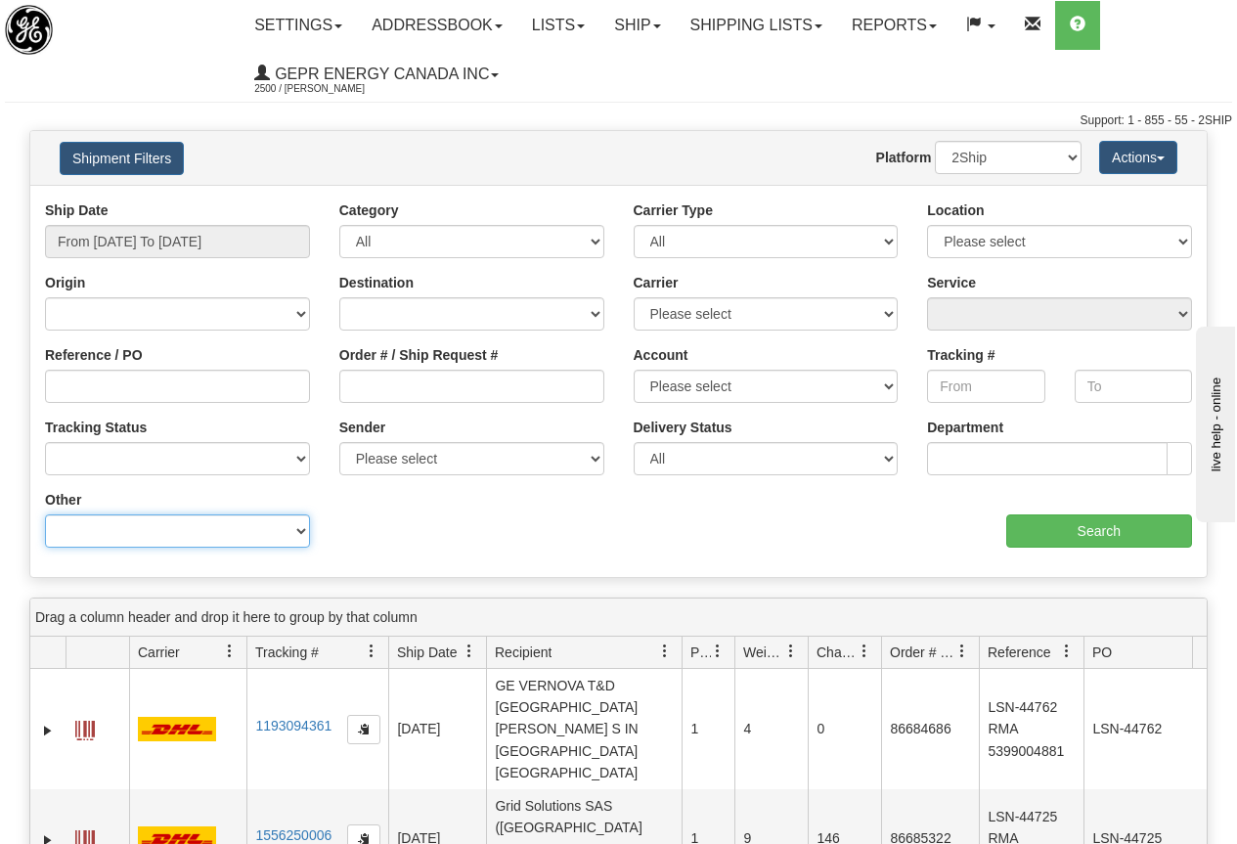
click at [173, 527] on select "Billing Account # Billing Type BOL # (LTL) Commodity Or Documents Consolidation…" at bounding box center [177, 530] width 265 height 33
select select "Recipient_ZIP"
click at [45, 514] on select "Billing Account # Billing Type BOL # (LTL) Commodity Or Documents Consolidation…" at bounding box center [177, 530] width 265 height 33
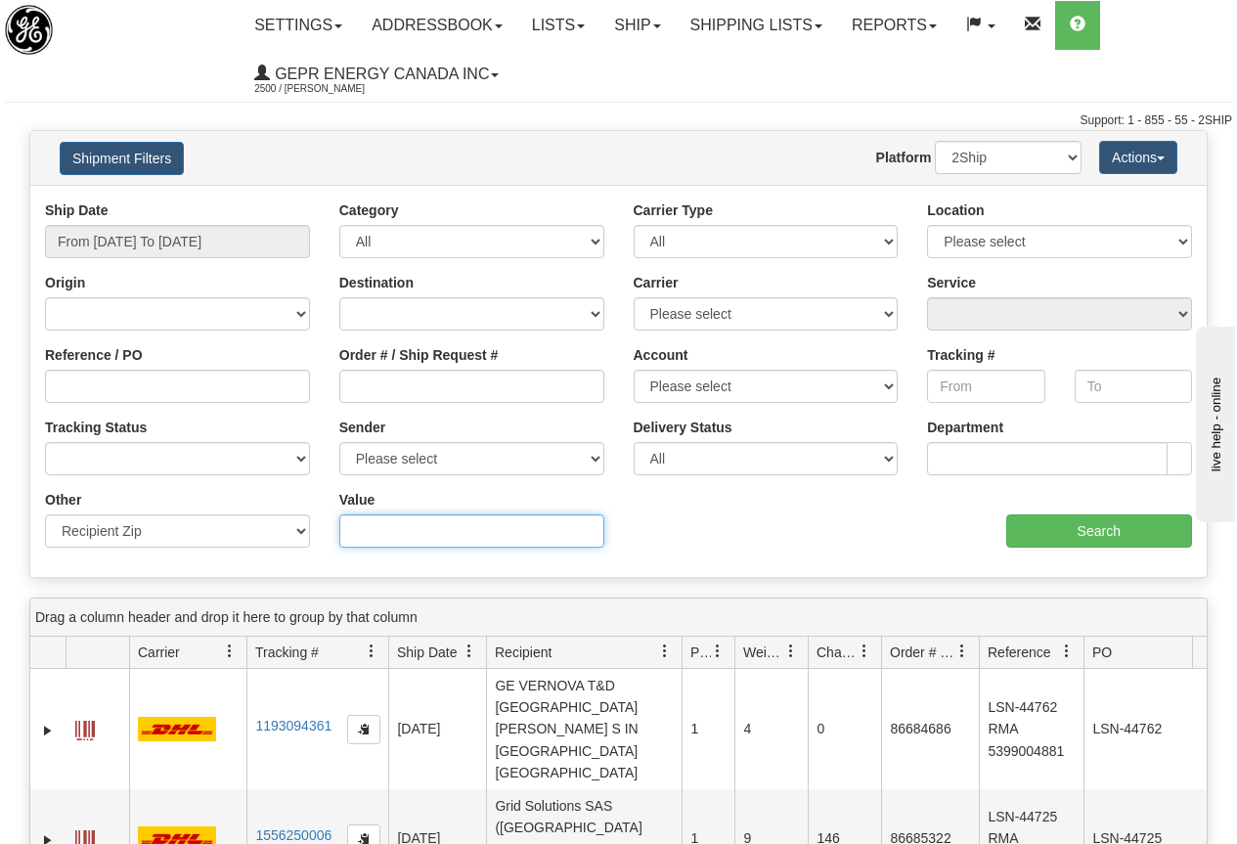
click at [385, 525] on input "Value" at bounding box center [471, 530] width 265 height 33
type input "T2E 2K6"
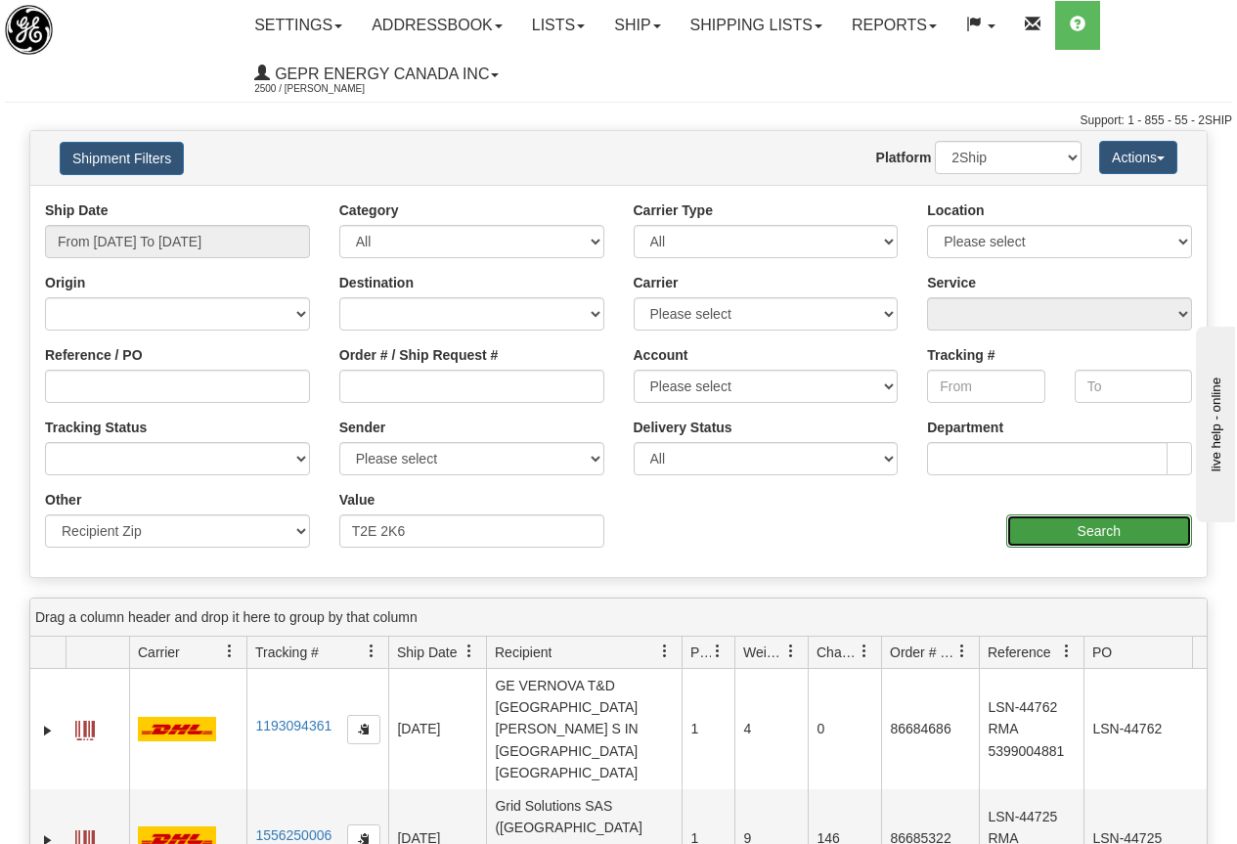
click at [1094, 531] on input "Search" at bounding box center [1099, 530] width 187 height 33
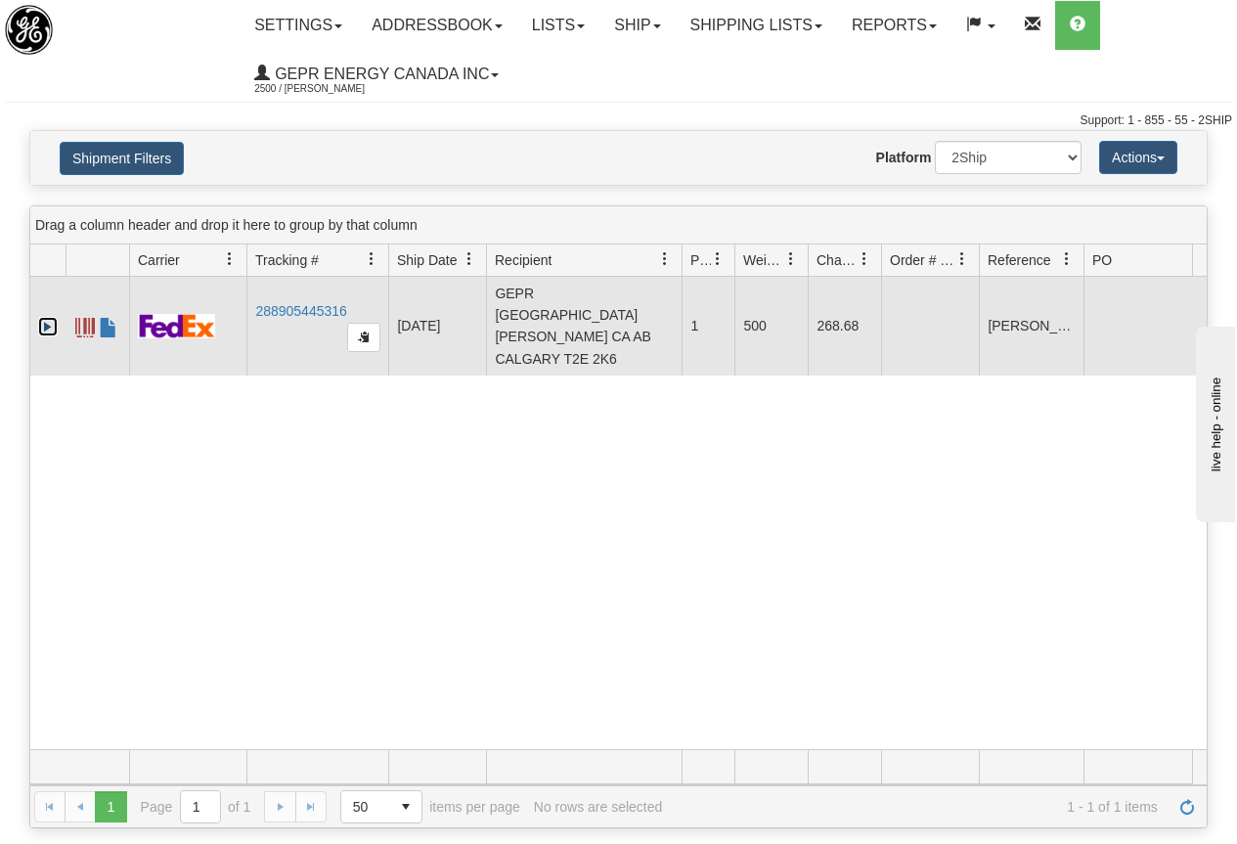
click at [45, 317] on link "Expand" at bounding box center [48, 327] width 20 height 20
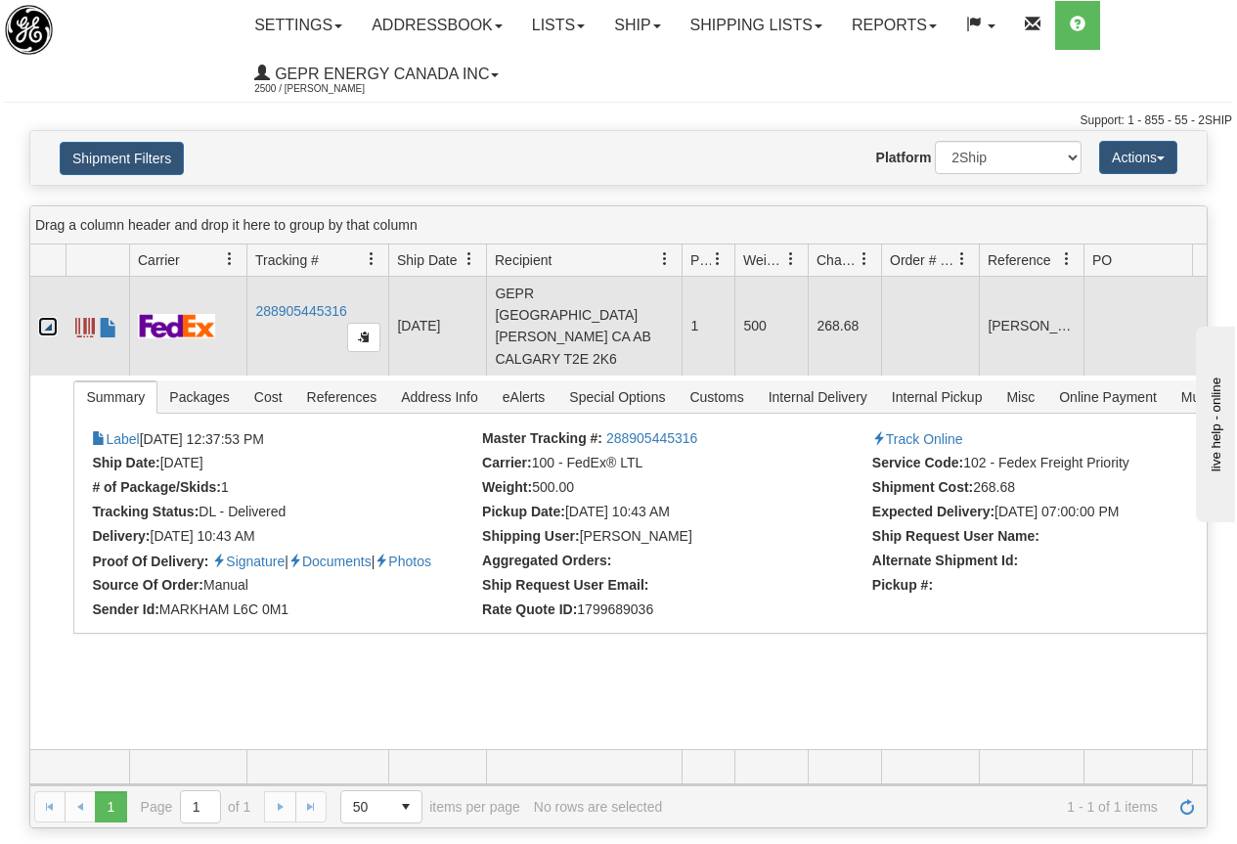
click at [108, 288] on td at bounding box center [98, 326] width 64 height 99
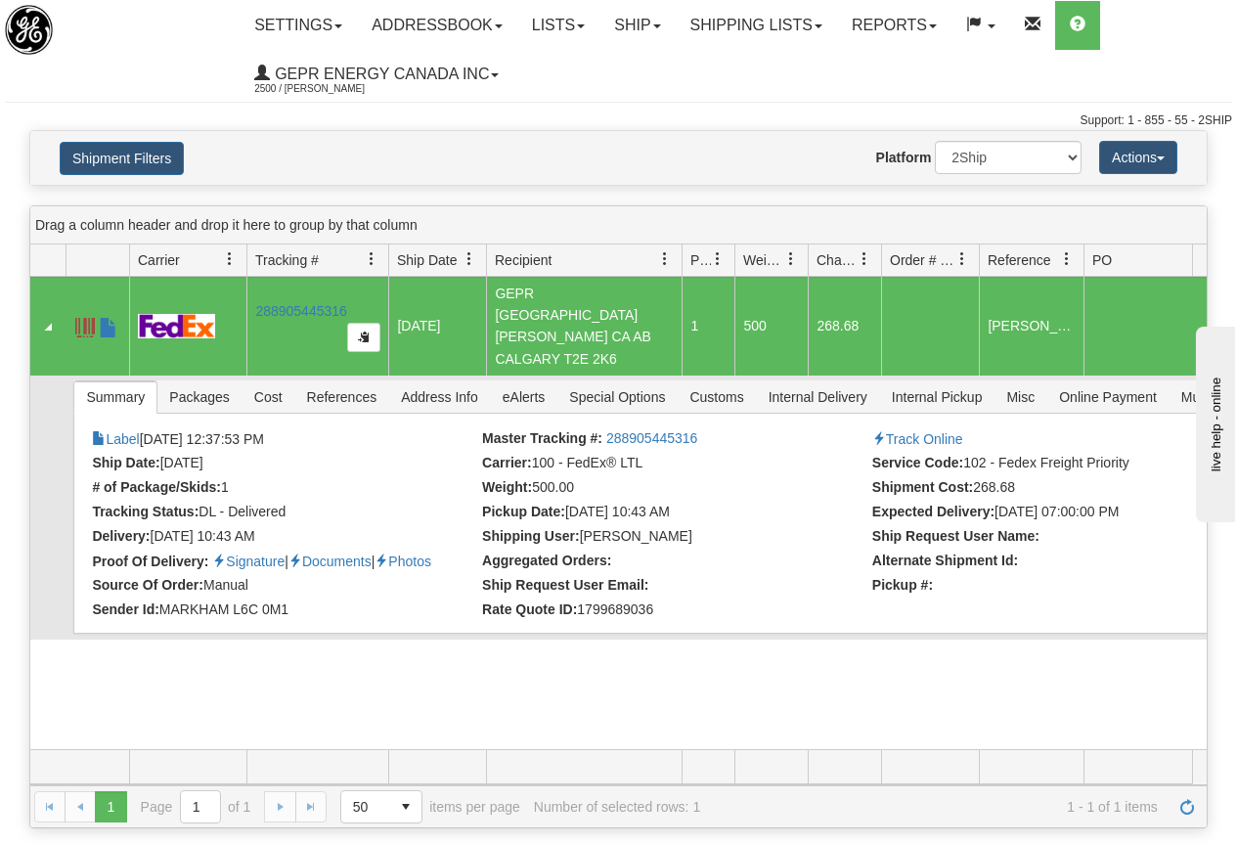
click at [54, 385] on td at bounding box center [47, 508] width 35 height 264
click at [46, 317] on link "Collapse" at bounding box center [48, 327] width 20 height 20
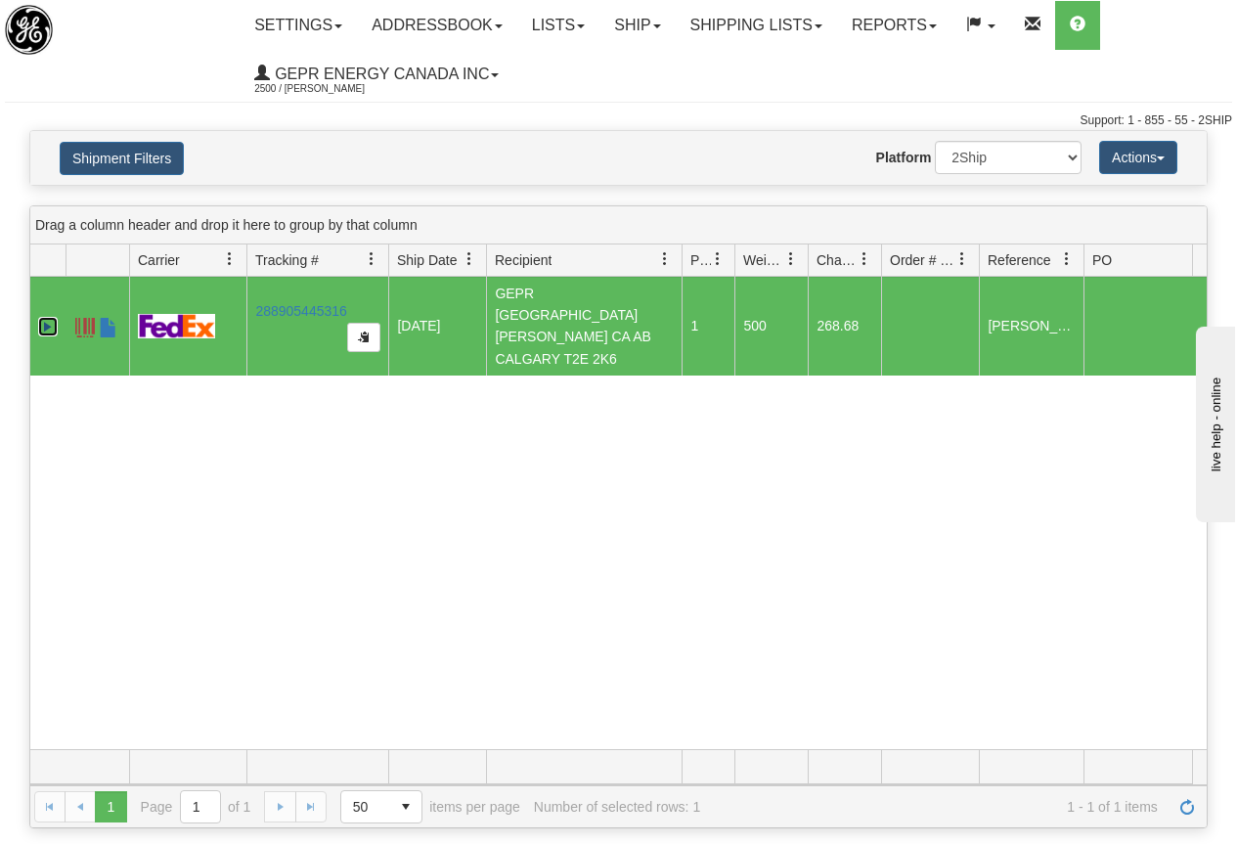
scroll to position [0, 119]
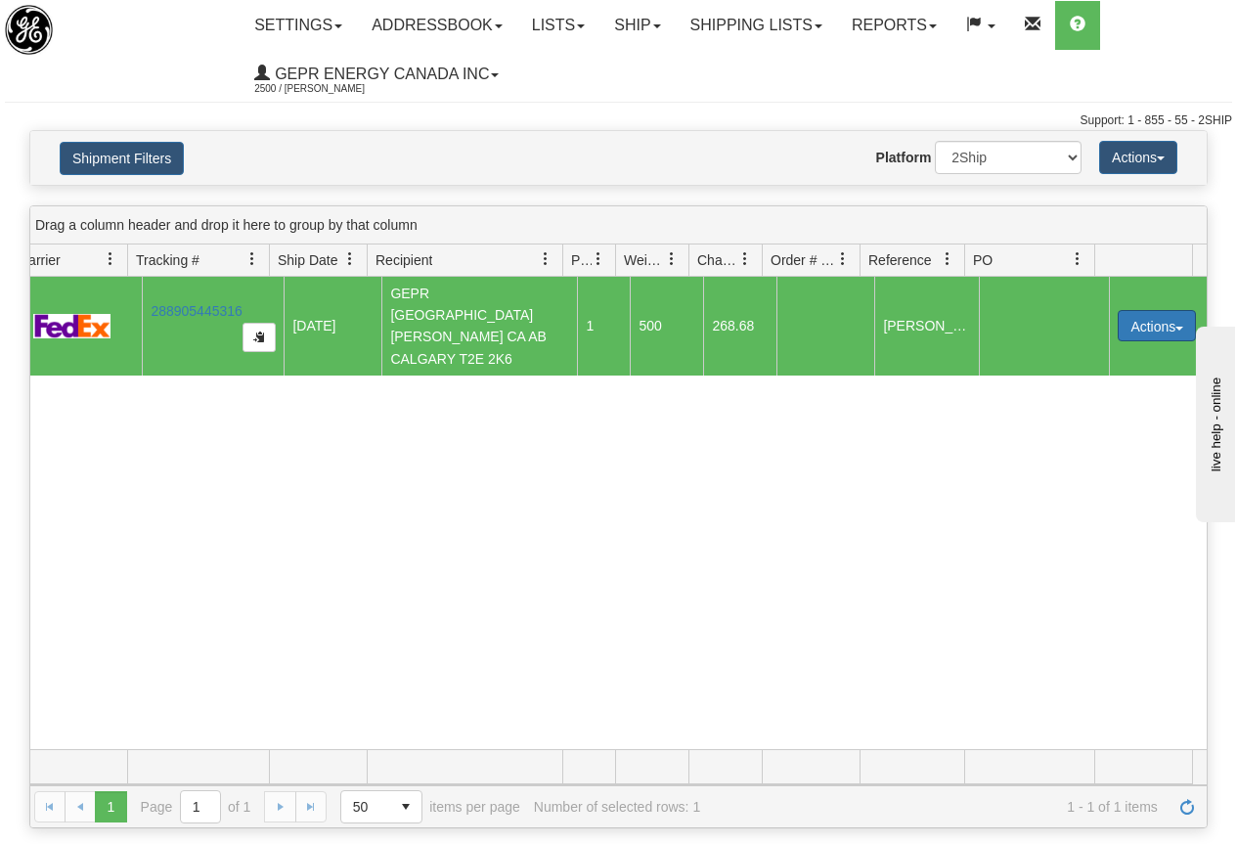
click at [1147, 315] on button "Actions" at bounding box center [1157, 325] width 78 height 31
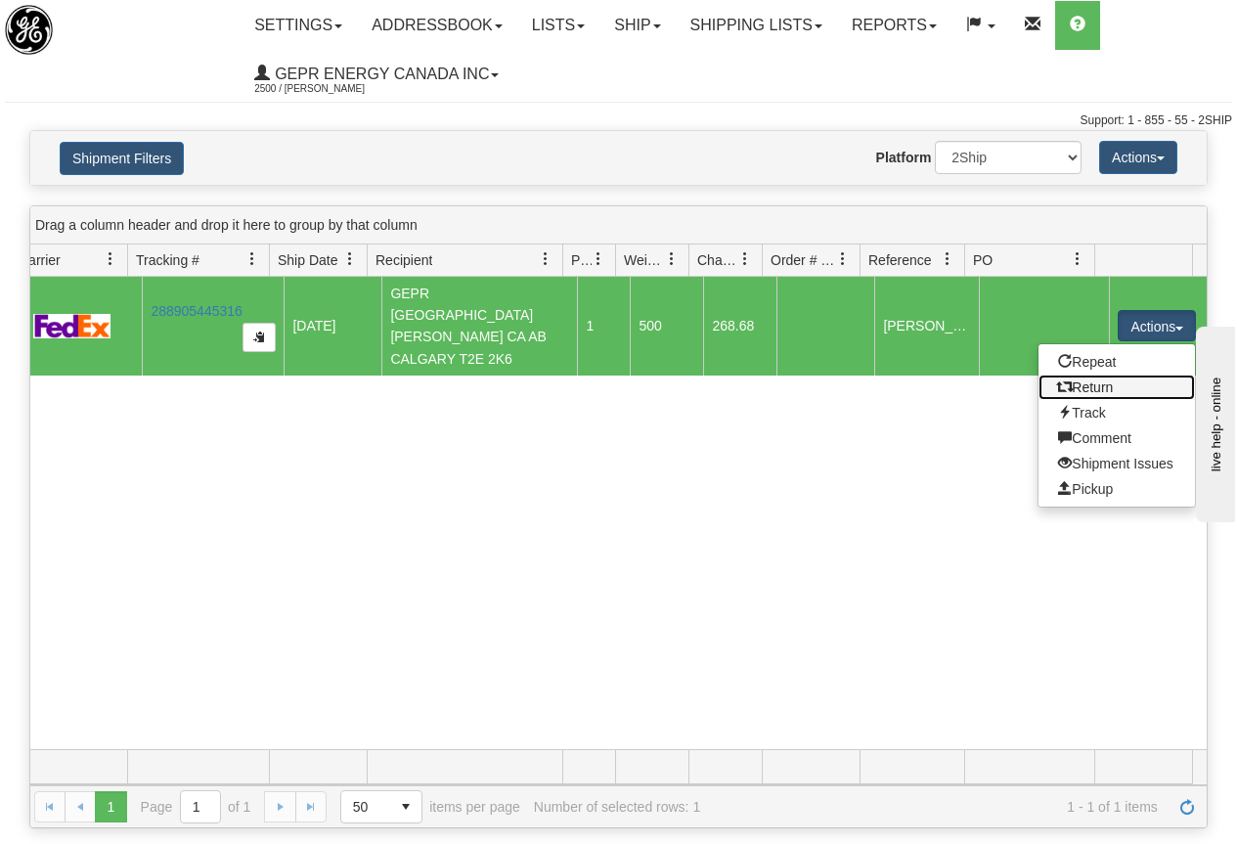
click at [1097, 375] on link "Return" at bounding box center [1117, 387] width 156 height 25
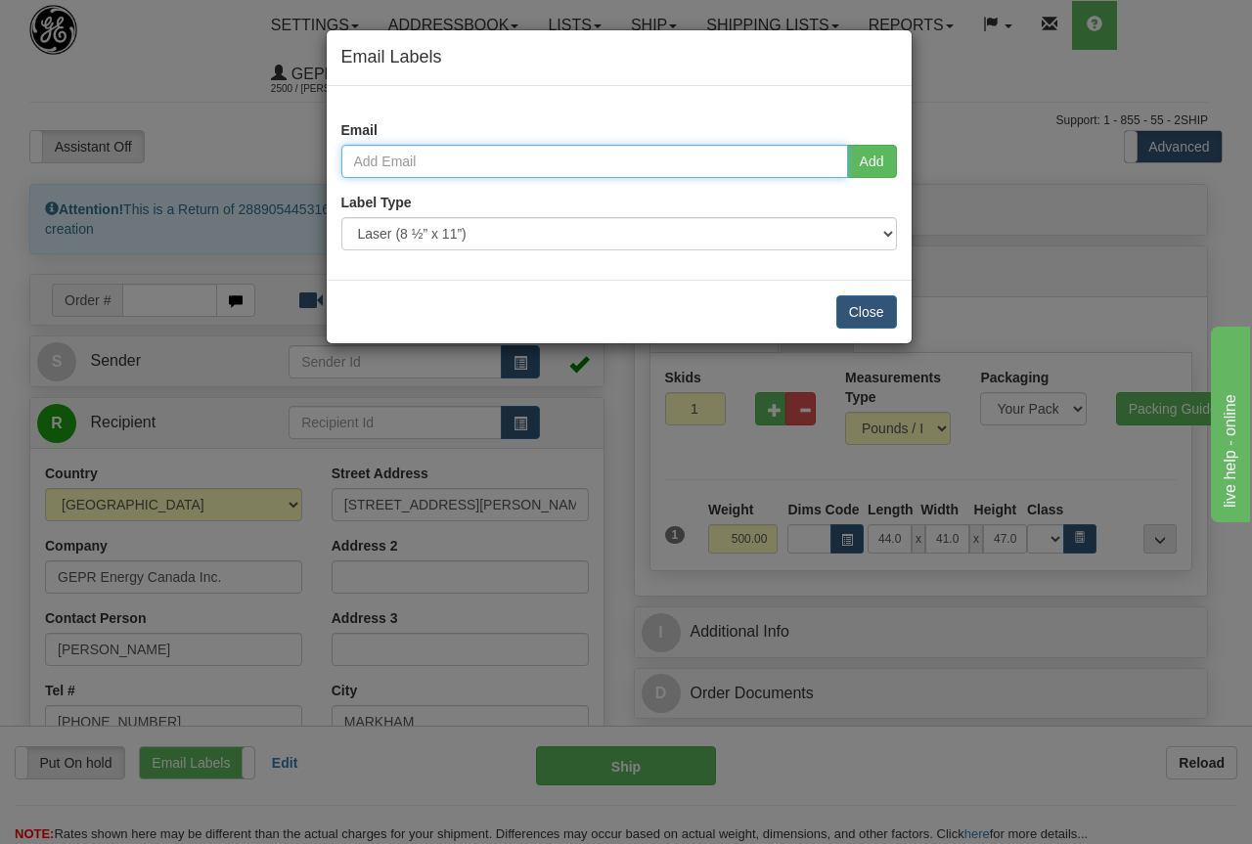
click at [429, 159] on input "email" at bounding box center [594, 161] width 507 height 33
type input "[EMAIL_ADDRESS][PERSON_NAME][DOMAIN_NAME]"
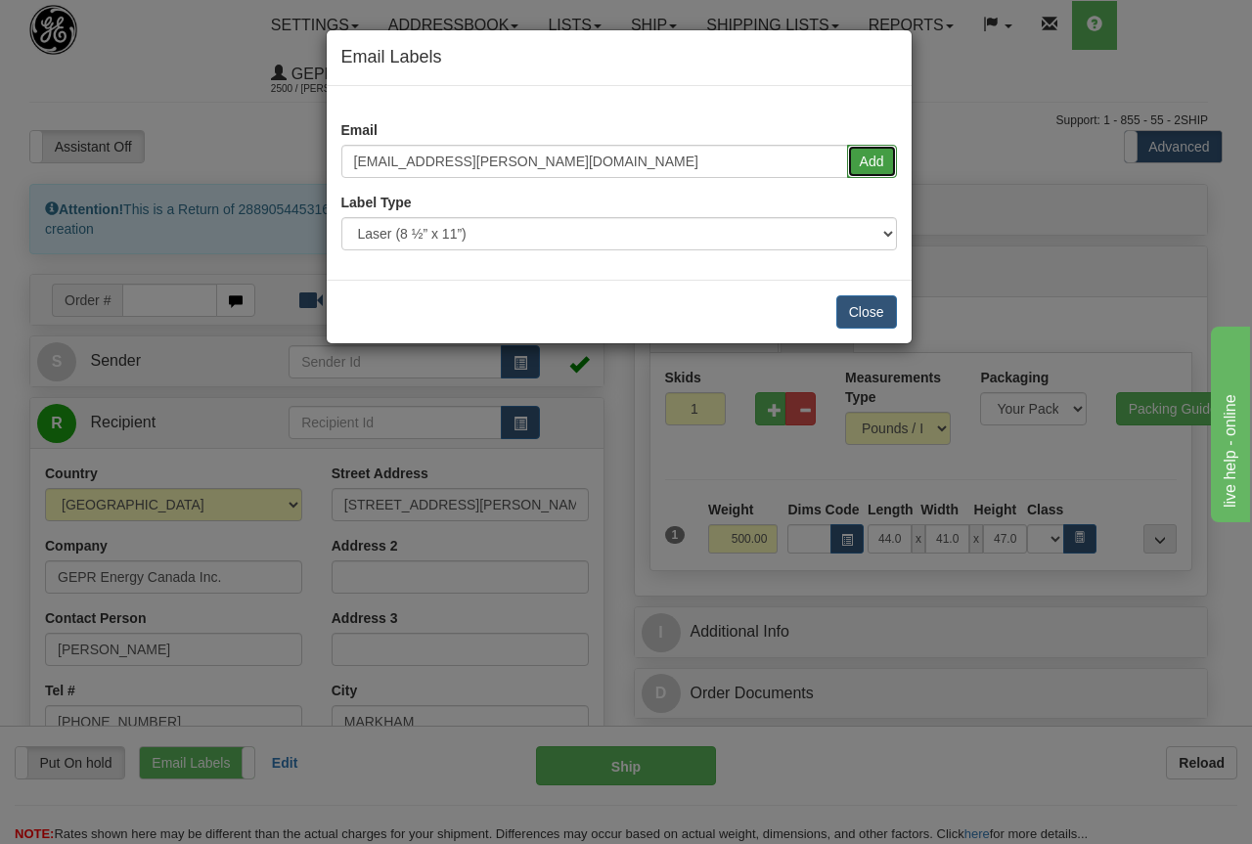
click at [878, 155] on button "Add" at bounding box center [872, 161] width 50 height 33
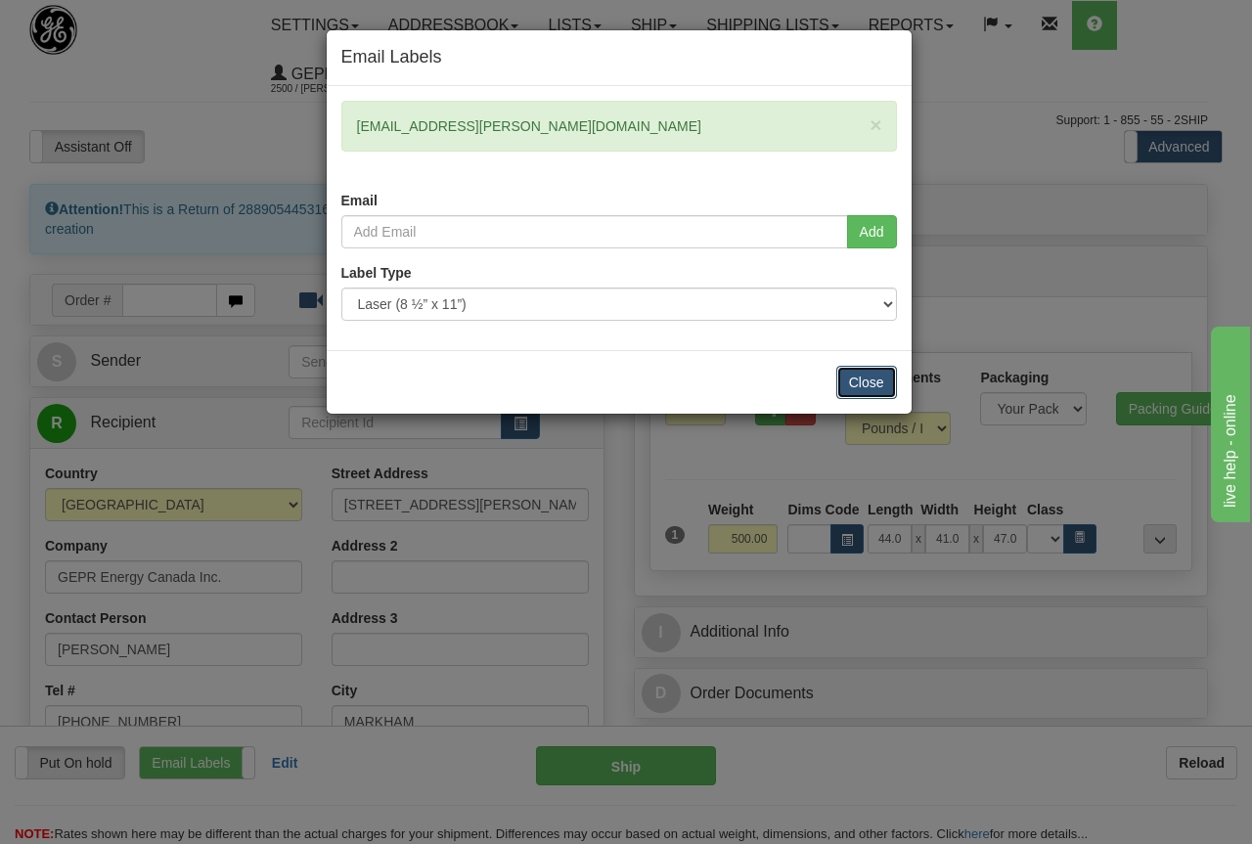
click at [865, 385] on button "Close" at bounding box center [866, 382] width 61 height 33
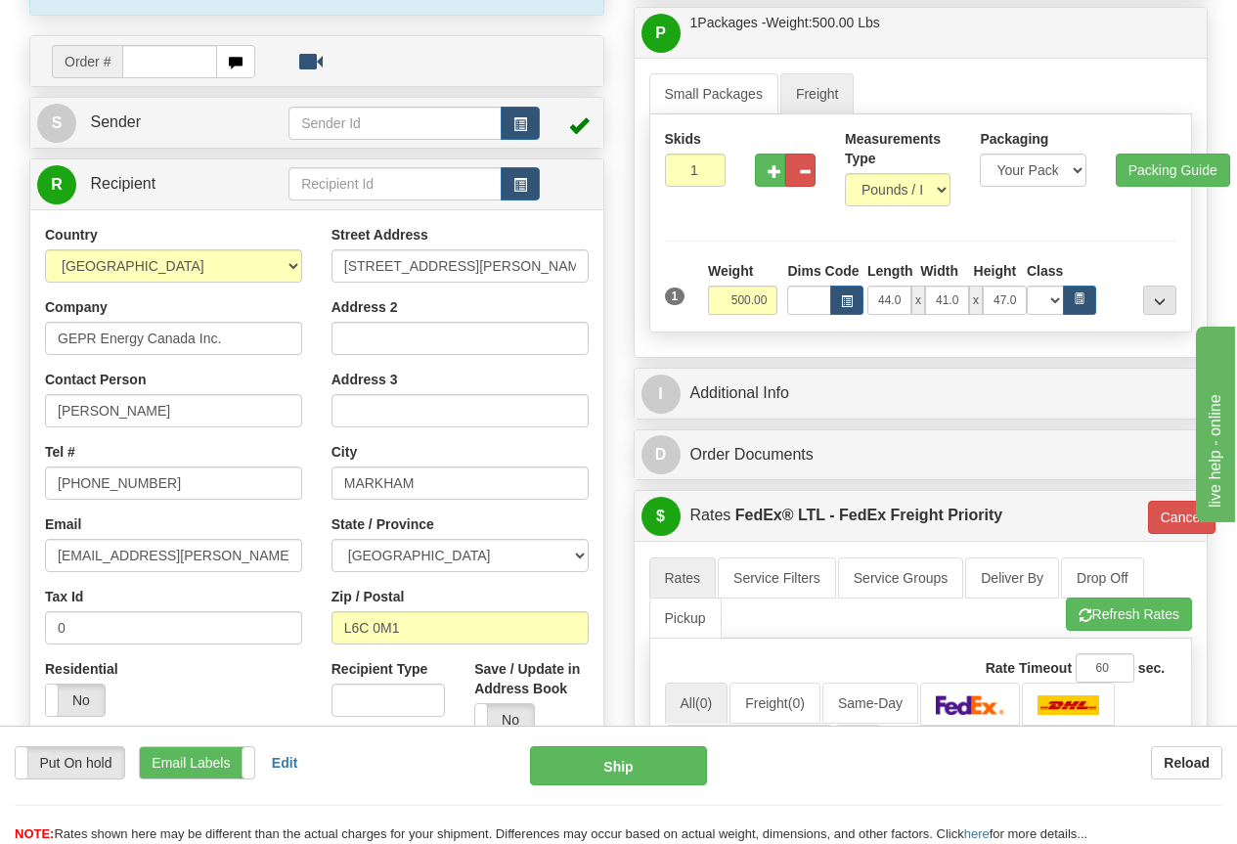
scroll to position [293, 0]
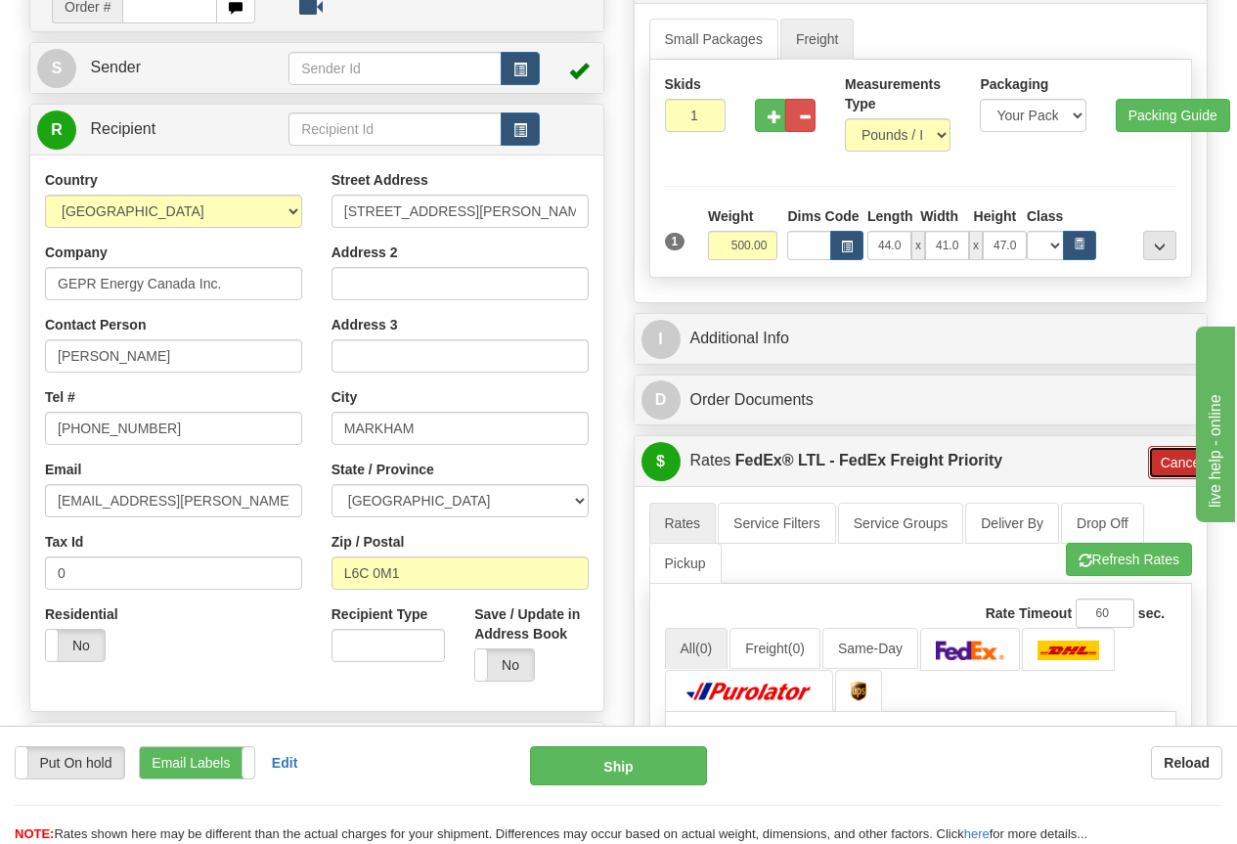
click at [1182, 464] on button "Cancel" at bounding box center [1182, 462] width 68 height 33
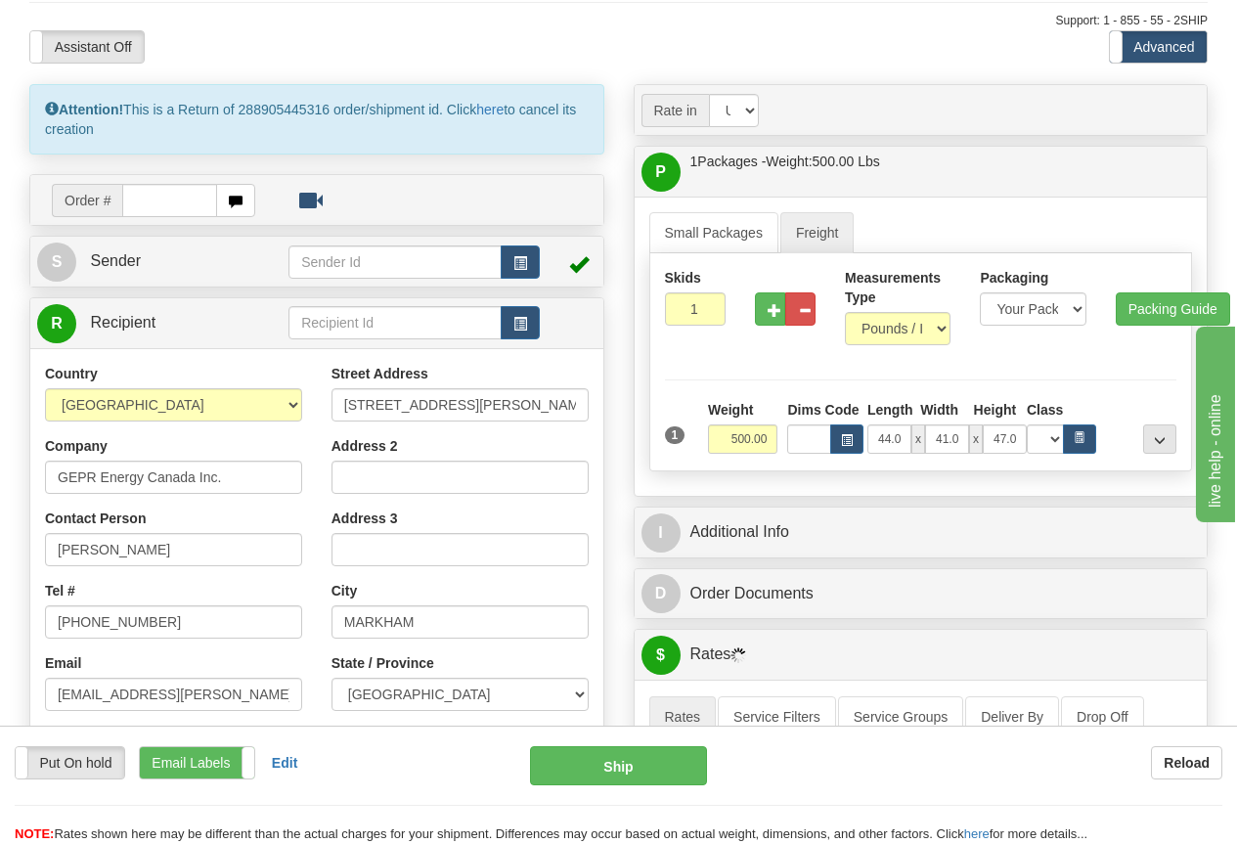
scroll to position [98, 0]
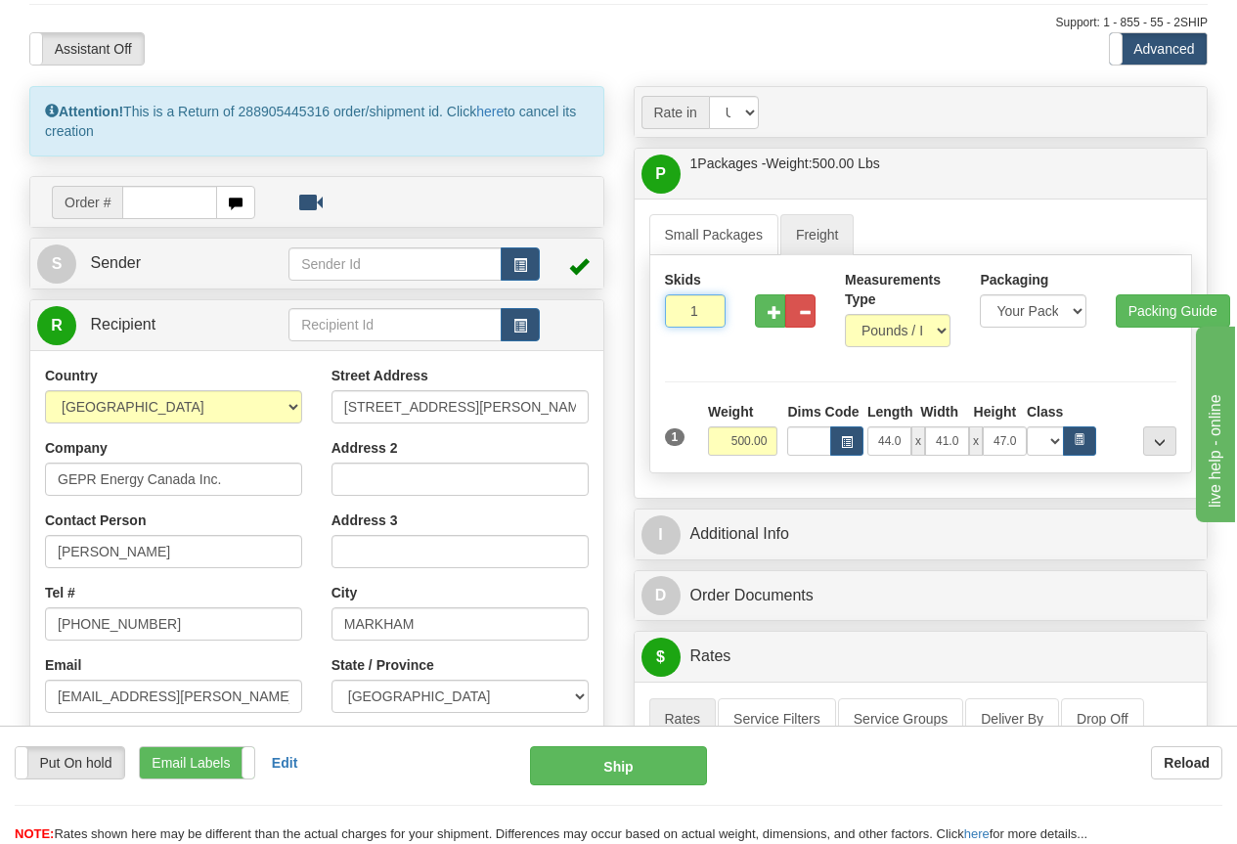
click at [684, 307] on input "1" at bounding box center [695, 310] width 61 height 33
type input "1"
click at [721, 437] on input "500.00" at bounding box center [743, 440] width 70 height 29
click at [721, 438] on input "500.00" at bounding box center [743, 440] width 70 height 29
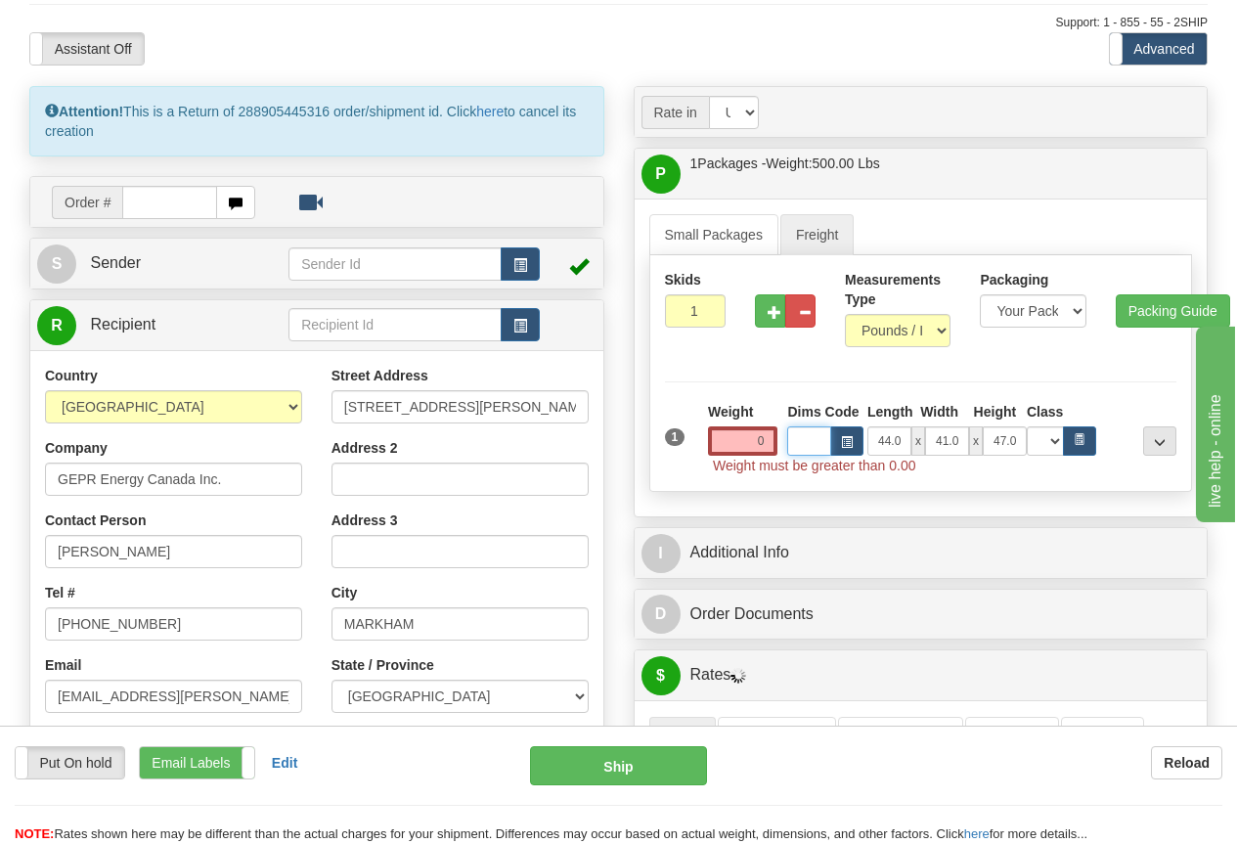
type input "0.00"
click at [721, 226] on link "Small Packages" at bounding box center [713, 234] width 129 height 41
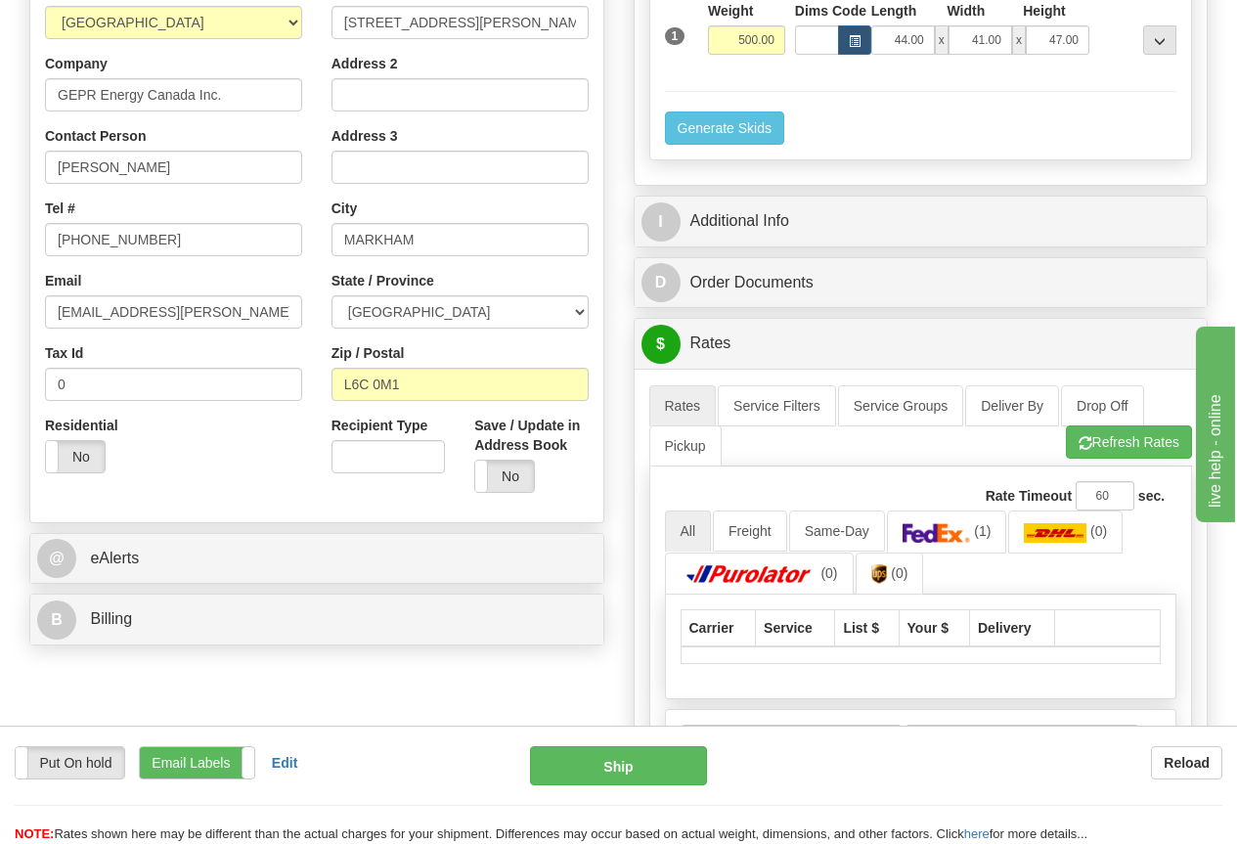
scroll to position [489, 0]
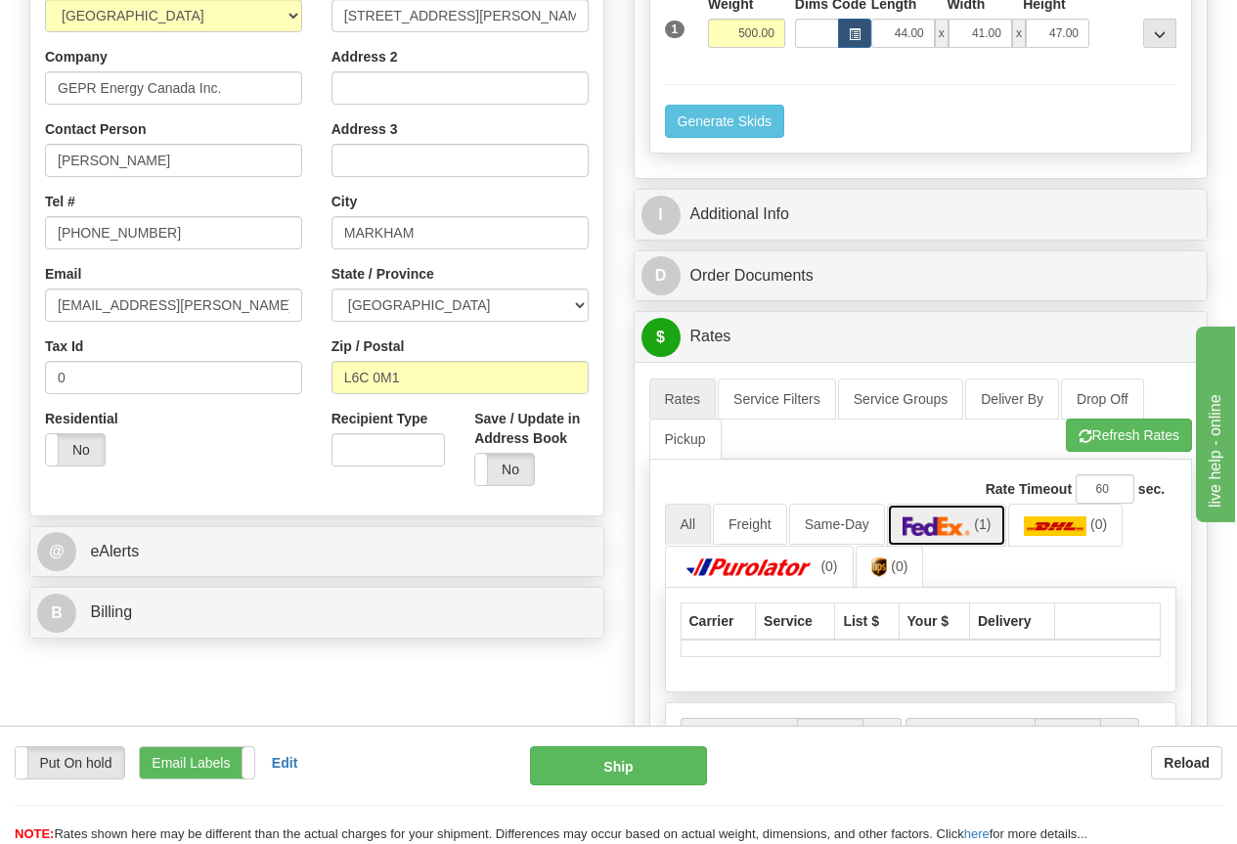
click at [944, 522] on img at bounding box center [937, 526] width 68 height 20
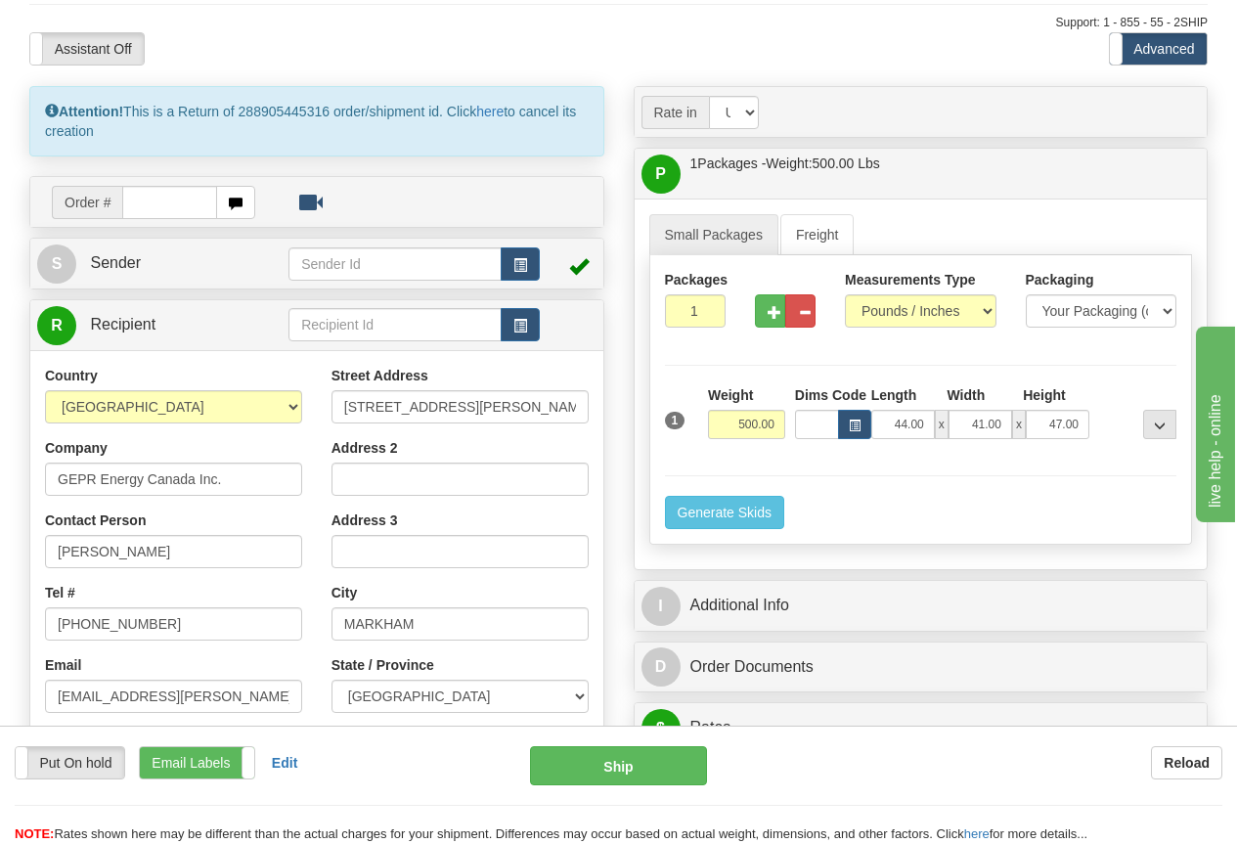
scroll to position [0, 0]
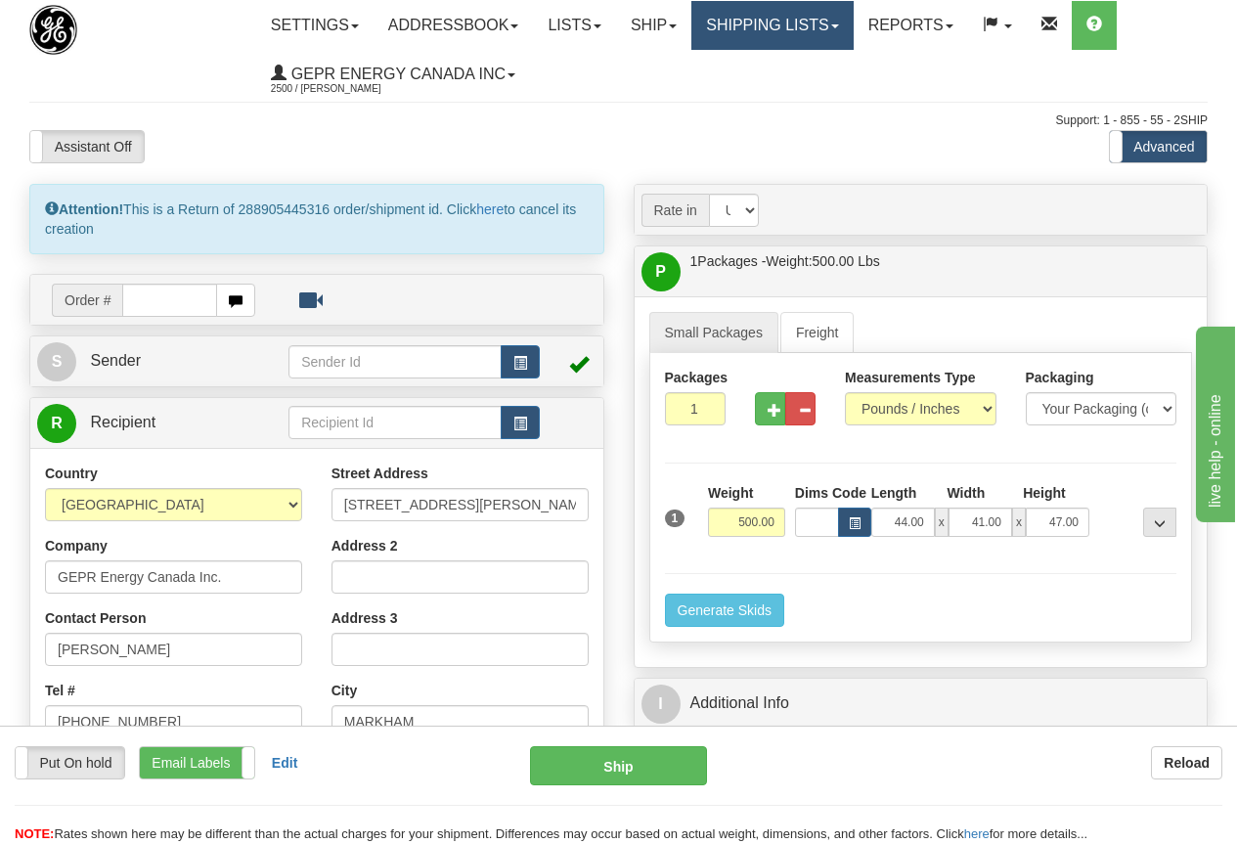
click at [790, 16] on link "Shipping lists" at bounding box center [771, 25] width 161 height 49
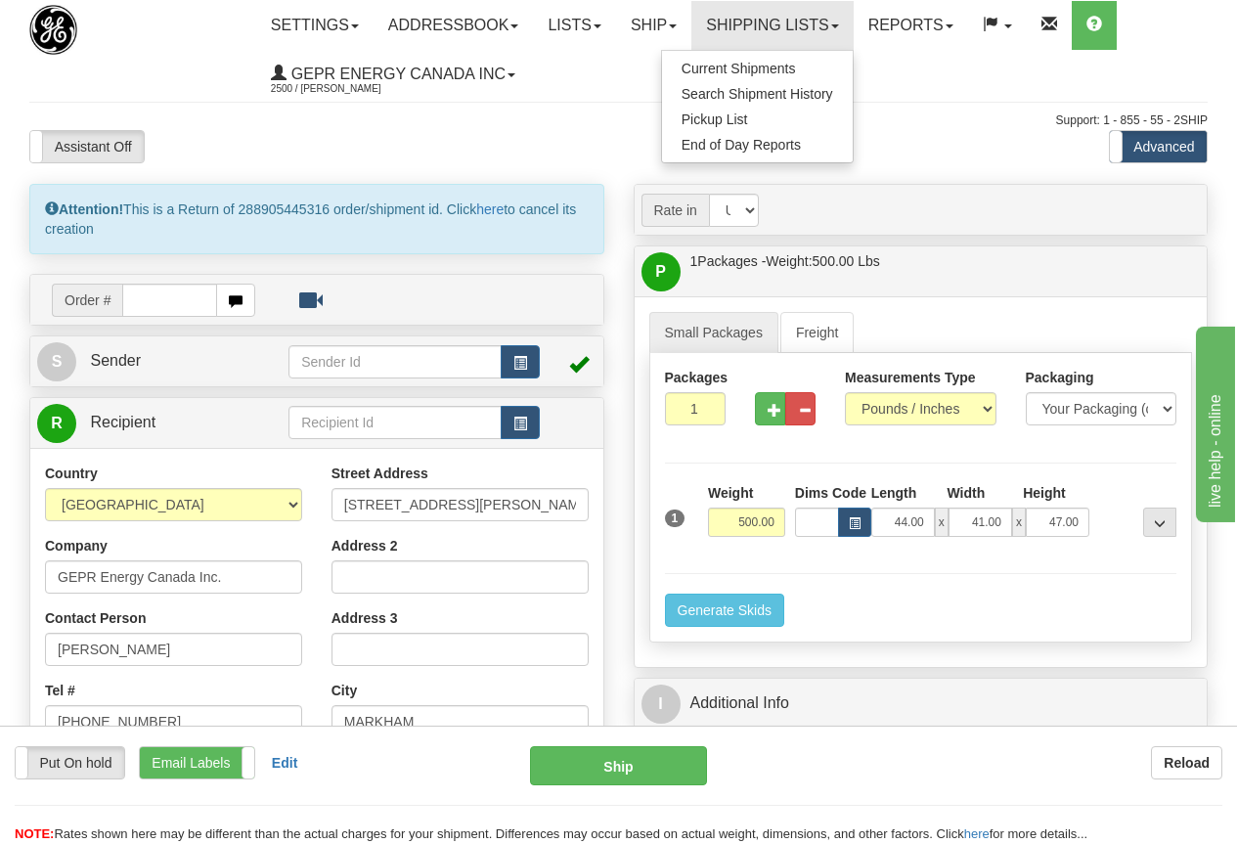
click at [942, 75] on ul "Settings Shipping Preferences Fields Preferences New Store Connections Addressb…" at bounding box center [731, 50] width 951 height 98
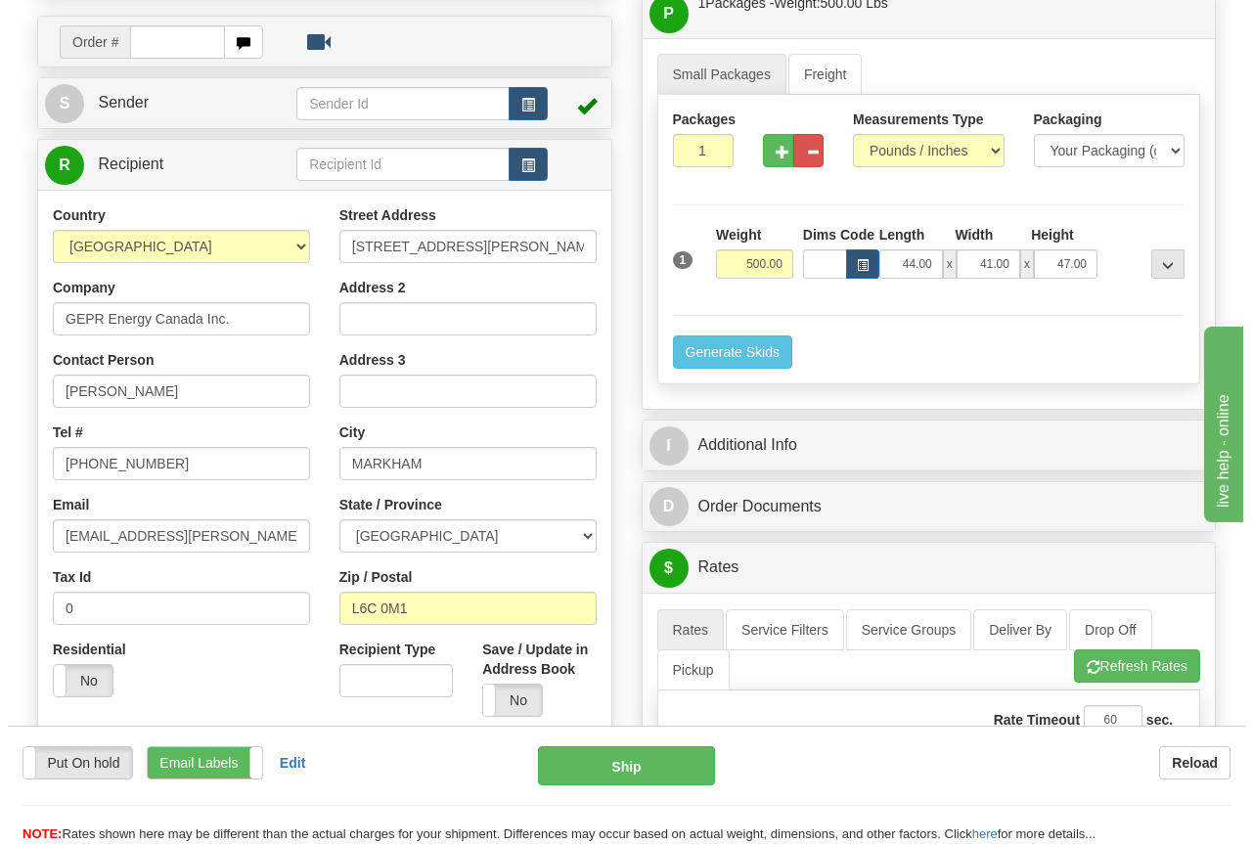
scroll to position [293, 0]
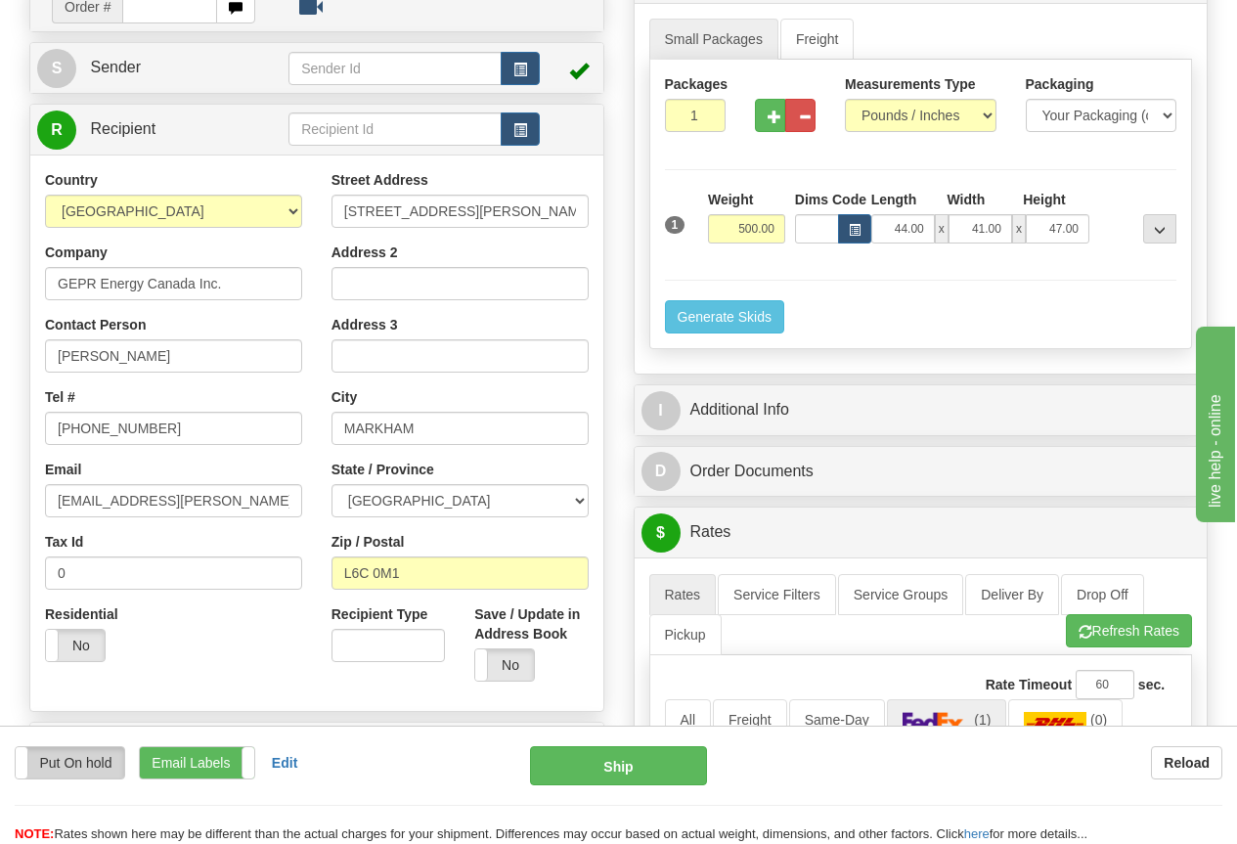
click at [68, 759] on label "Put On hold" at bounding box center [70, 762] width 109 height 31
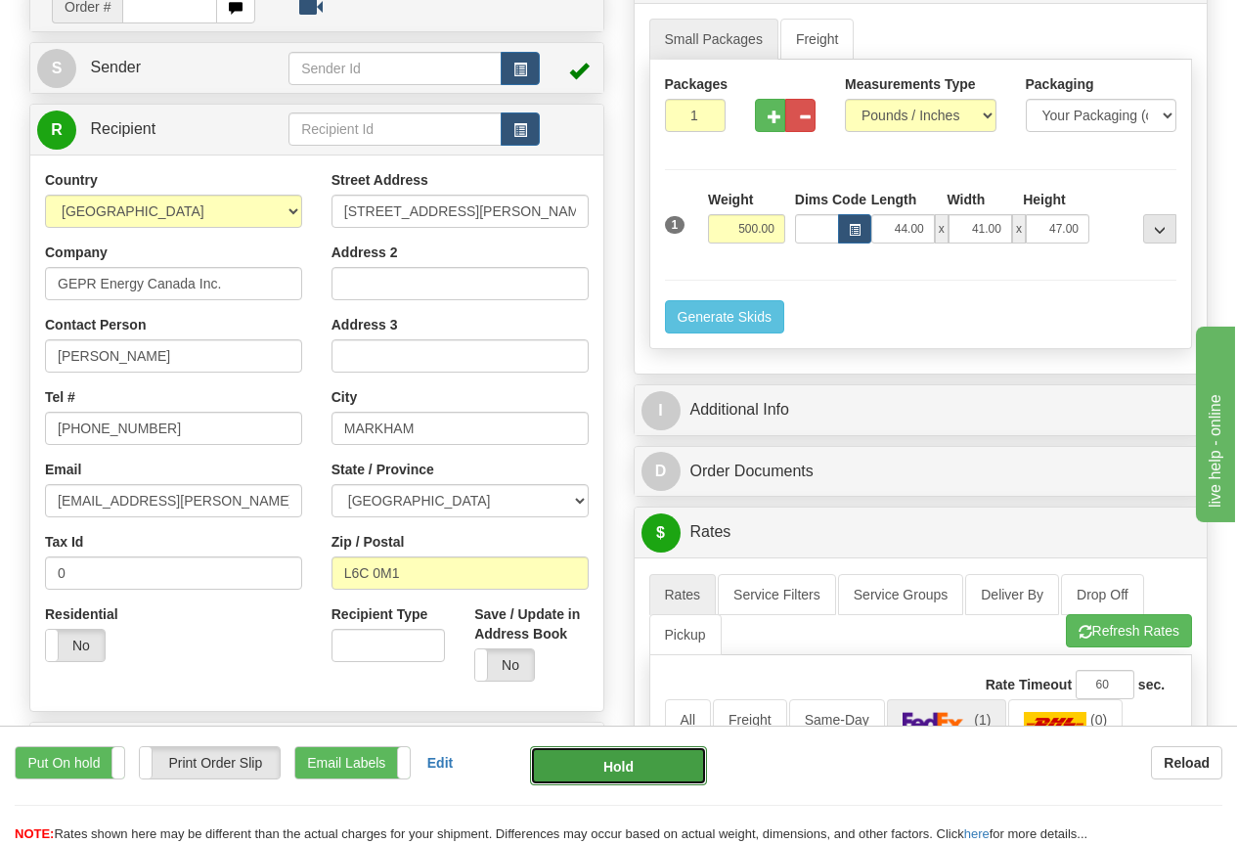
click at [623, 768] on button "Hold" at bounding box center [618, 765] width 177 height 39
type input "70"
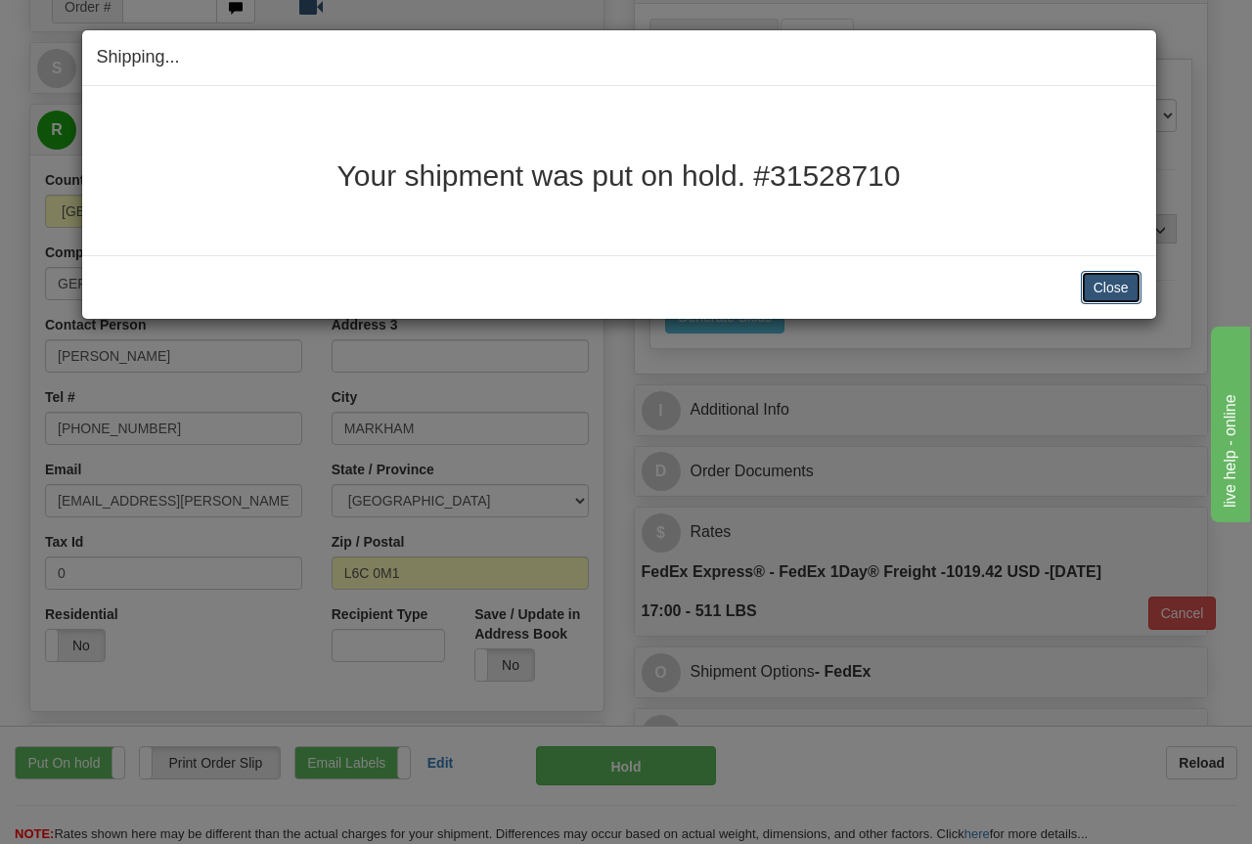
click at [1107, 290] on button "Close" at bounding box center [1111, 287] width 61 height 33
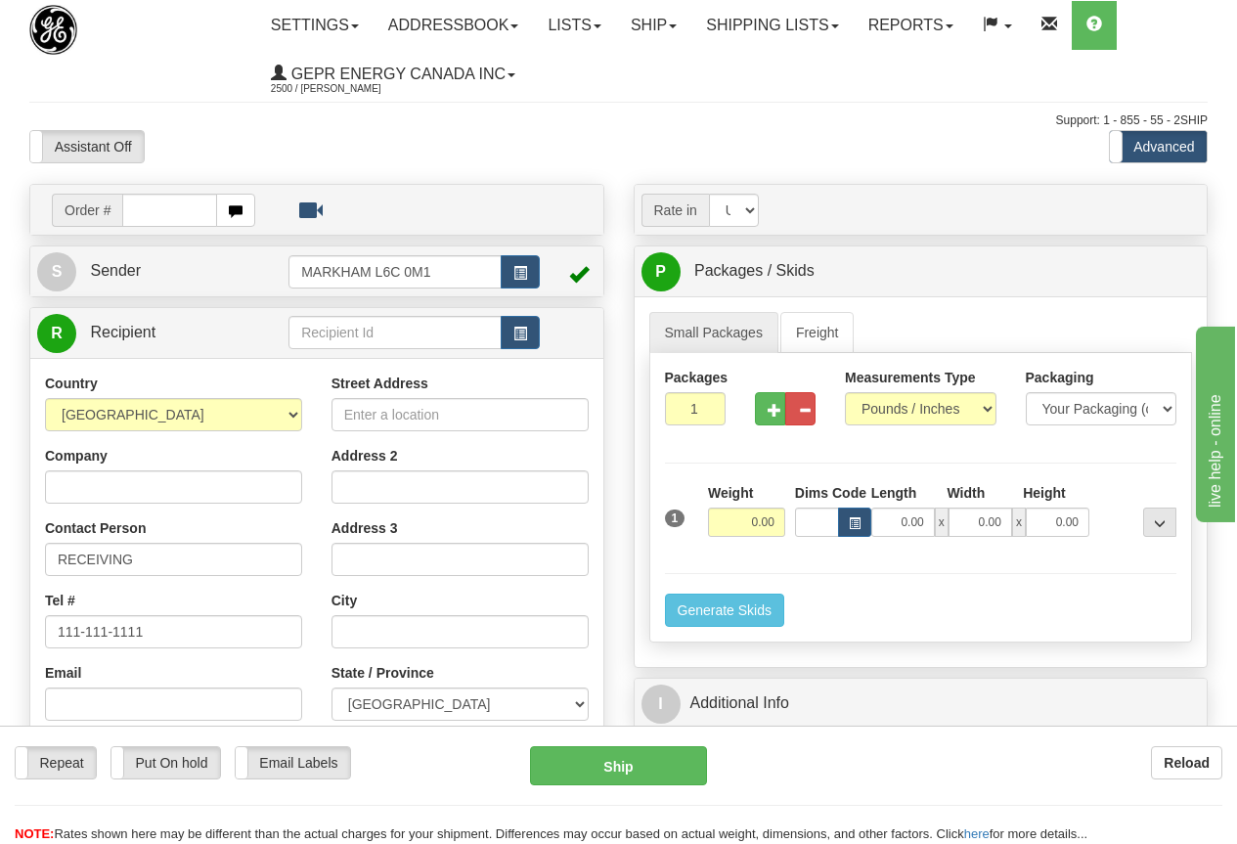
click at [141, 209] on input "text" at bounding box center [169, 210] width 95 height 33
type input "31528710"
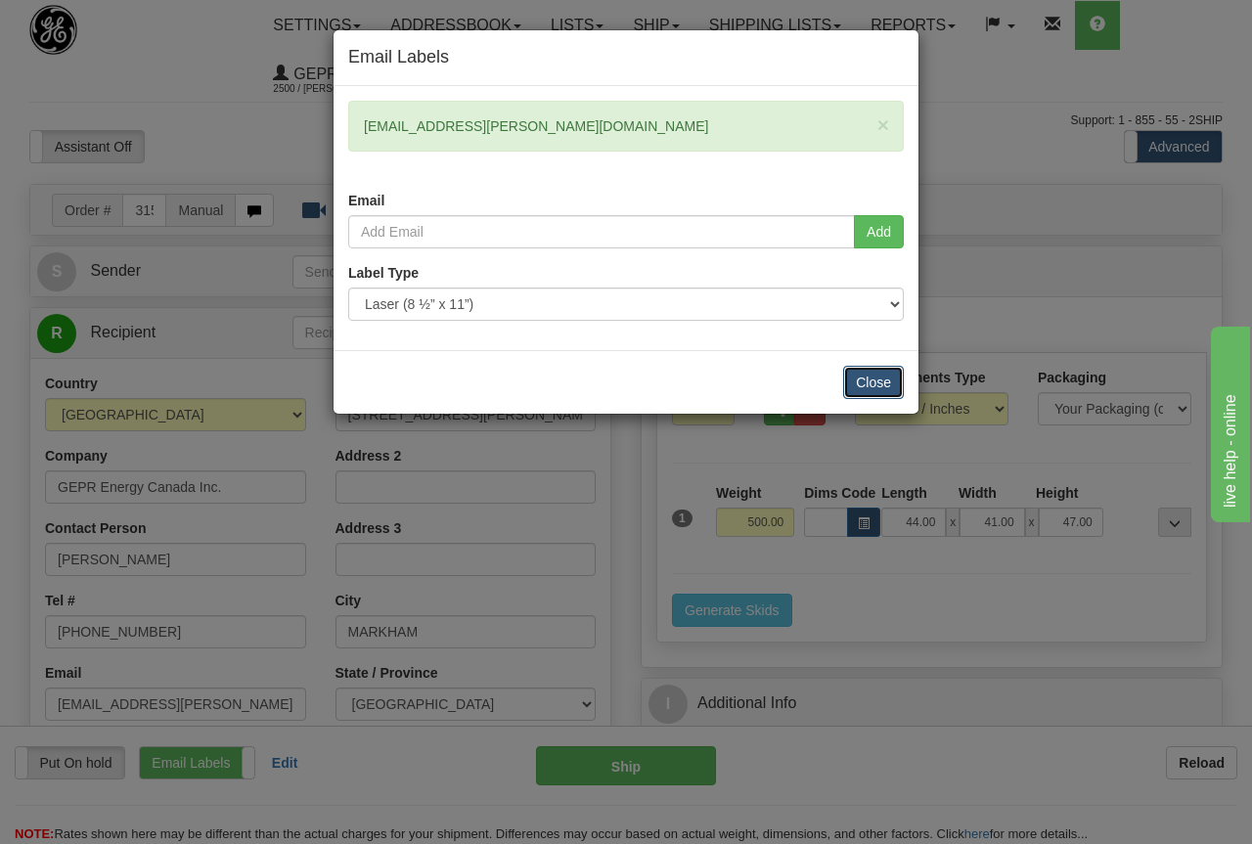
click at [870, 380] on button "Close" at bounding box center [873, 382] width 61 height 33
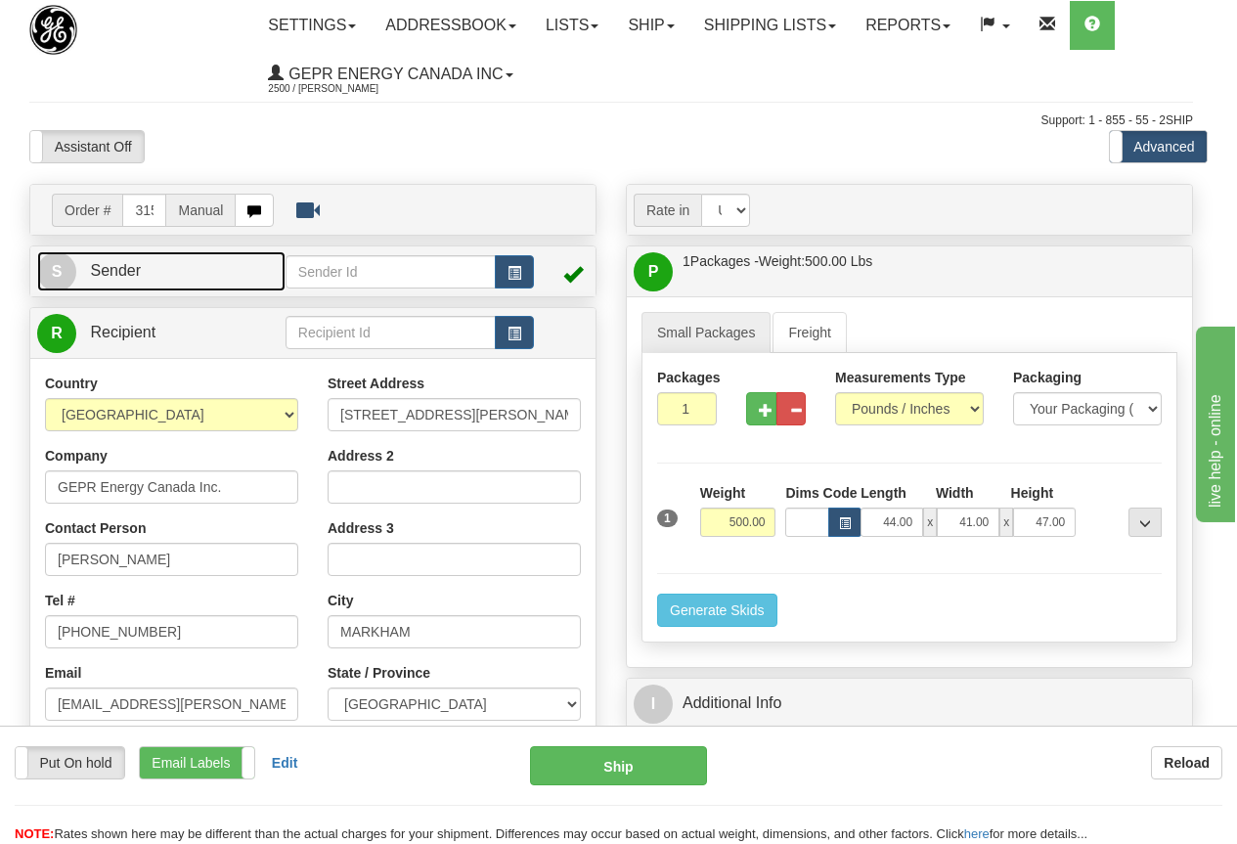
click at [221, 272] on link "S Sender" at bounding box center [161, 271] width 248 height 40
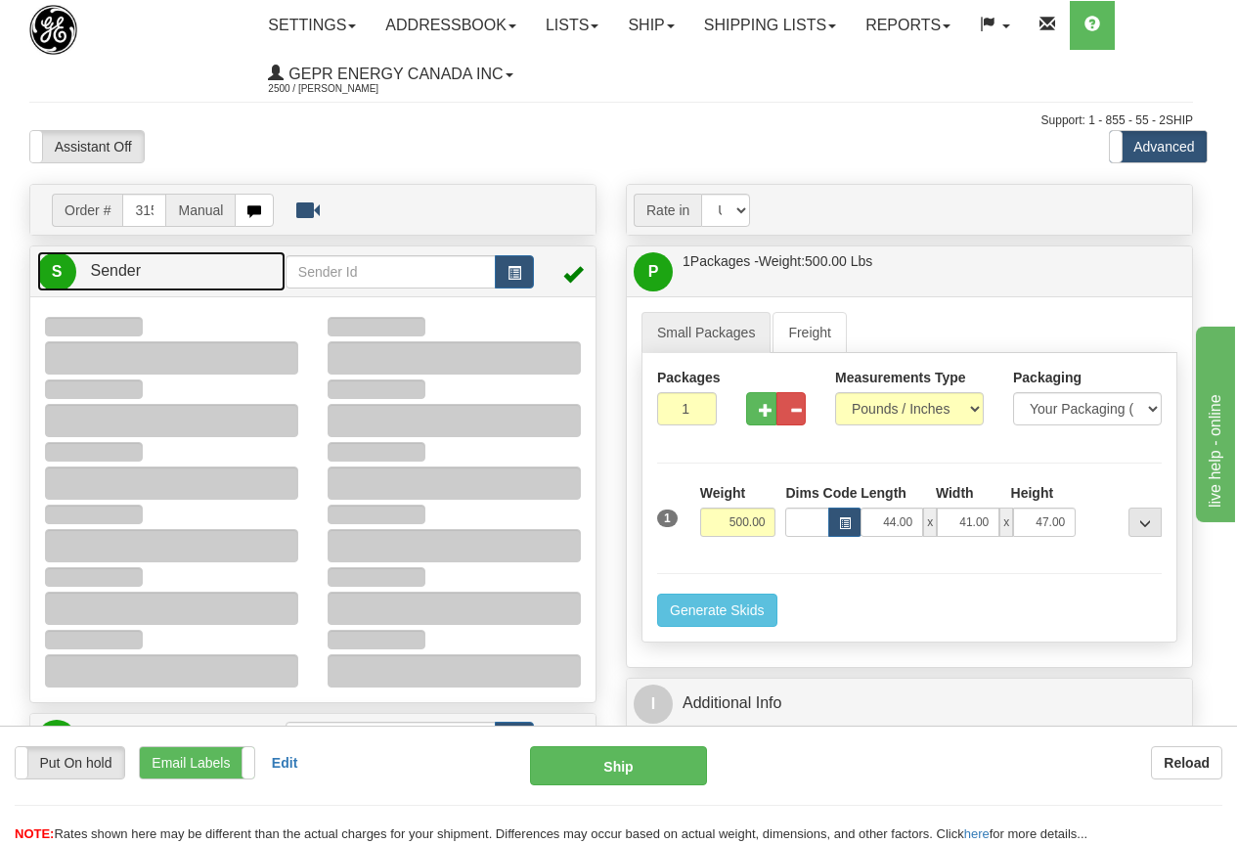
type input "12:57"
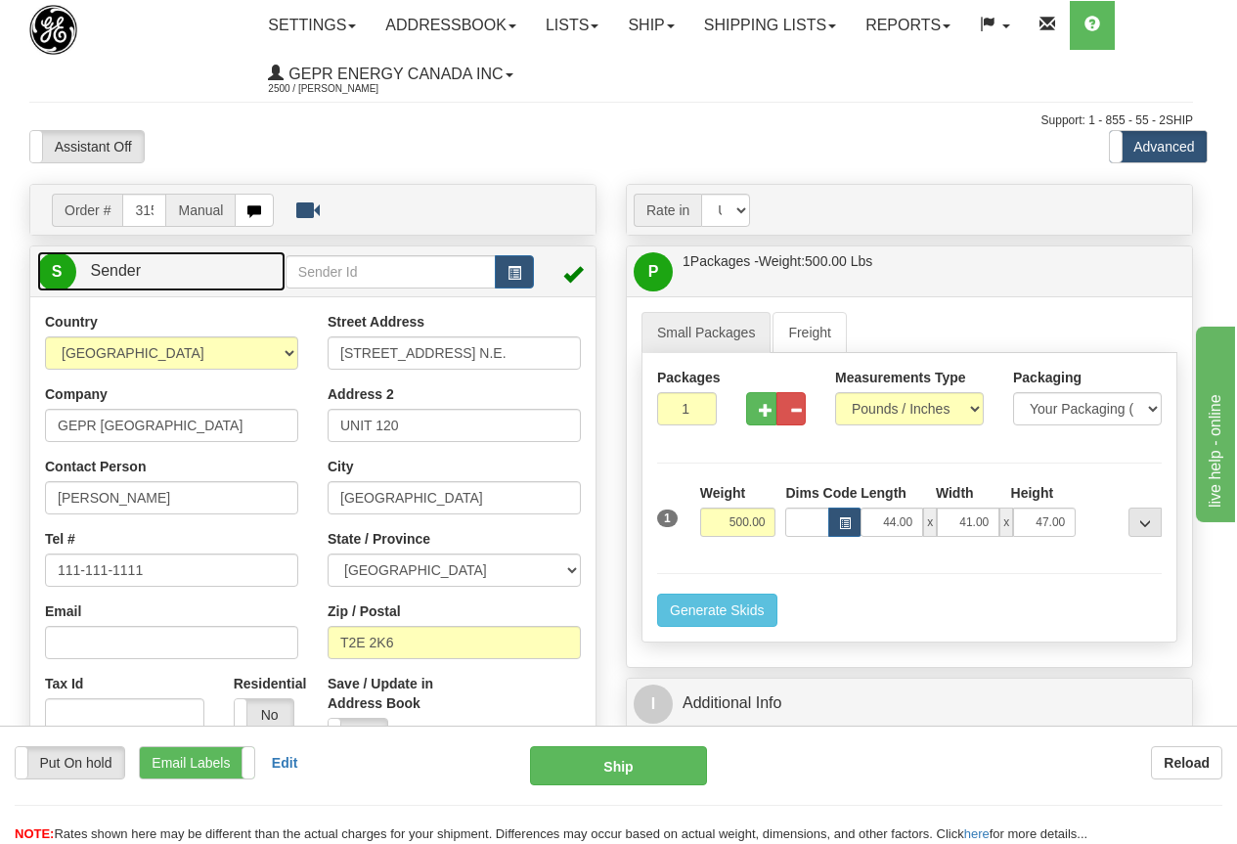
click at [221, 272] on link "S Sender" at bounding box center [161, 271] width 248 height 40
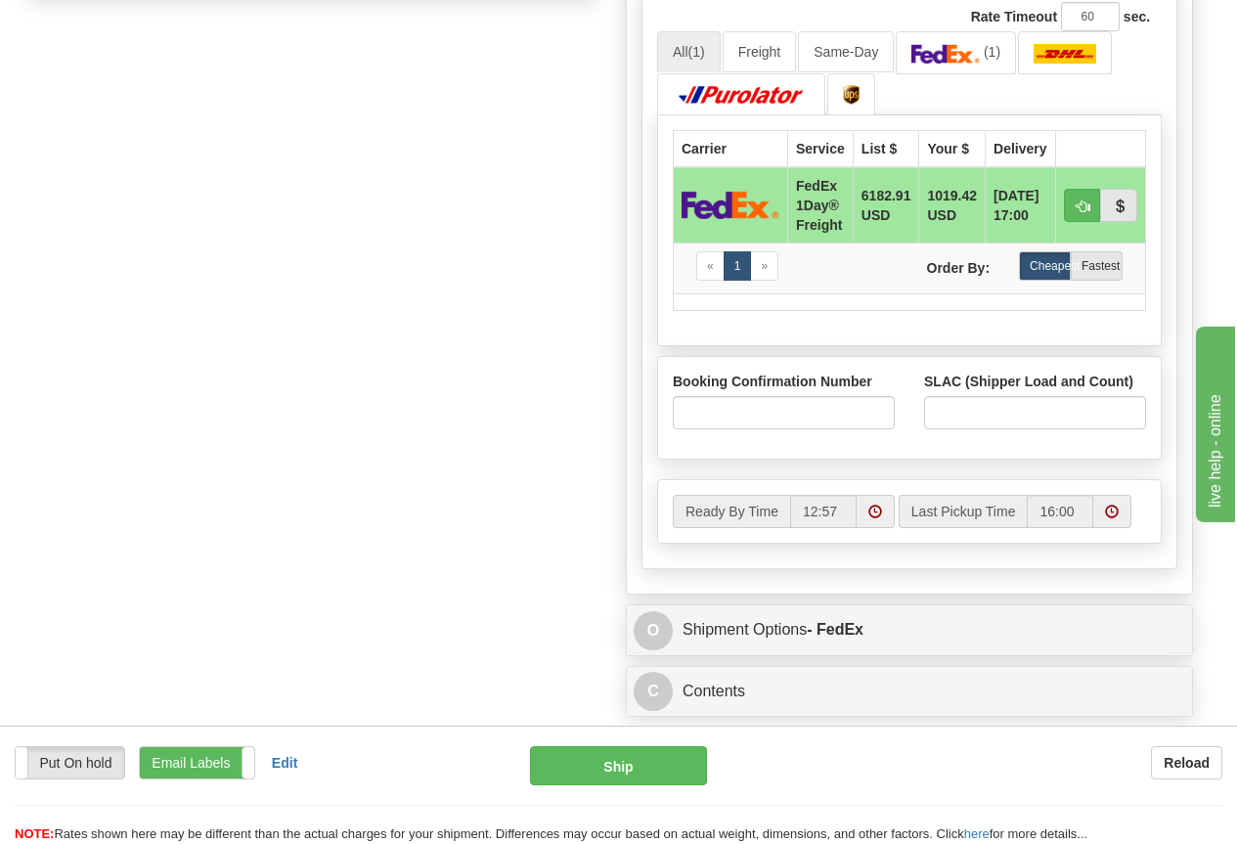
scroll to position [1076, 0]
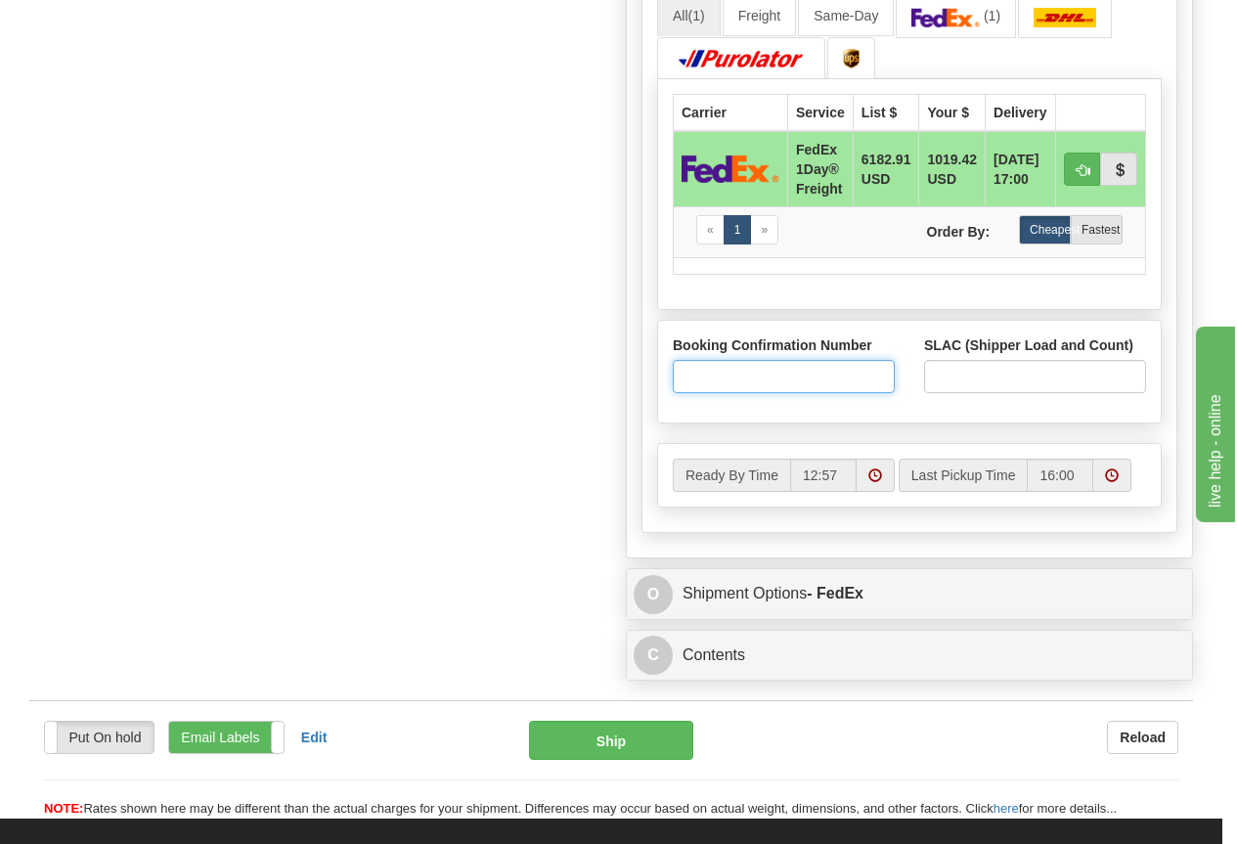
click at [746, 377] on input "Booking Confirmation Number" at bounding box center [784, 376] width 222 height 33
click at [728, 371] on input "Booking Confirmation Number" at bounding box center [784, 376] width 222 height 33
paste input "2523886429"
type input "2523886429"
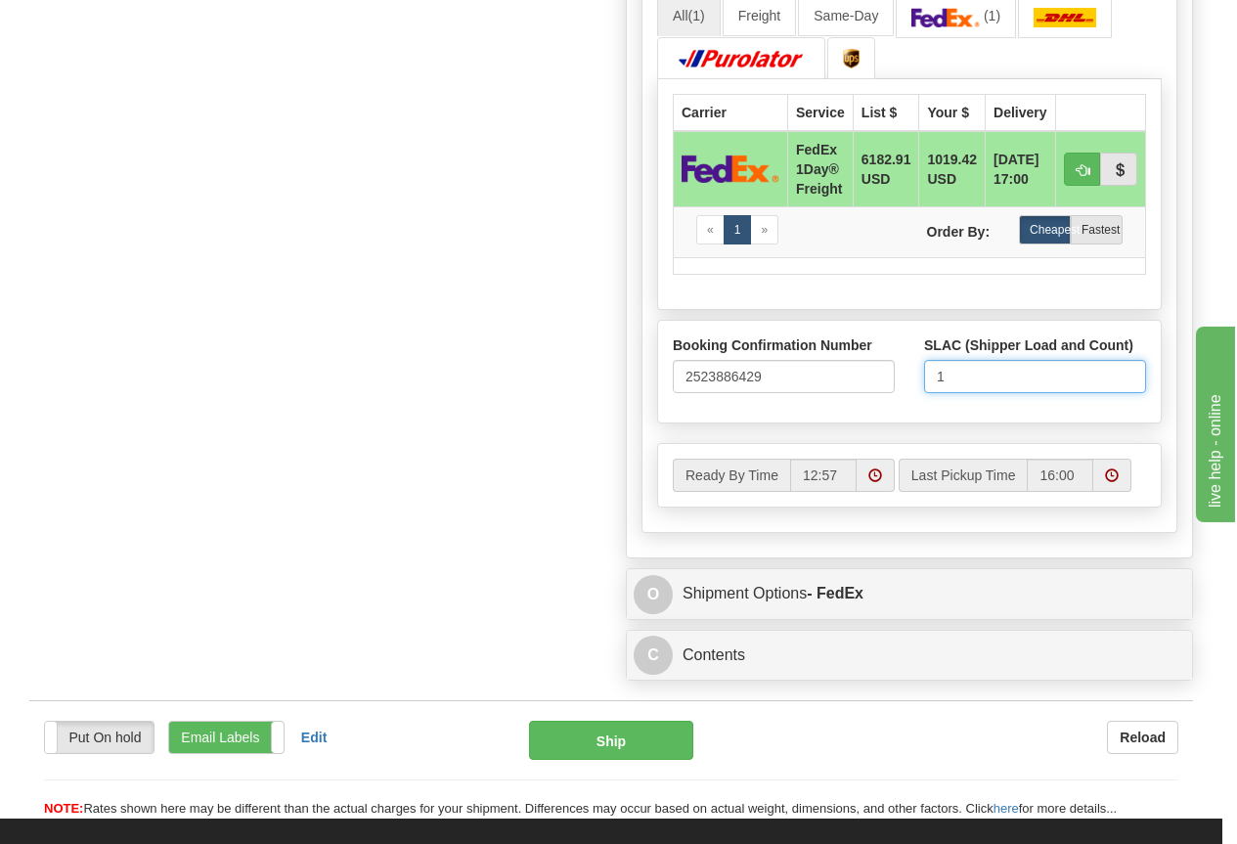
type input "1"
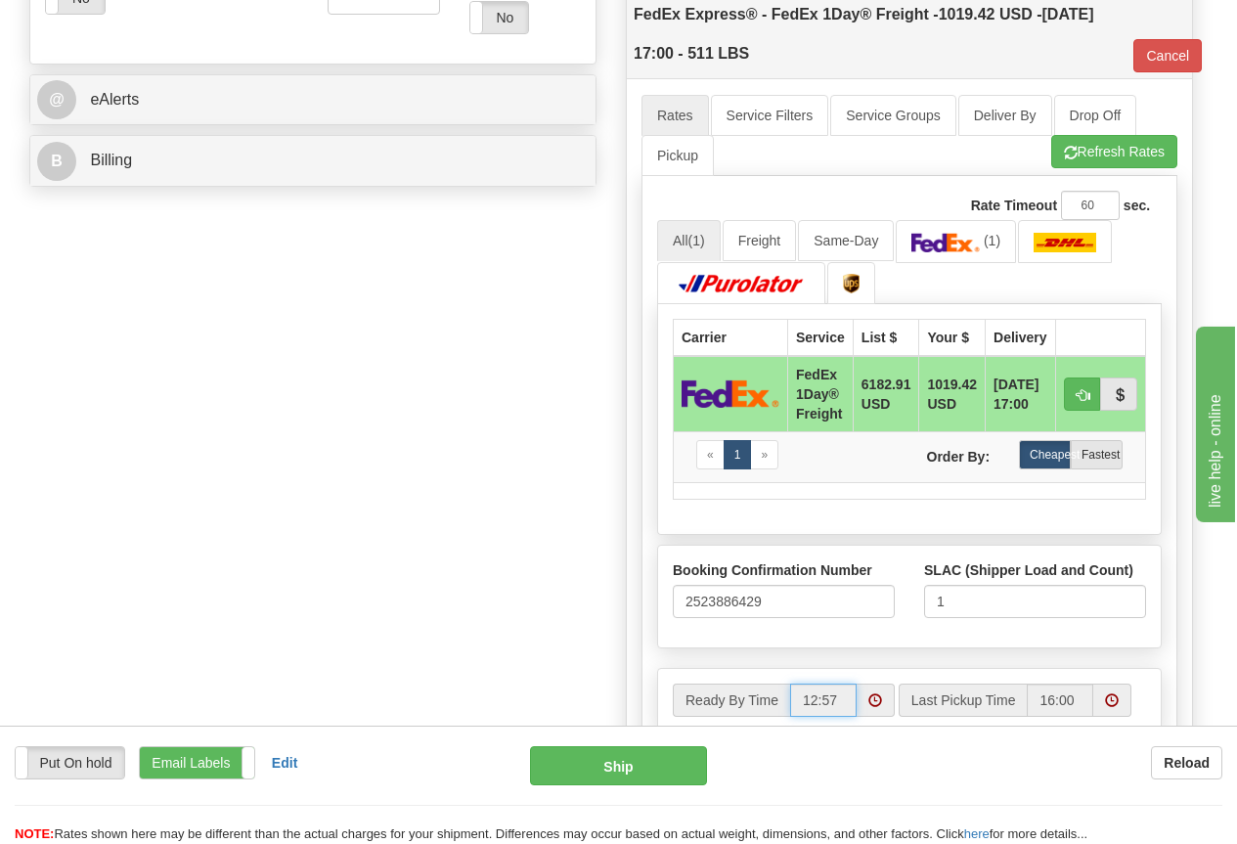
scroll to position [587, 0]
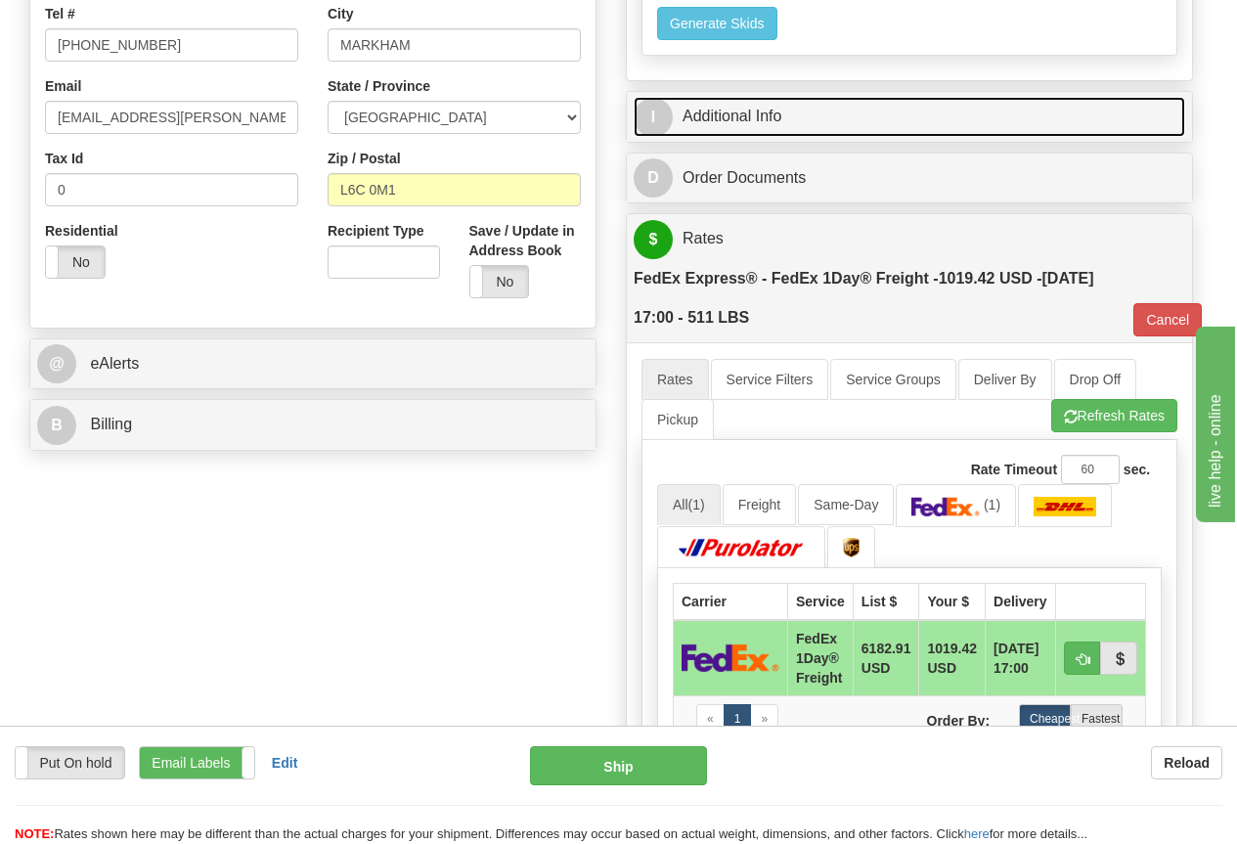
click at [763, 112] on link "I Additional Info" at bounding box center [910, 117] width 552 height 40
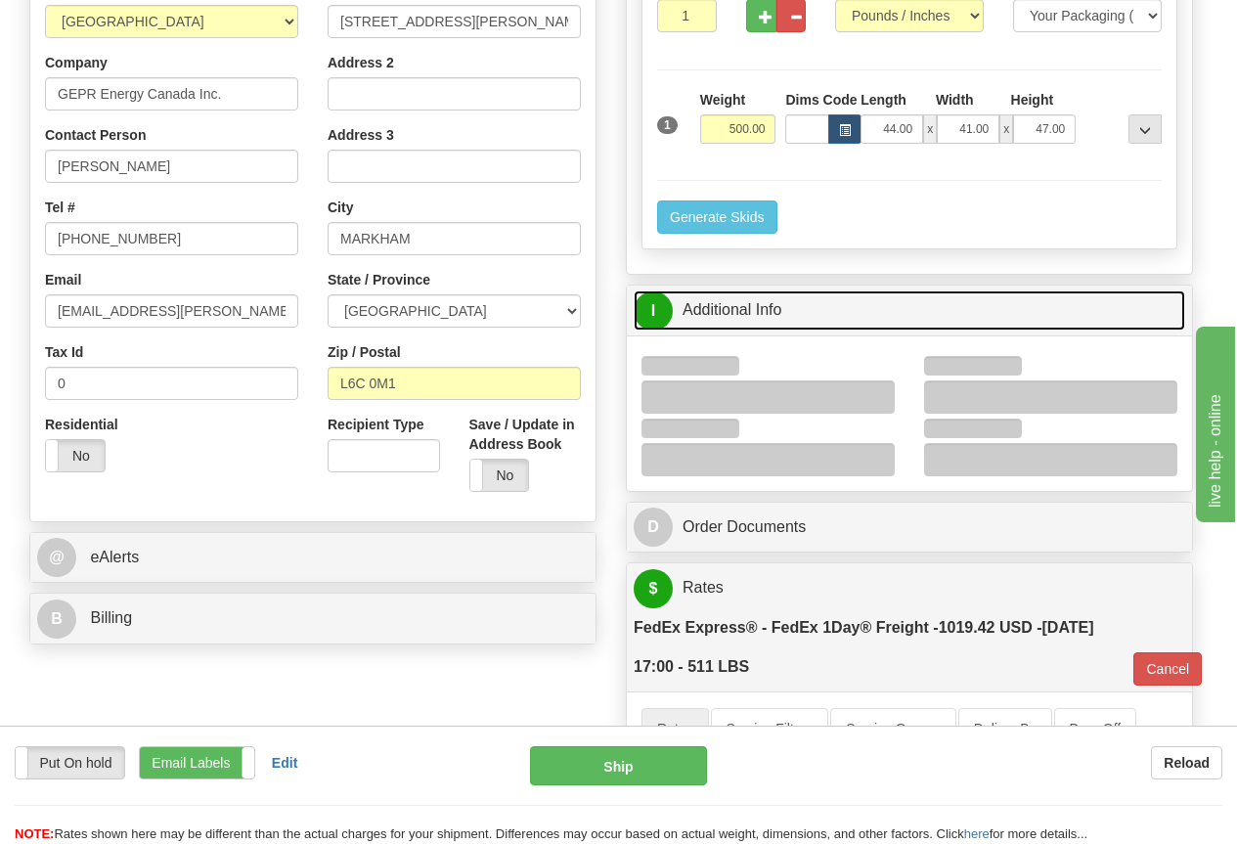
scroll to position [391, 0]
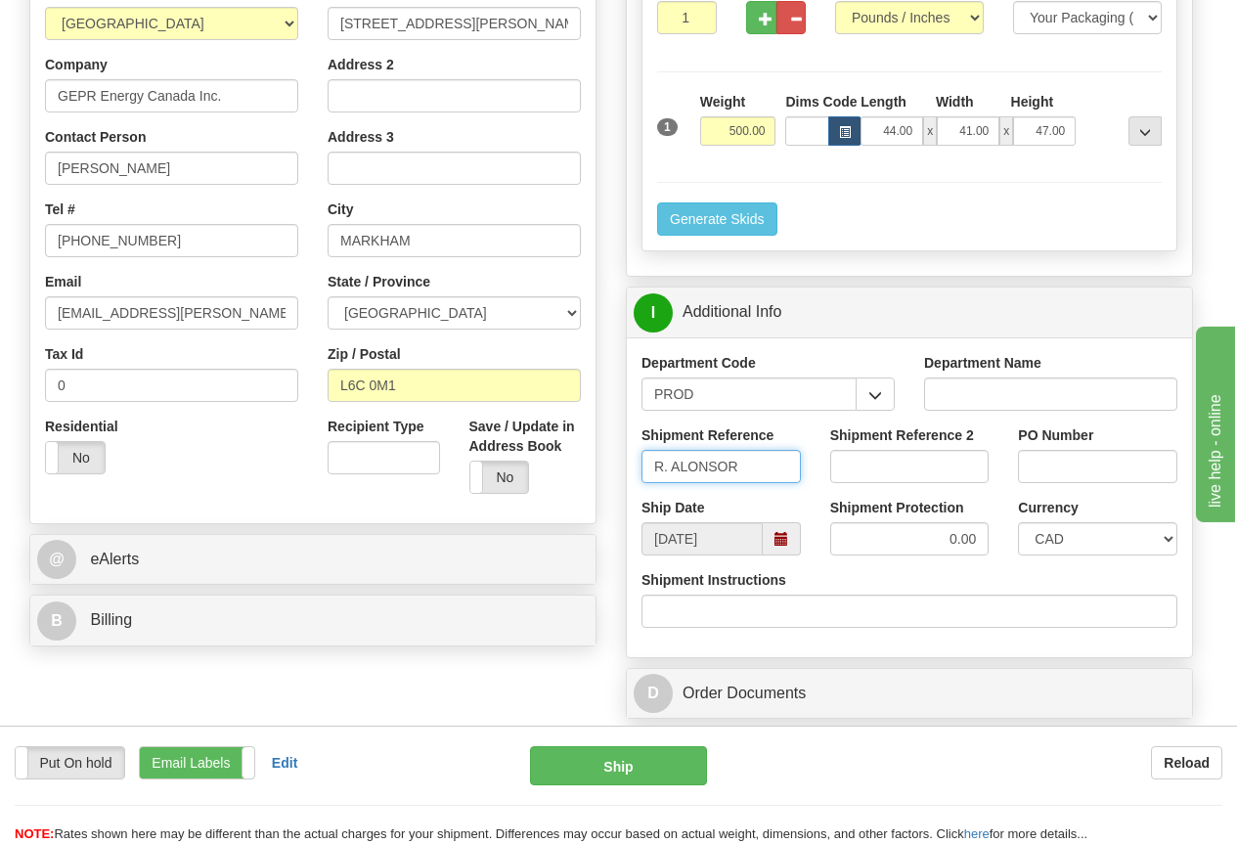
drag, startPoint x: 756, startPoint y: 461, endPoint x: 766, endPoint y: 456, distance: 10.9
click at [758, 460] on input "R. ALONSOR" at bounding box center [721, 466] width 159 height 33
type input "R. ALONSO"
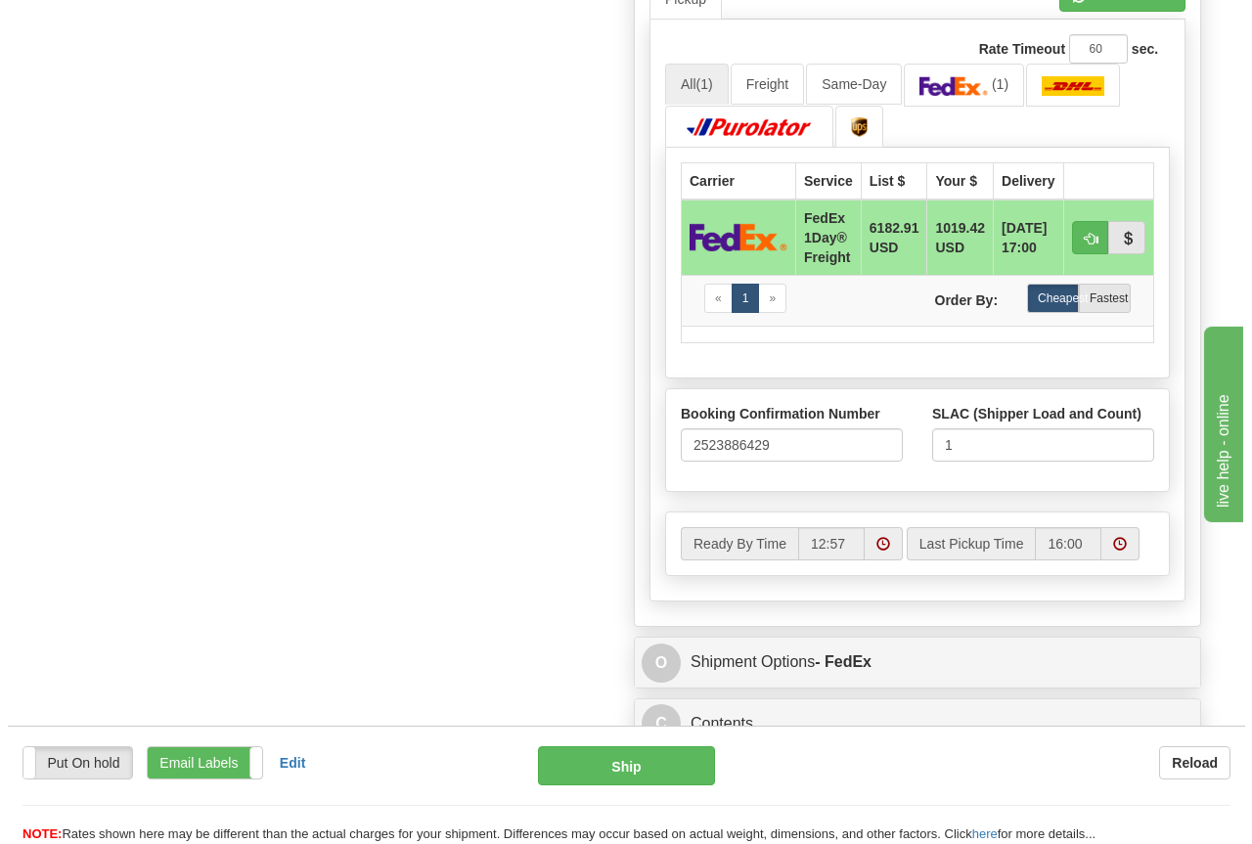
scroll to position [1467, 0]
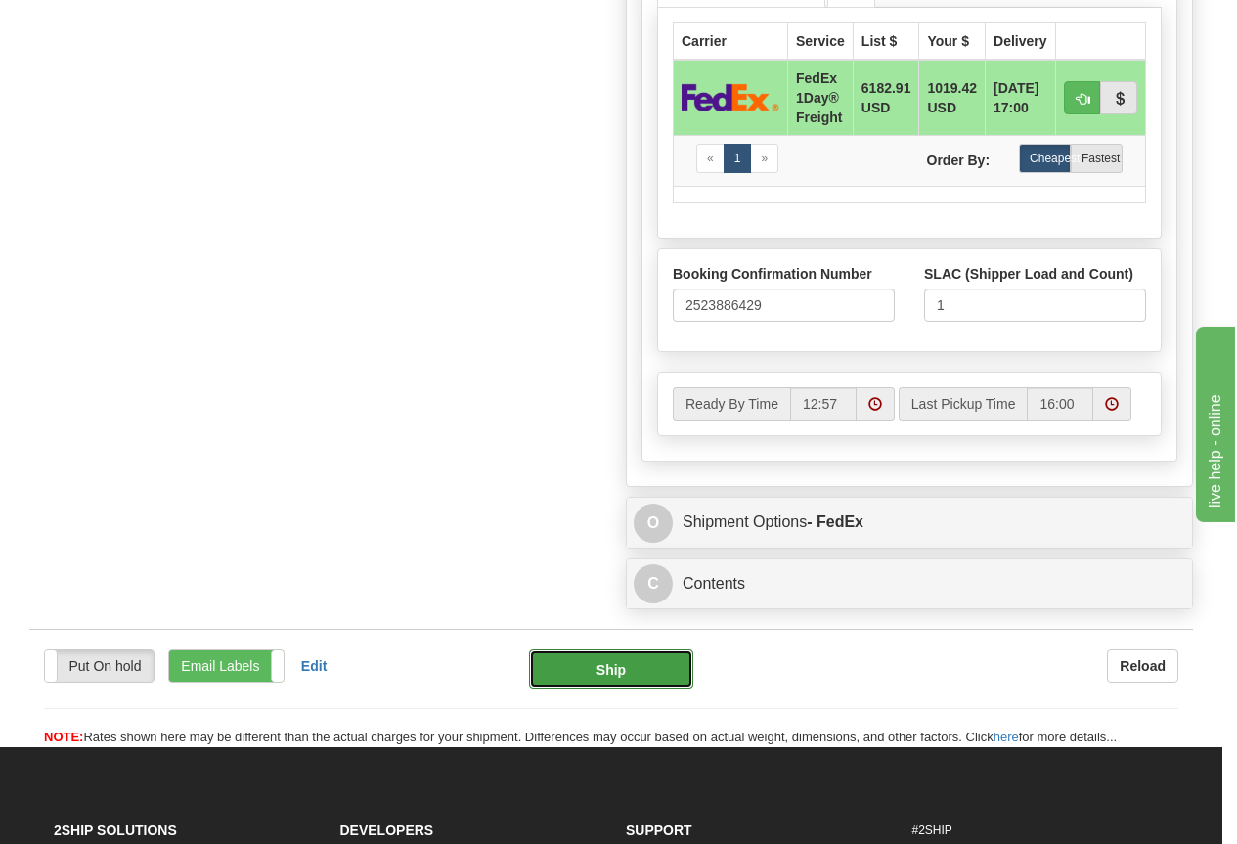
click at [619, 666] on button "Ship" at bounding box center [611, 668] width 164 height 39
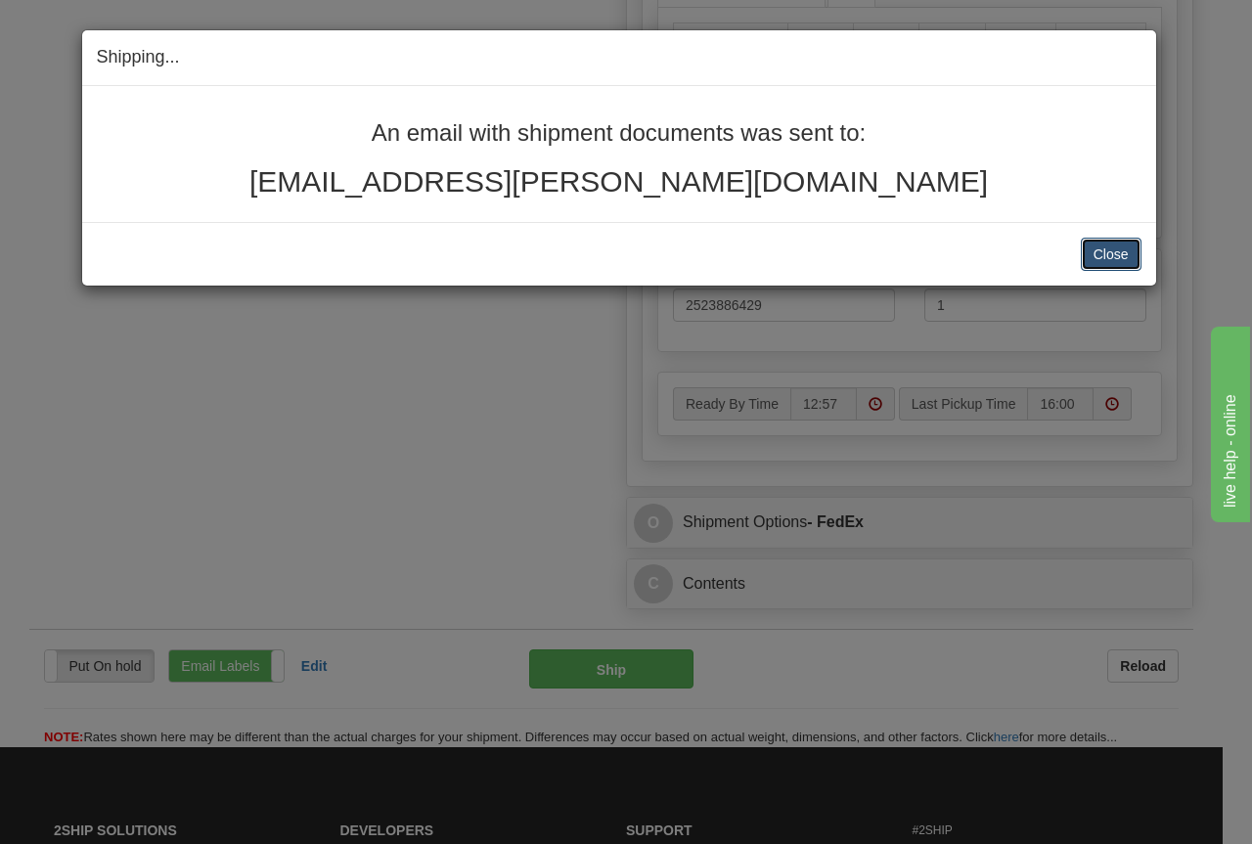
click at [1111, 252] on button "Close" at bounding box center [1111, 254] width 61 height 33
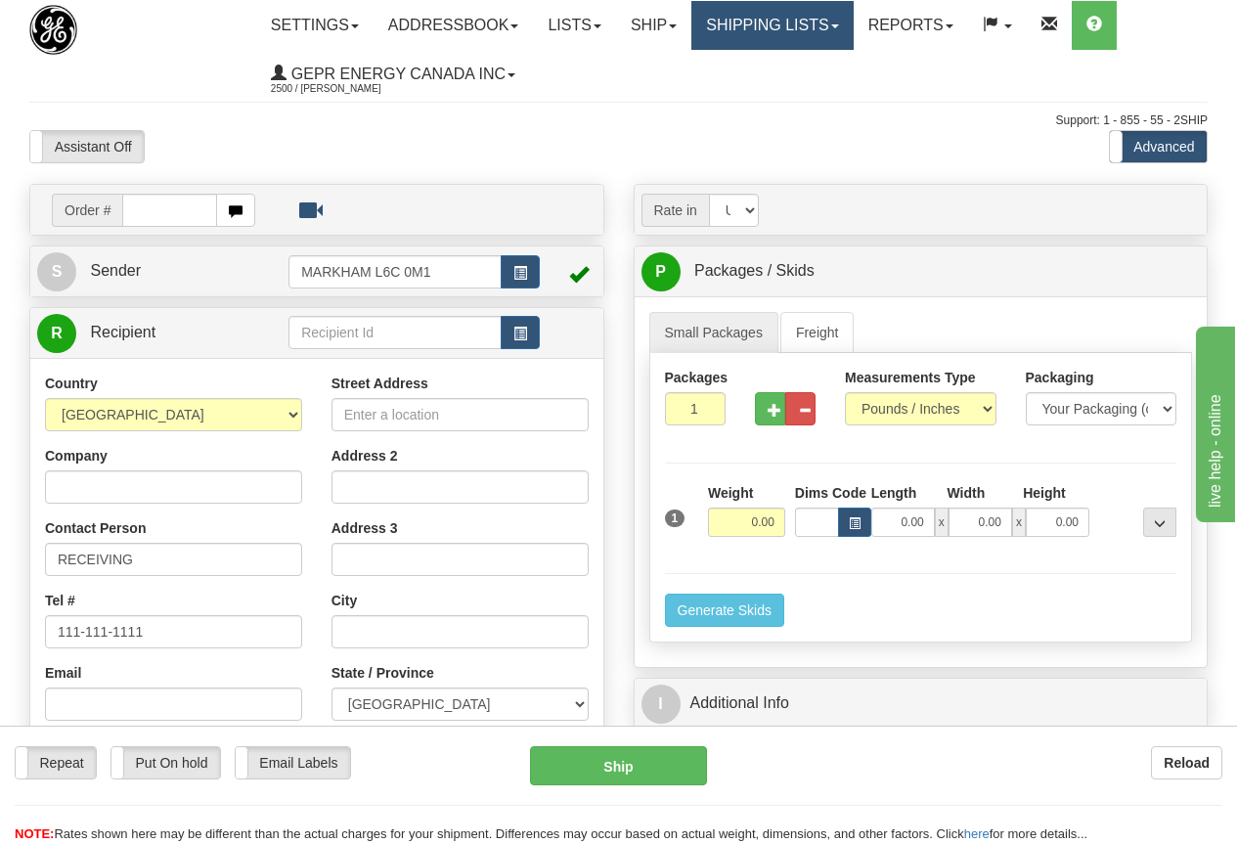
click at [832, 26] on link "Shipping lists" at bounding box center [771, 25] width 161 height 49
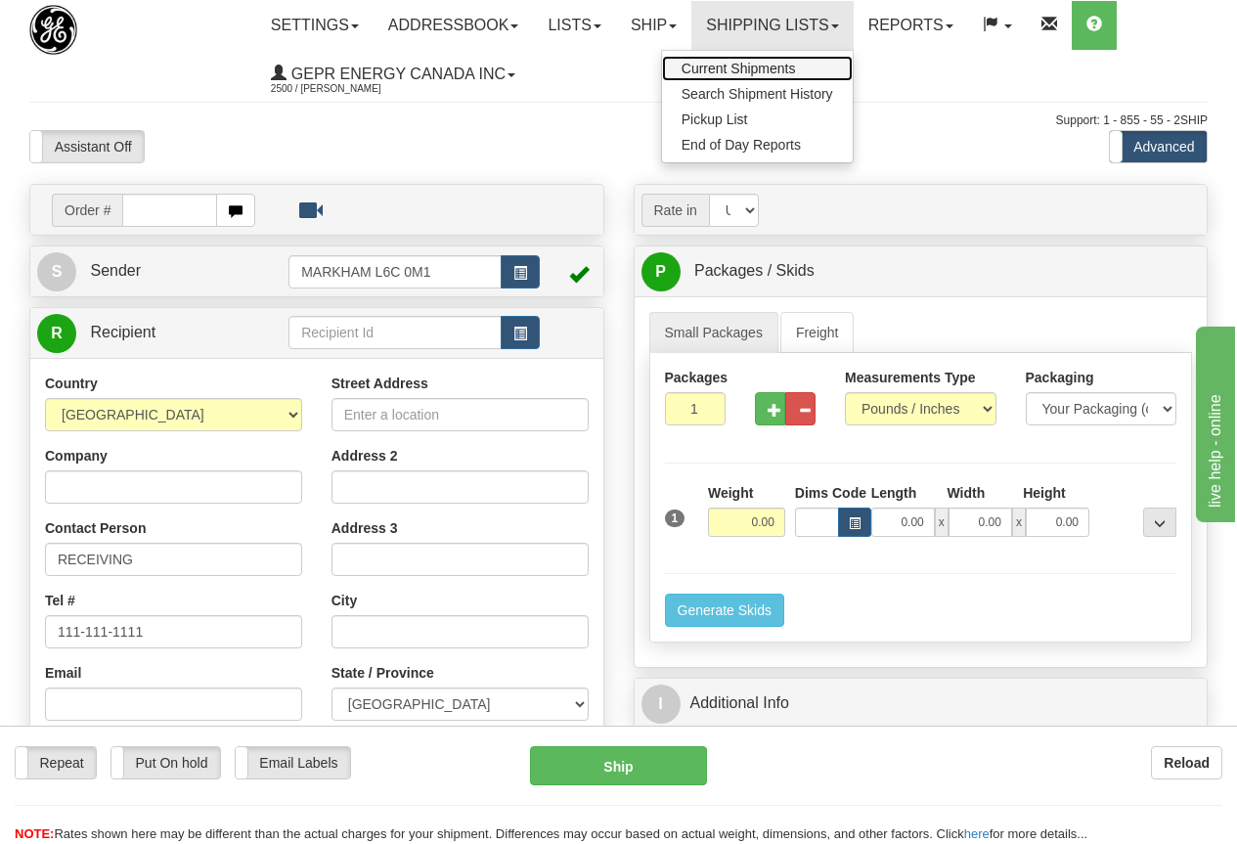
click at [794, 66] on span "Current Shipments" at bounding box center [739, 69] width 114 height 16
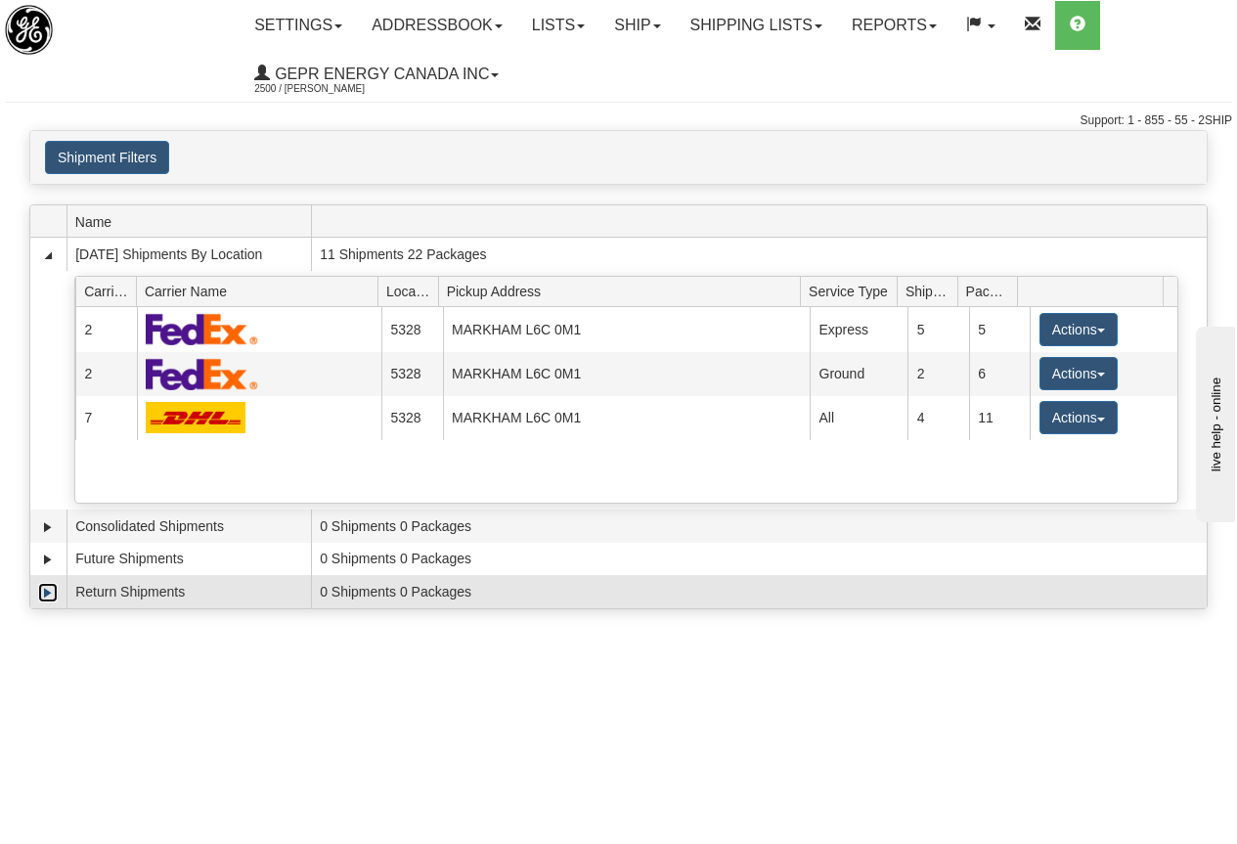
click at [47, 594] on link "Expand" at bounding box center [48, 593] width 20 height 20
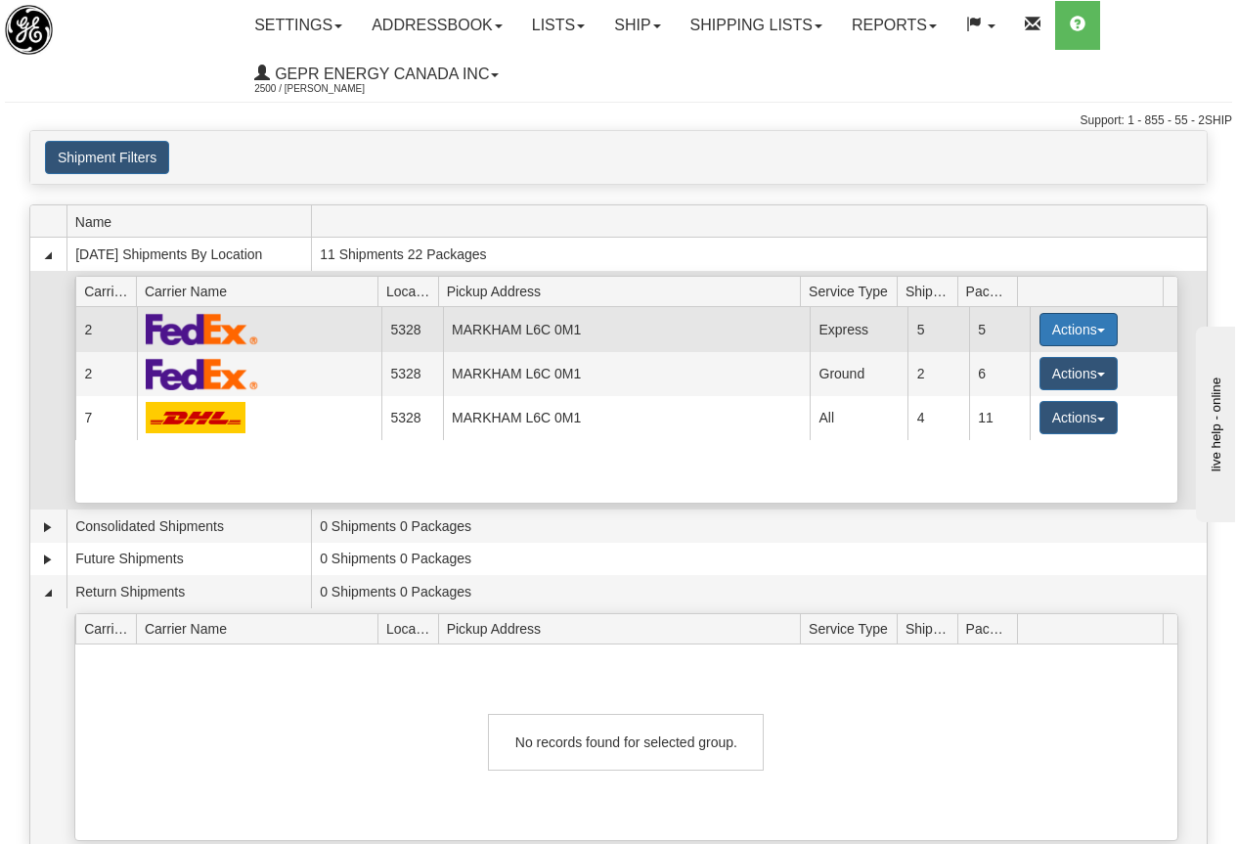
click at [1072, 326] on button "Actions" at bounding box center [1079, 329] width 78 height 33
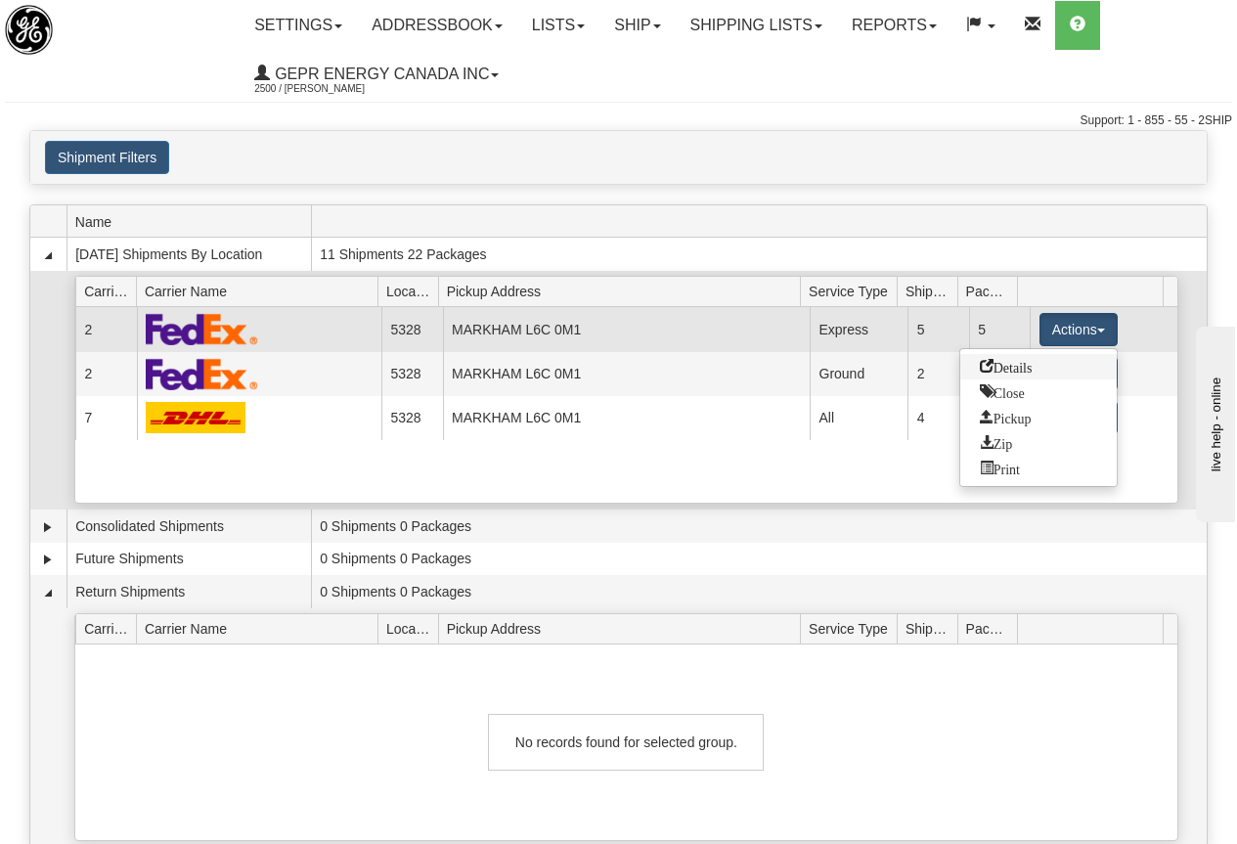
click at [1033, 368] on span "Details" at bounding box center [1006, 366] width 53 height 14
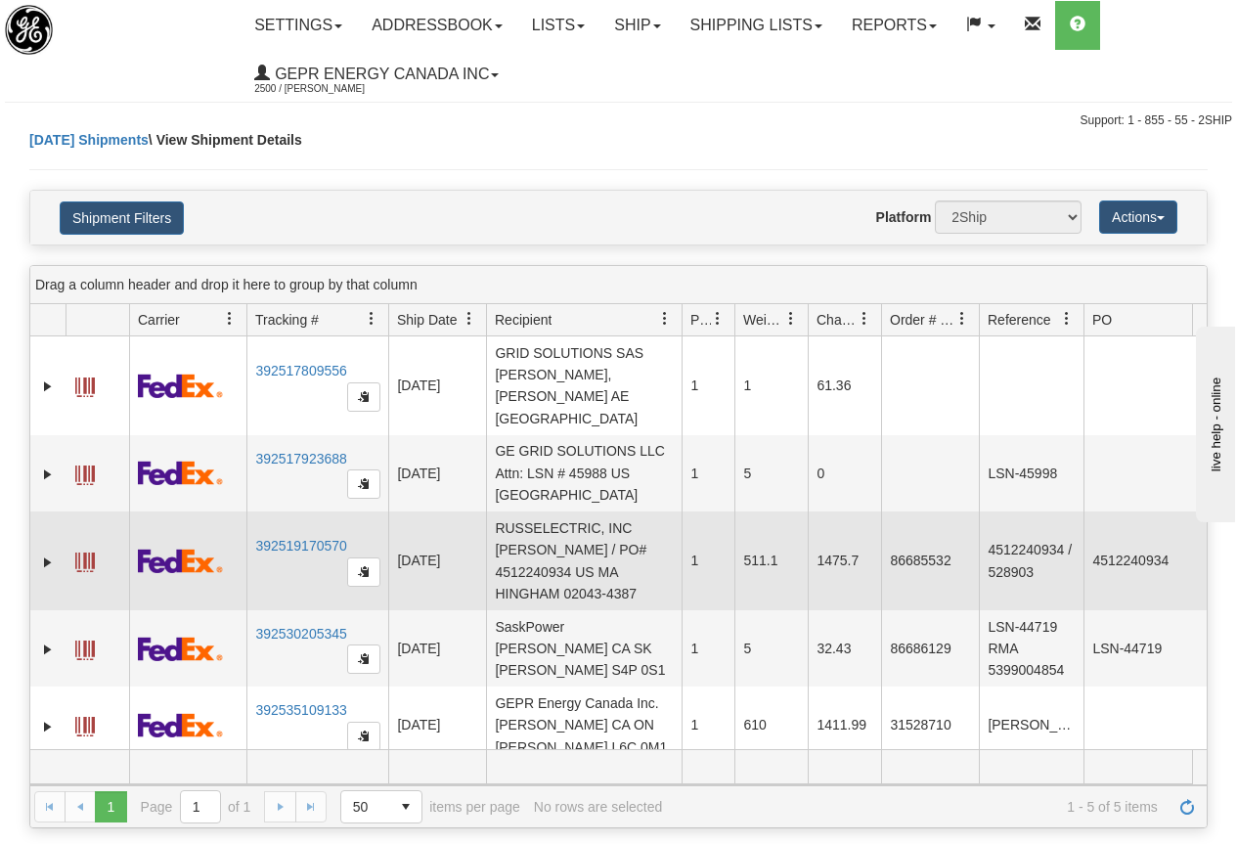
click at [86, 553] on span at bounding box center [85, 563] width 20 height 20
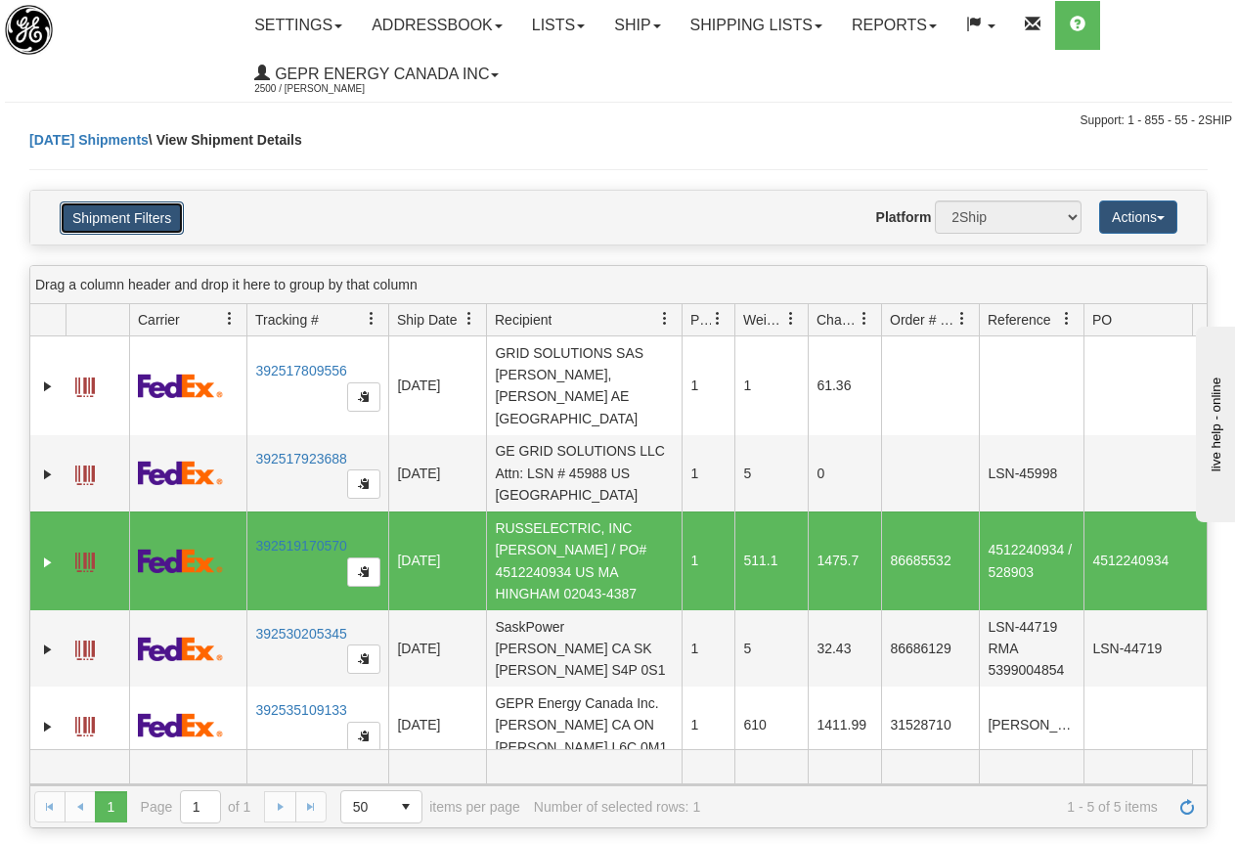
click at [119, 214] on button "Shipment Filters" at bounding box center [122, 217] width 124 height 33
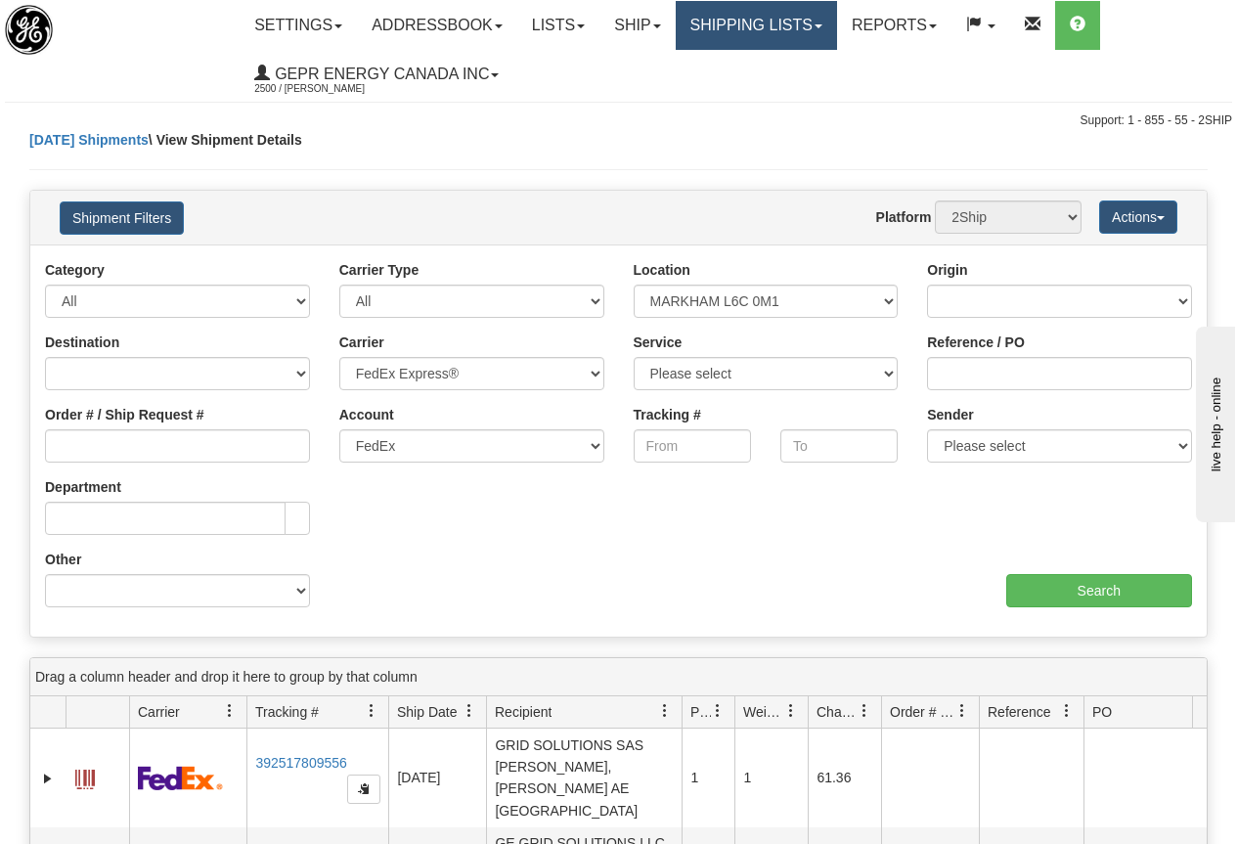
click at [778, 24] on link "Shipping lists" at bounding box center [756, 25] width 161 height 49
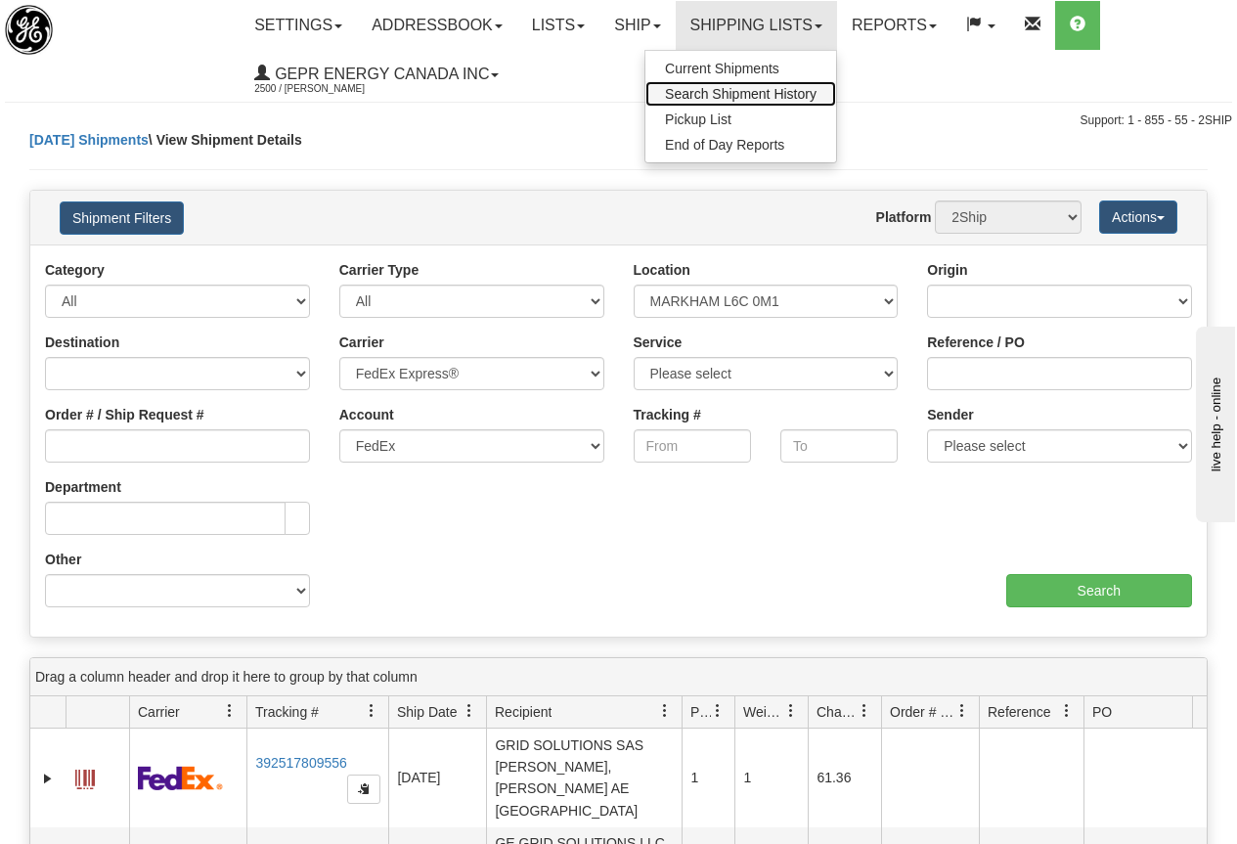
click at [766, 95] on span "Search Shipment History" at bounding box center [741, 94] width 152 height 16
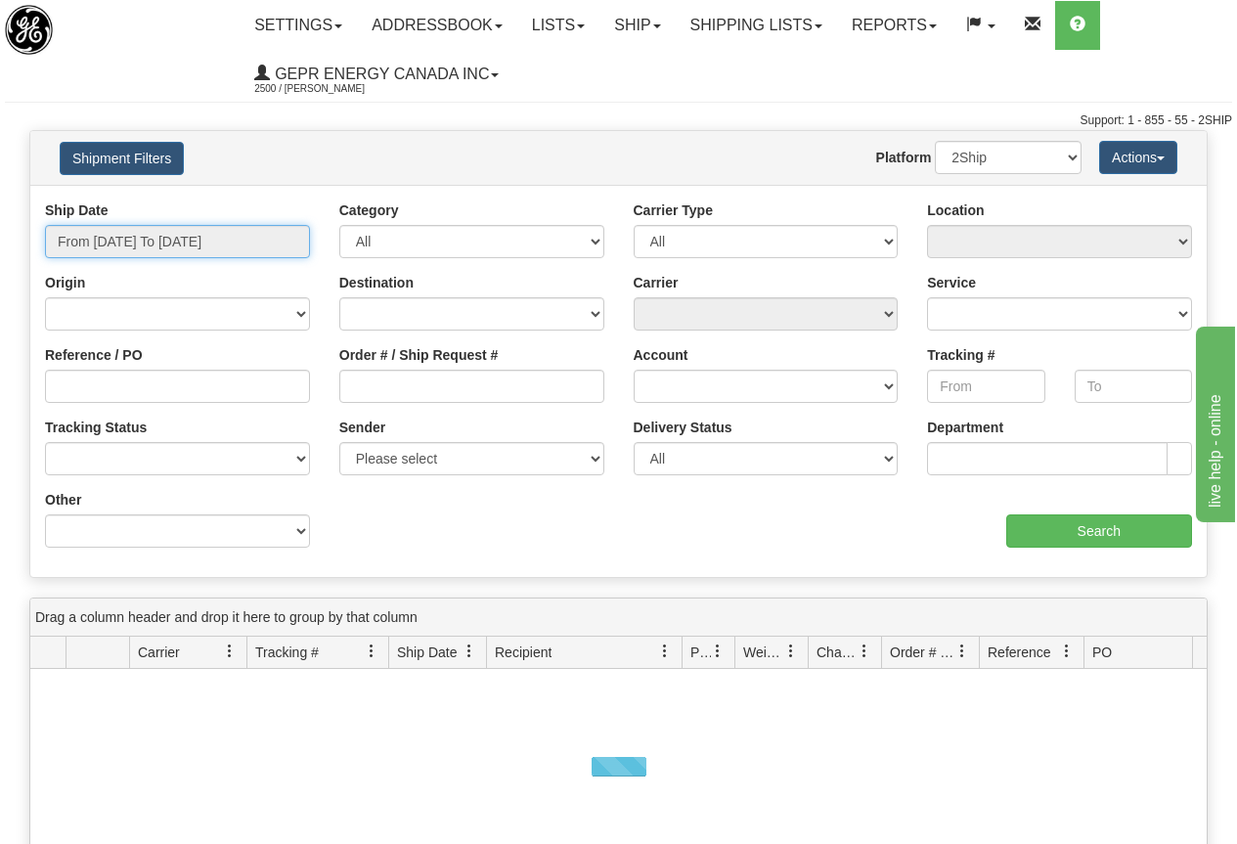
click at [133, 236] on input "From [DATE] To [DATE]" at bounding box center [177, 241] width 265 height 33
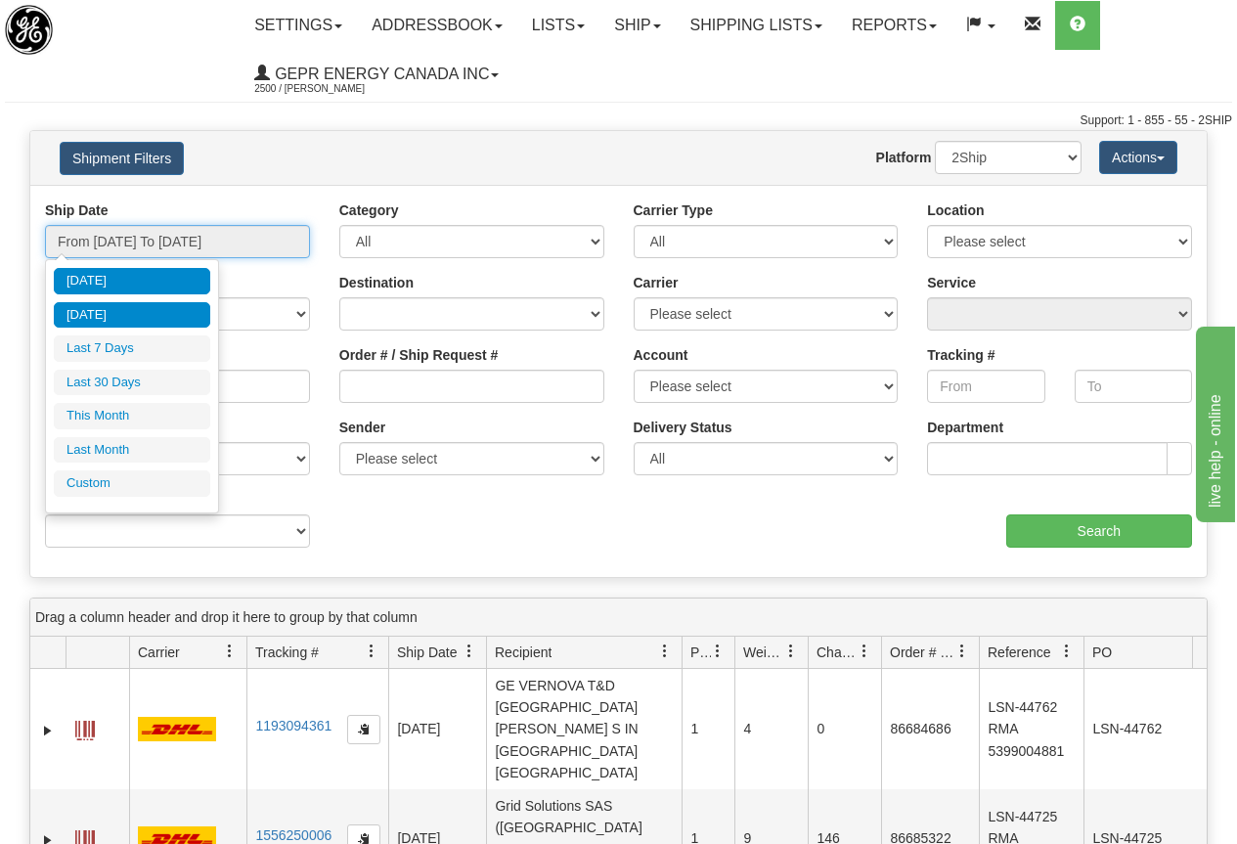
type input "[DATE]"
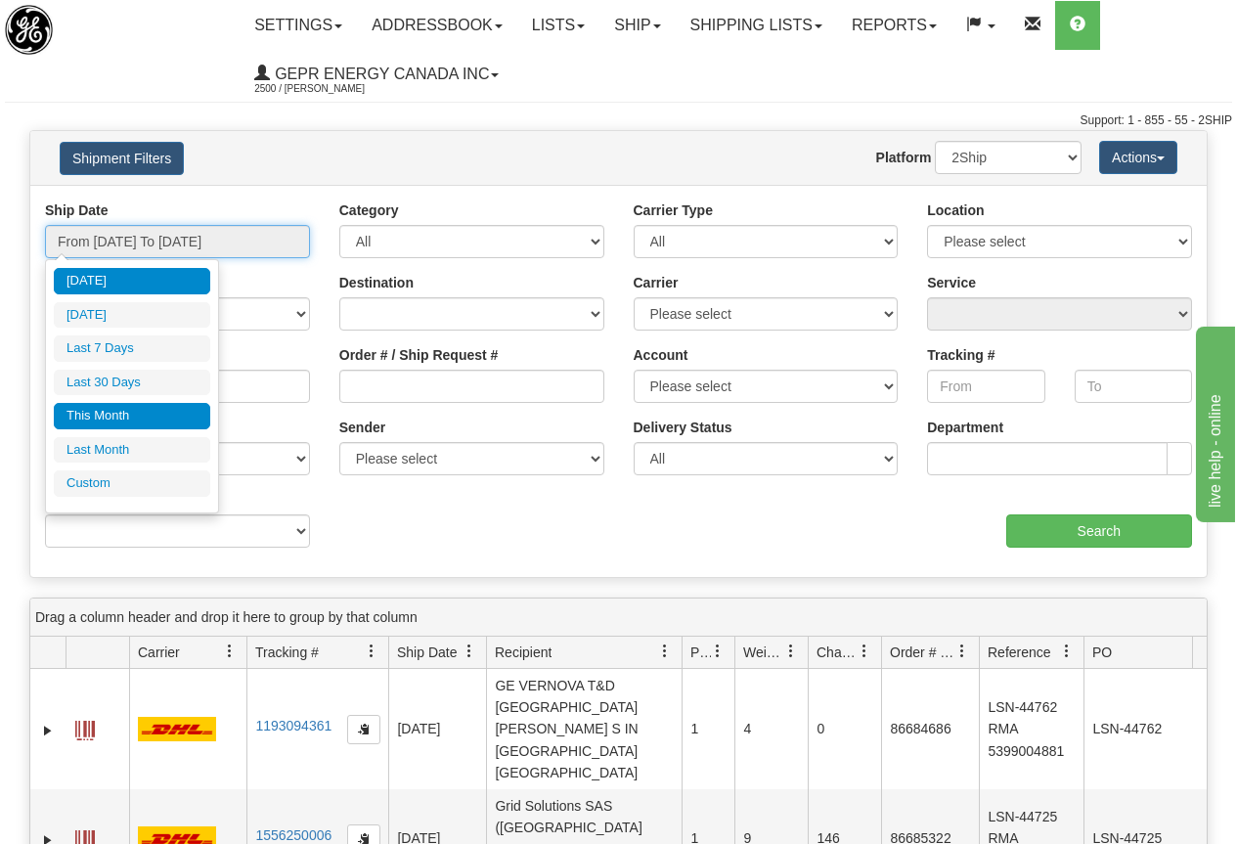
type input "[DATE]"
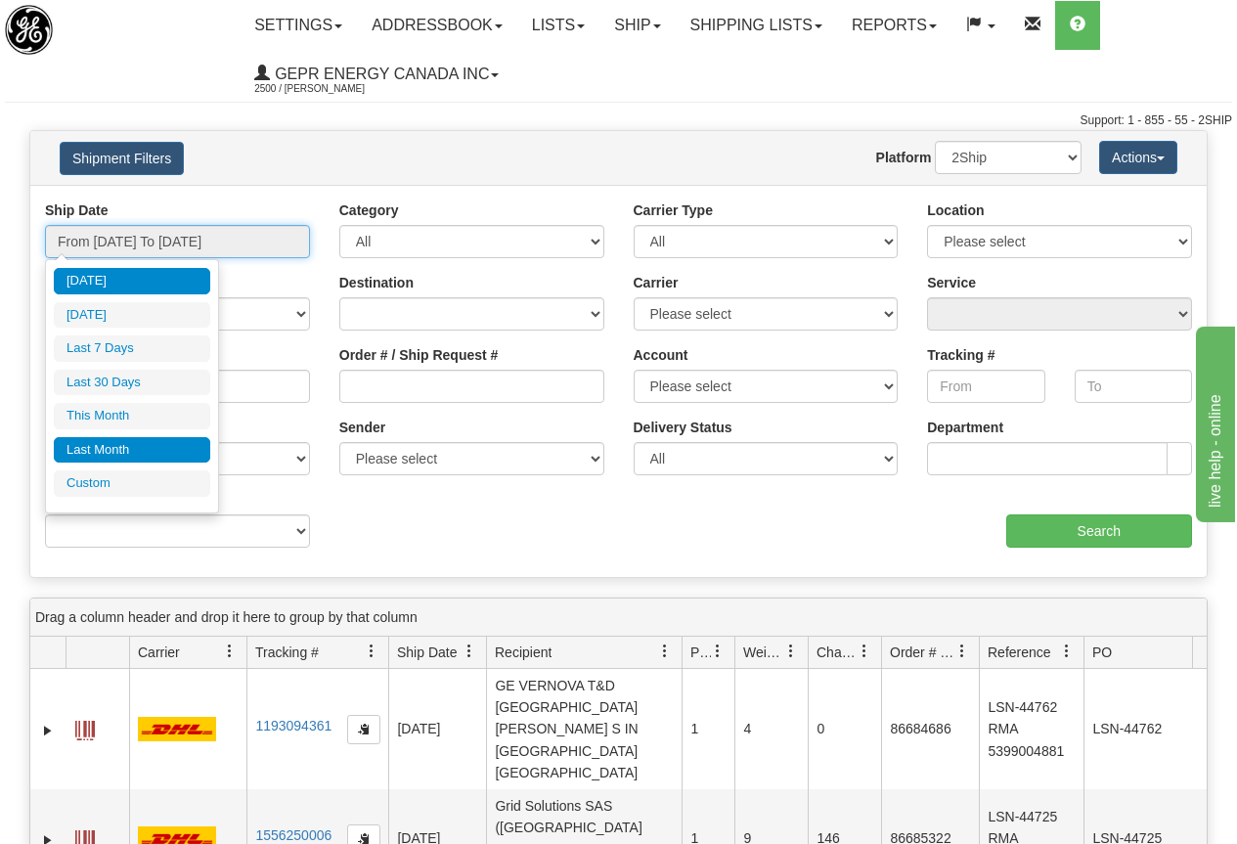
type input "[DATE]"
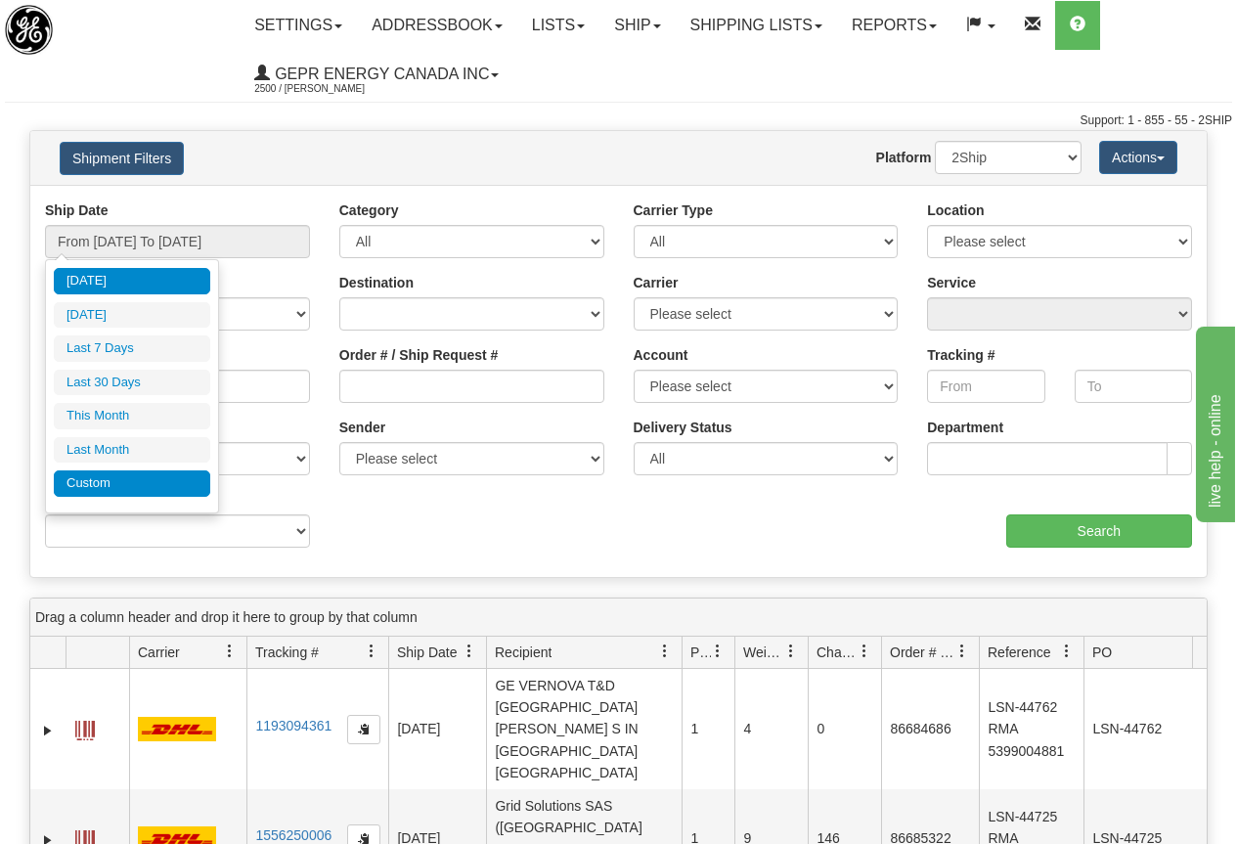
click at [110, 487] on li "Custom" at bounding box center [132, 483] width 156 height 26
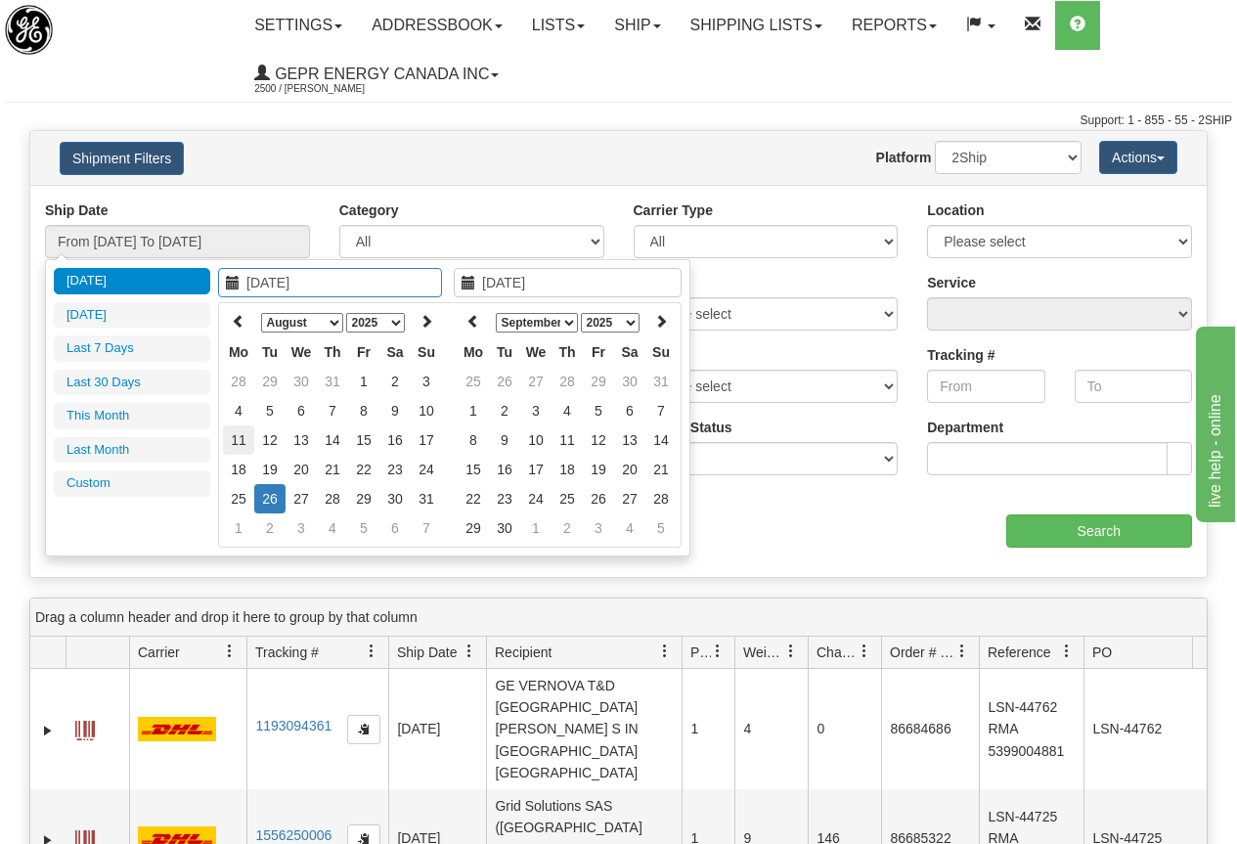
type input "[DATE]"
click at [239, 322] on icon at bounding box center [239, 321] width 14 height 14
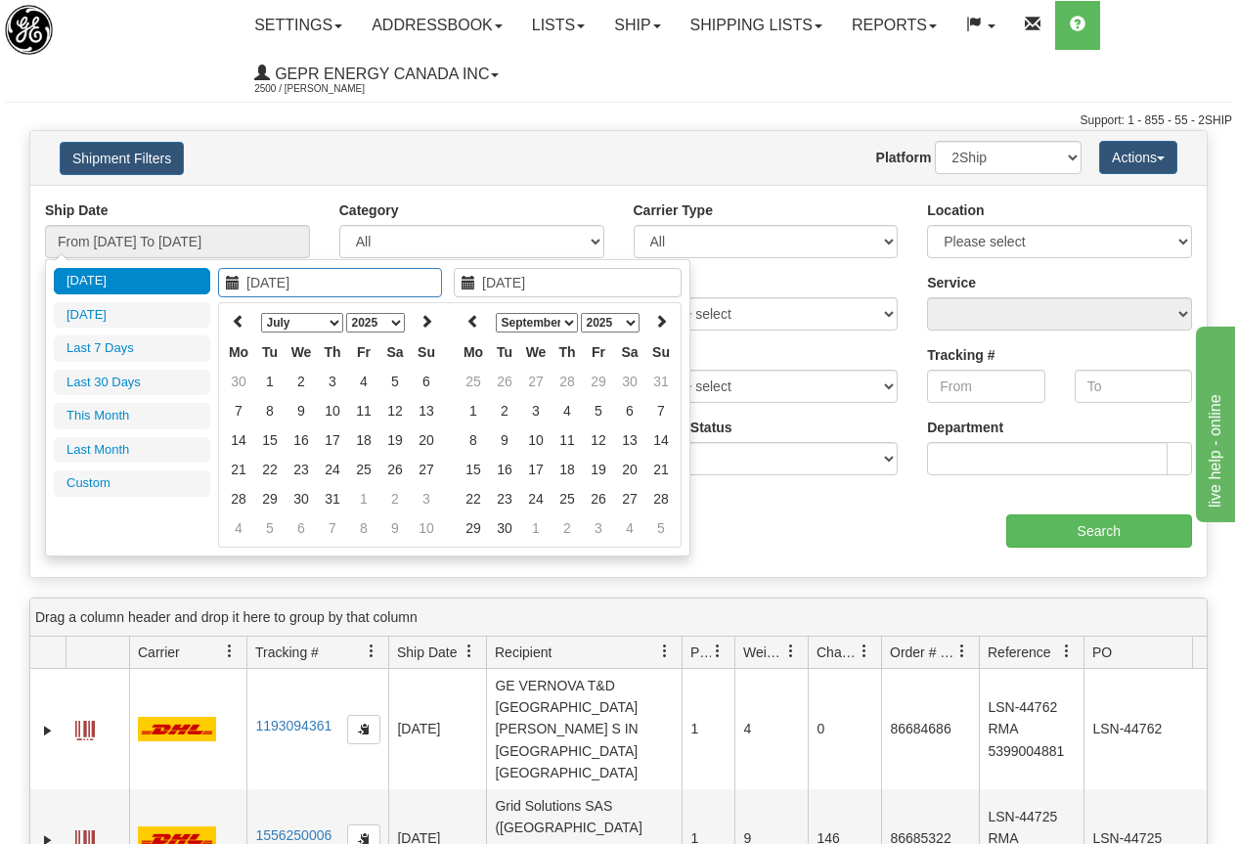
click at [239, 322] on icon at bounding box center [239, 321] width 14 height 14
click at [238, 321] on icon at bounding box center [239, 321] width 14 height 14
click at [237, 321] on icon at bounding box center [239, 321] width 14 height 14
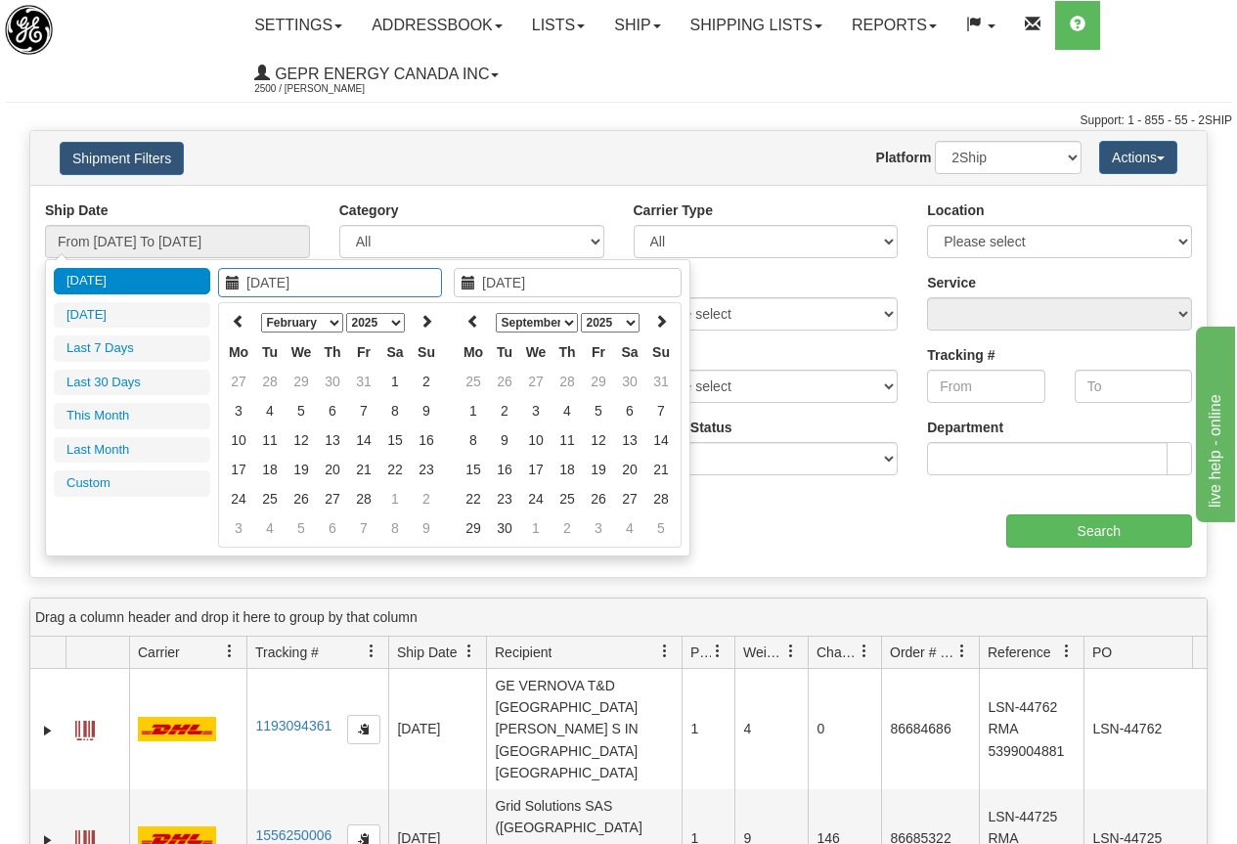
click at [237, 321] on icon at bounding box center [239, 321] width 14 height 14
click at [426, 321] on icon at bounding box center [427, 321] width 14 height 14
type input "[DATE]"
click at [297, 498] on td "26" at bounding box center [301, 498] width 31 height 29
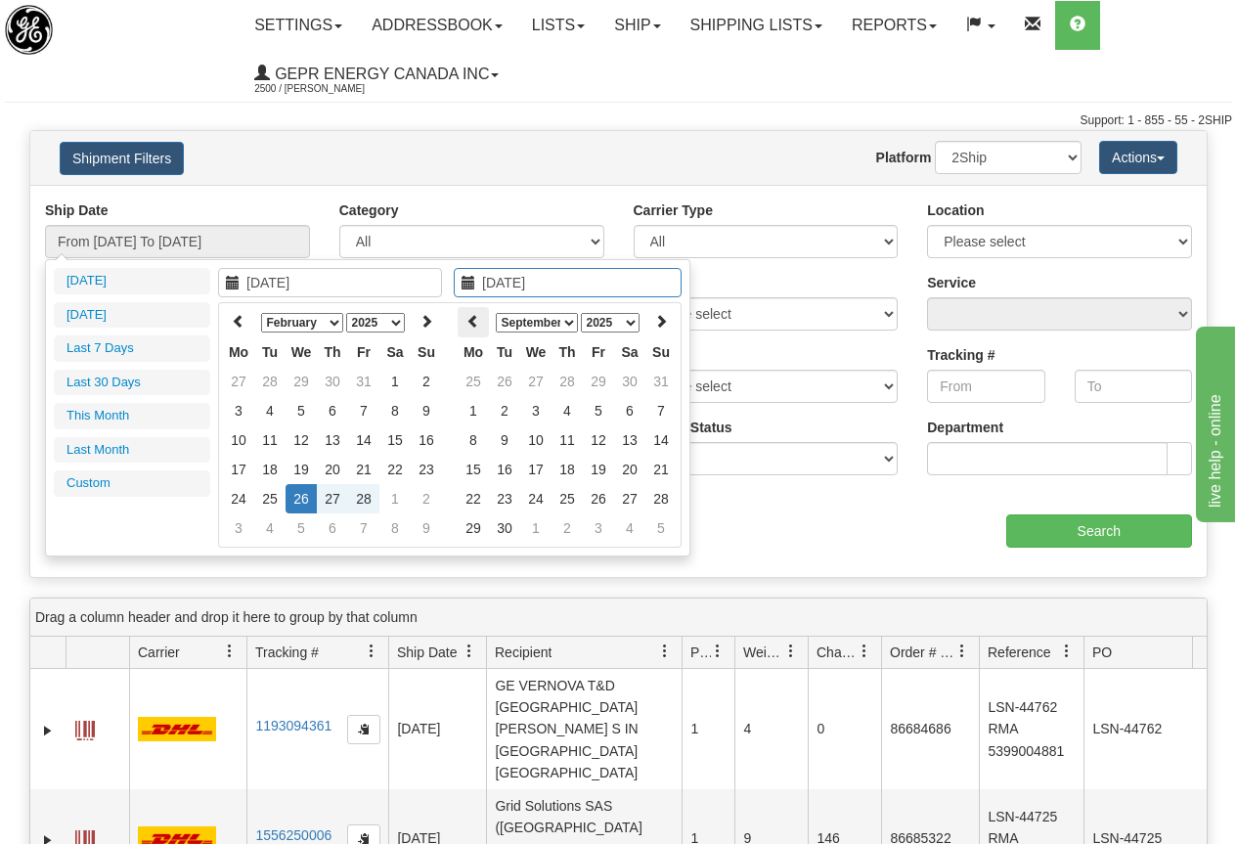
click at [474, 319] on icon at bounding box center [474, 321] width 14 height 14
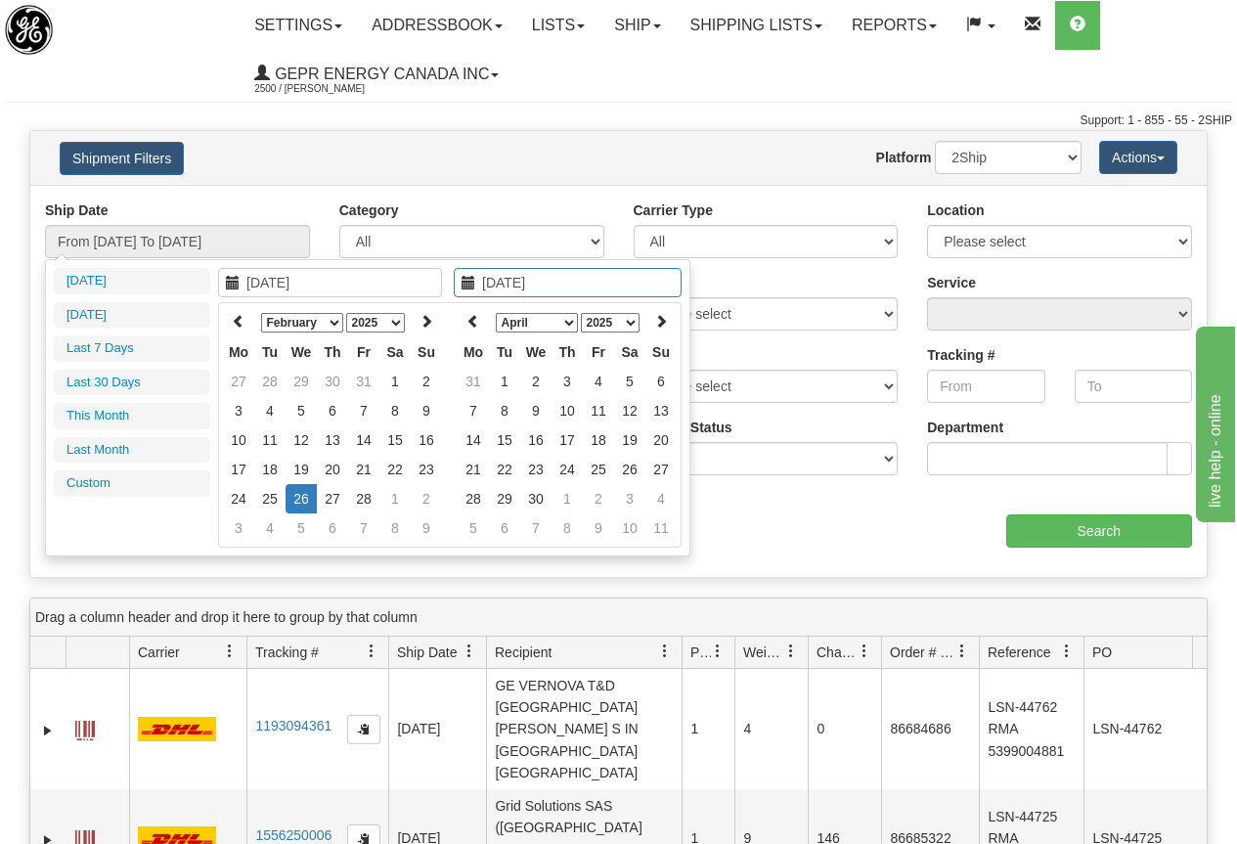
click at [474, 319] on icon at bounding box center [474, 321] width 14 height 14
click at [474, 317] on icon at bounding box center [474, 321] width 14 height 14
type input "[DATE]"
click at [534, 494] on td "26" at bounding box center [535, 498] width 31 height 29
type input "From [DATE] To [DATE]"
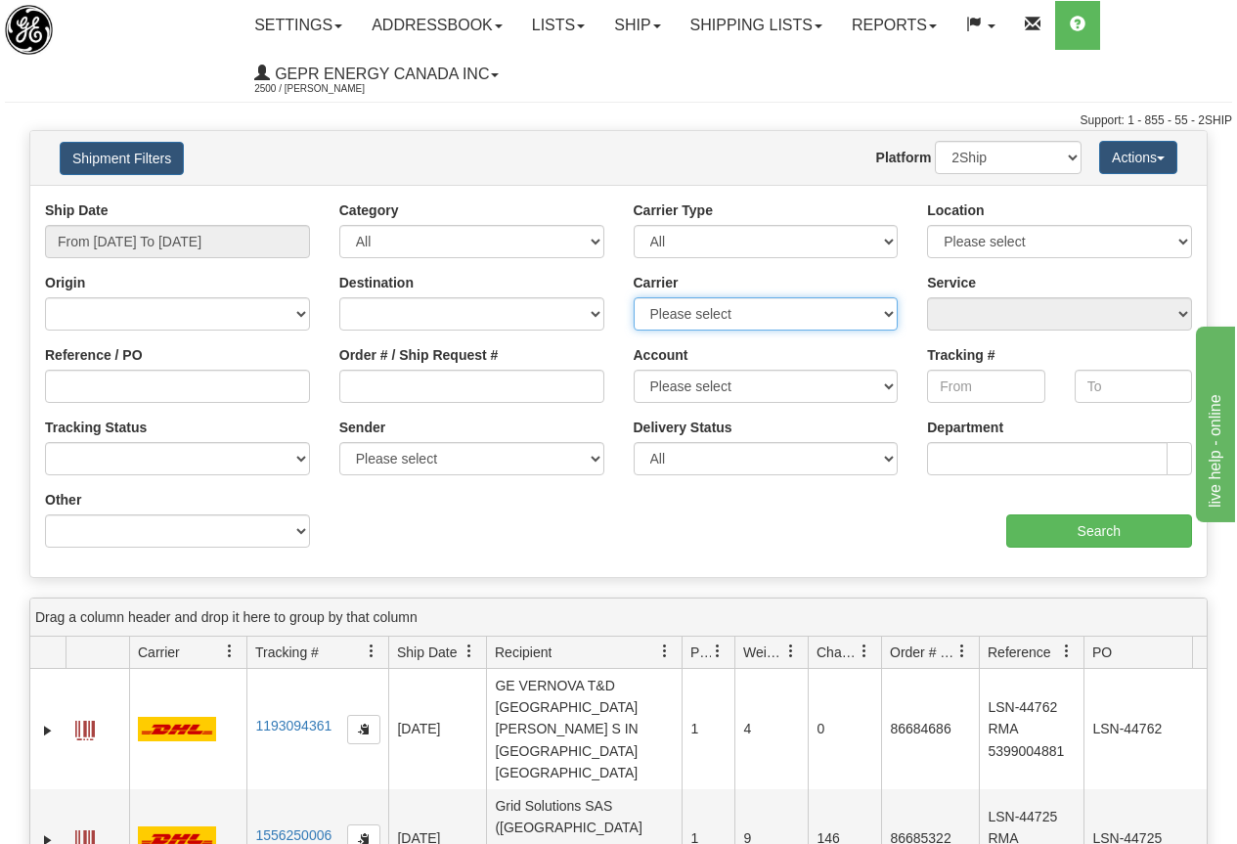
click at [716, 310] on select "Please select 2Ship [DATE] DHL FedEx Express® FedEx® LTL Purolator UPS" at bounding box center [766, 313] width 265 height 33
select select "7"
click at [634, 297] on select "Please select 2Ship [DATE] DHL FedEx Express® FedEx® LTL Purolator UPS" at bounding box center [766, 313] width 265 height 33
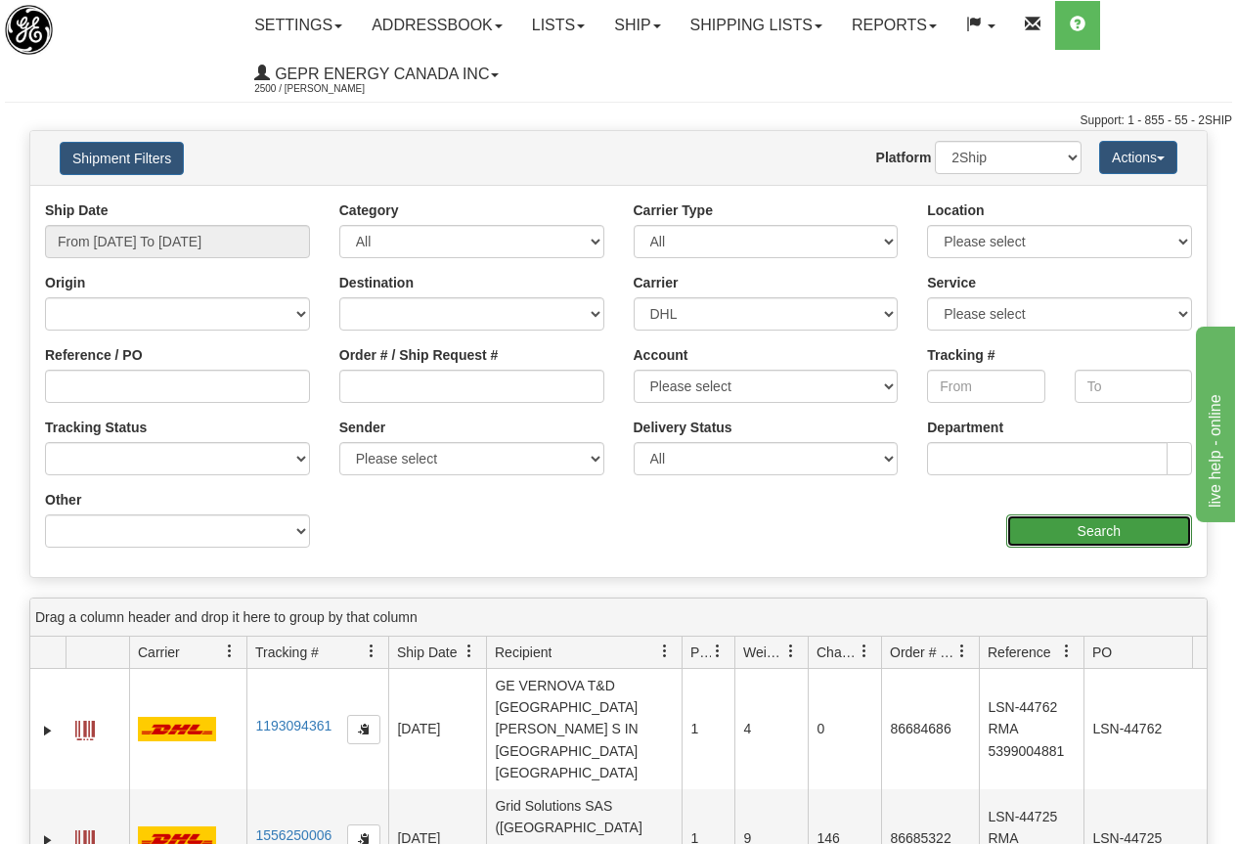
click at [1094, 527] on input "Search" at bounding box center [1099, 530] width 187 height 33
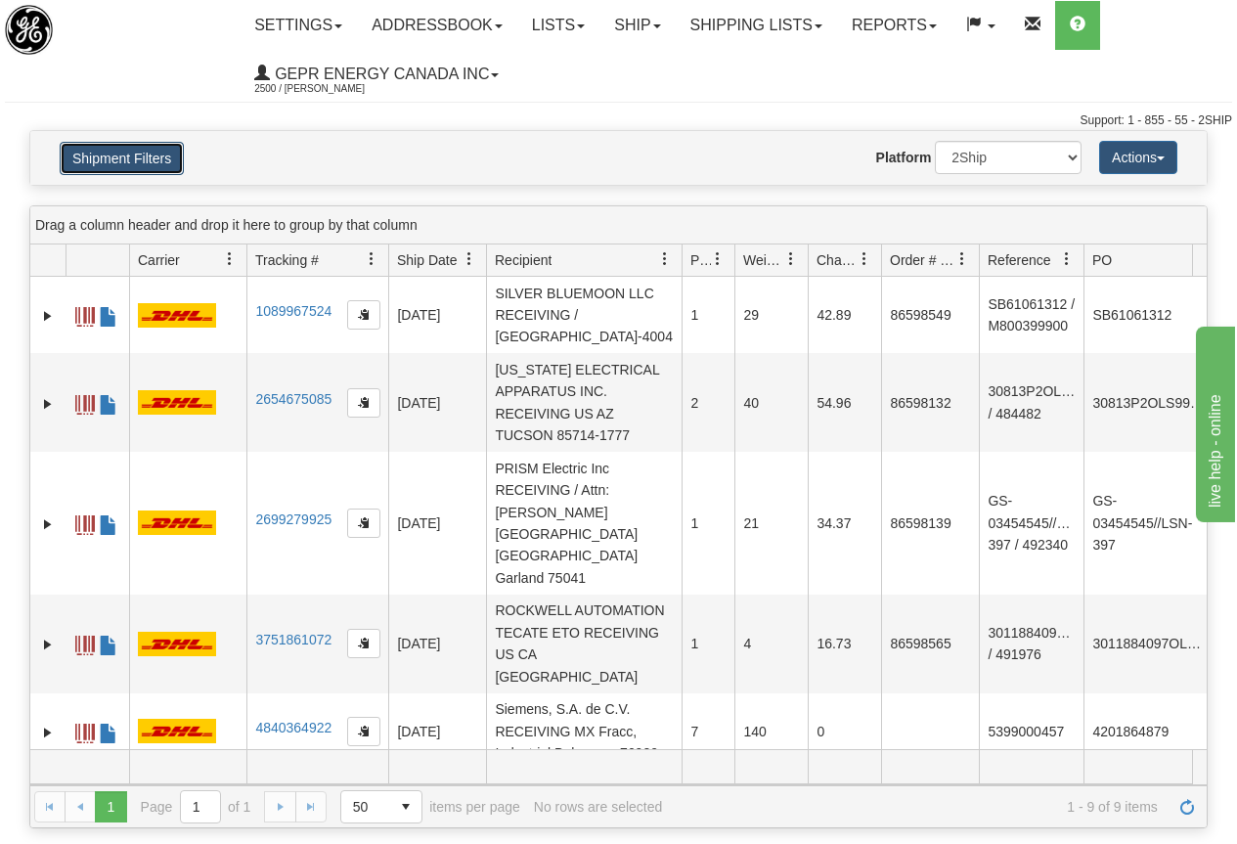
click at [142, 154] on button "Shipment Filters" at bounding box center [122, 158] width 124 height 33
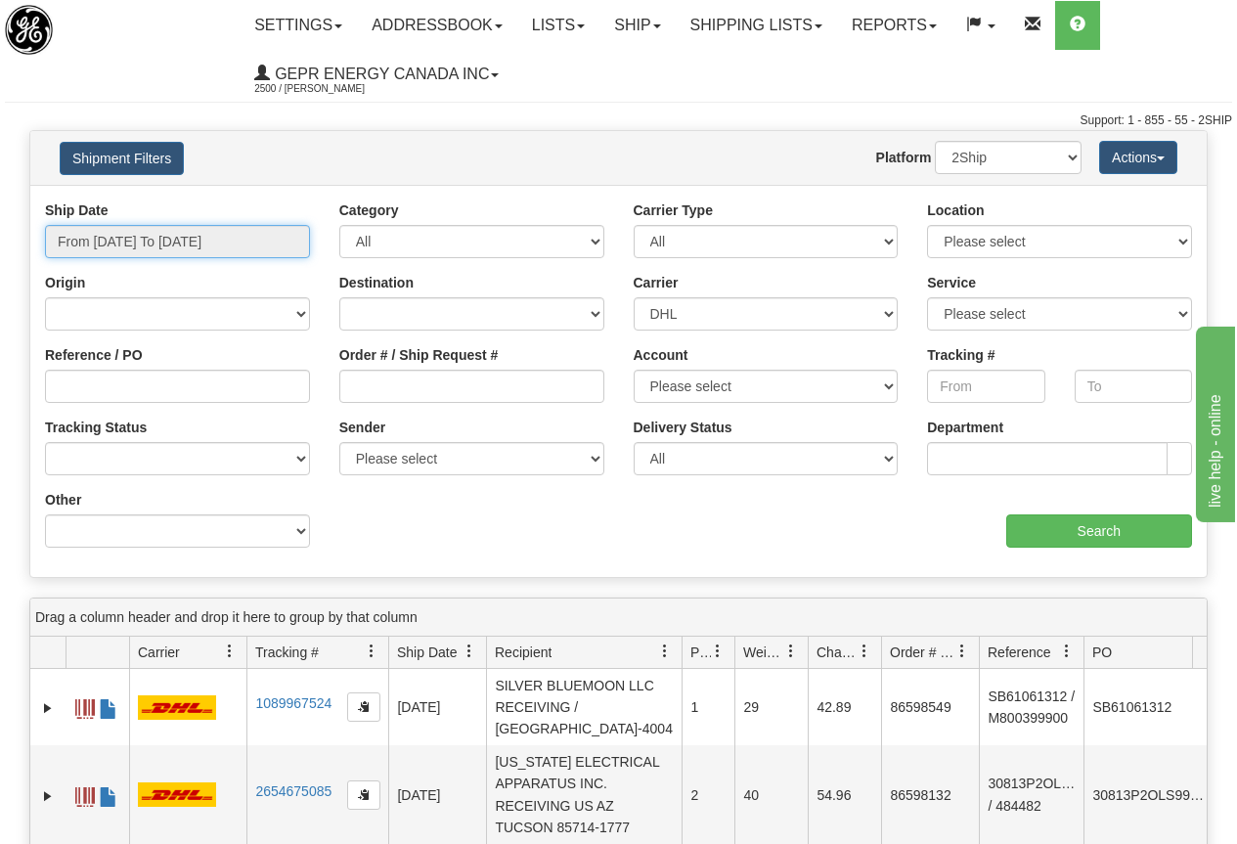
click at [223, 241] on input "From [DATE] To [DATE]" at bounding box center [177, 241] width 265 height 33
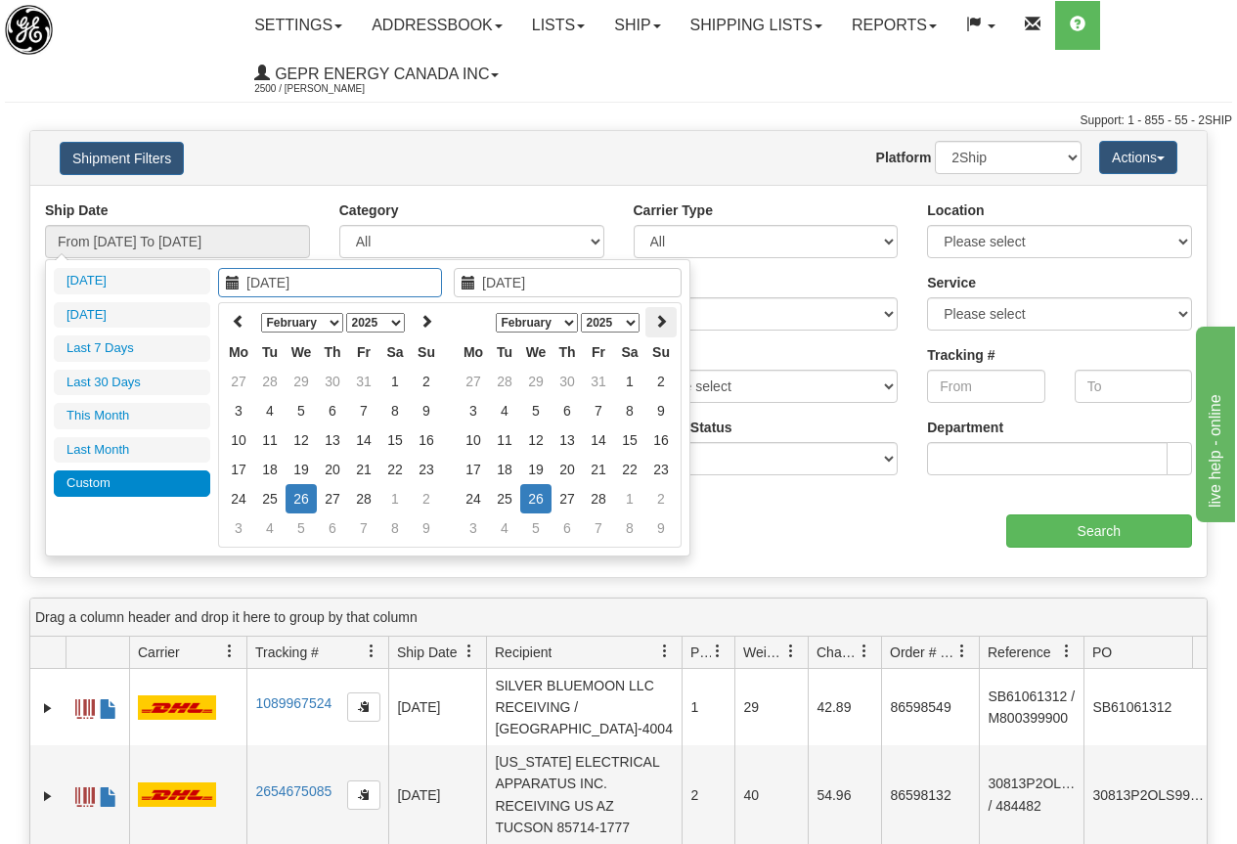
click at [657, 324] on icon at bounding box center [661, 321] width 14 height 14
click at [658, 324] on icon at bounding box center [661, 321] width 14 height 14
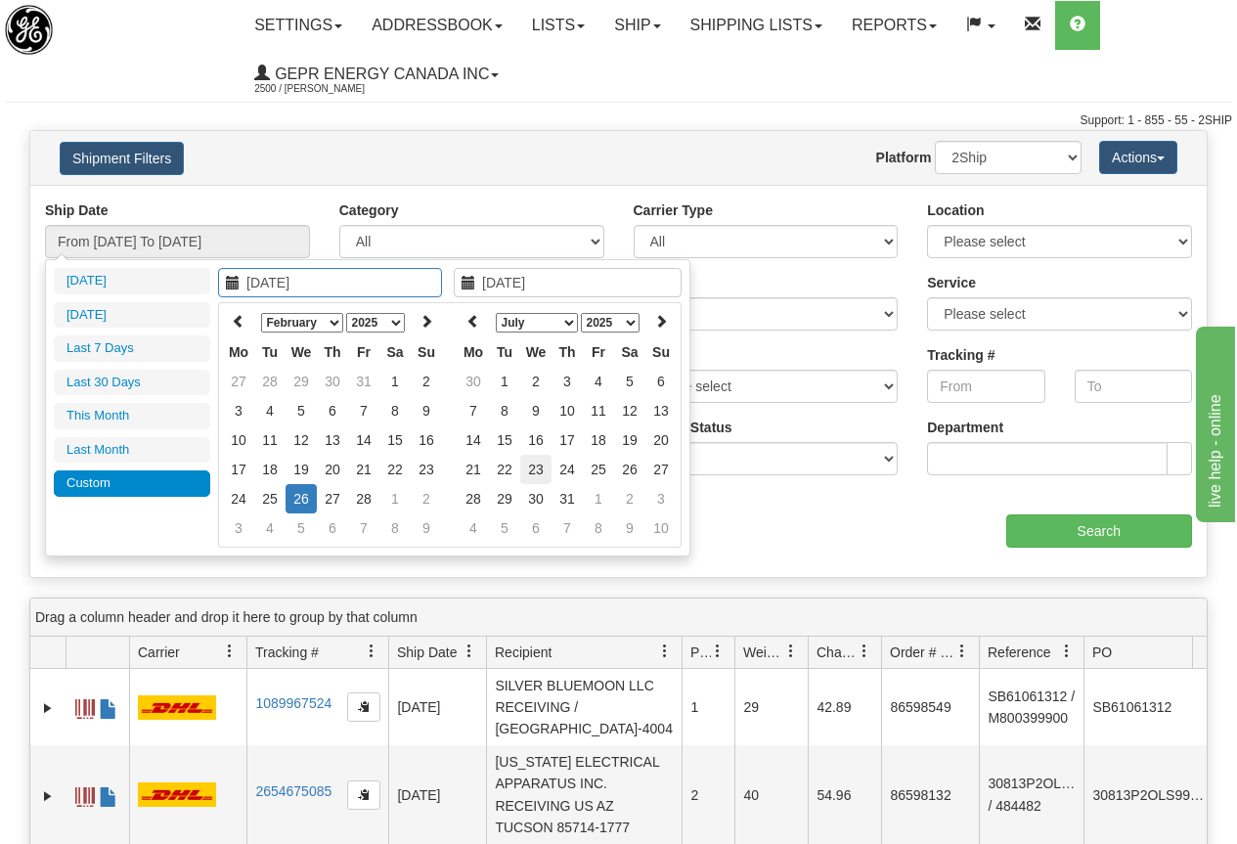
type input "[DATE]"
click at [542, 468] on td "23" at bounding box center [535, 469] width 31 height 29
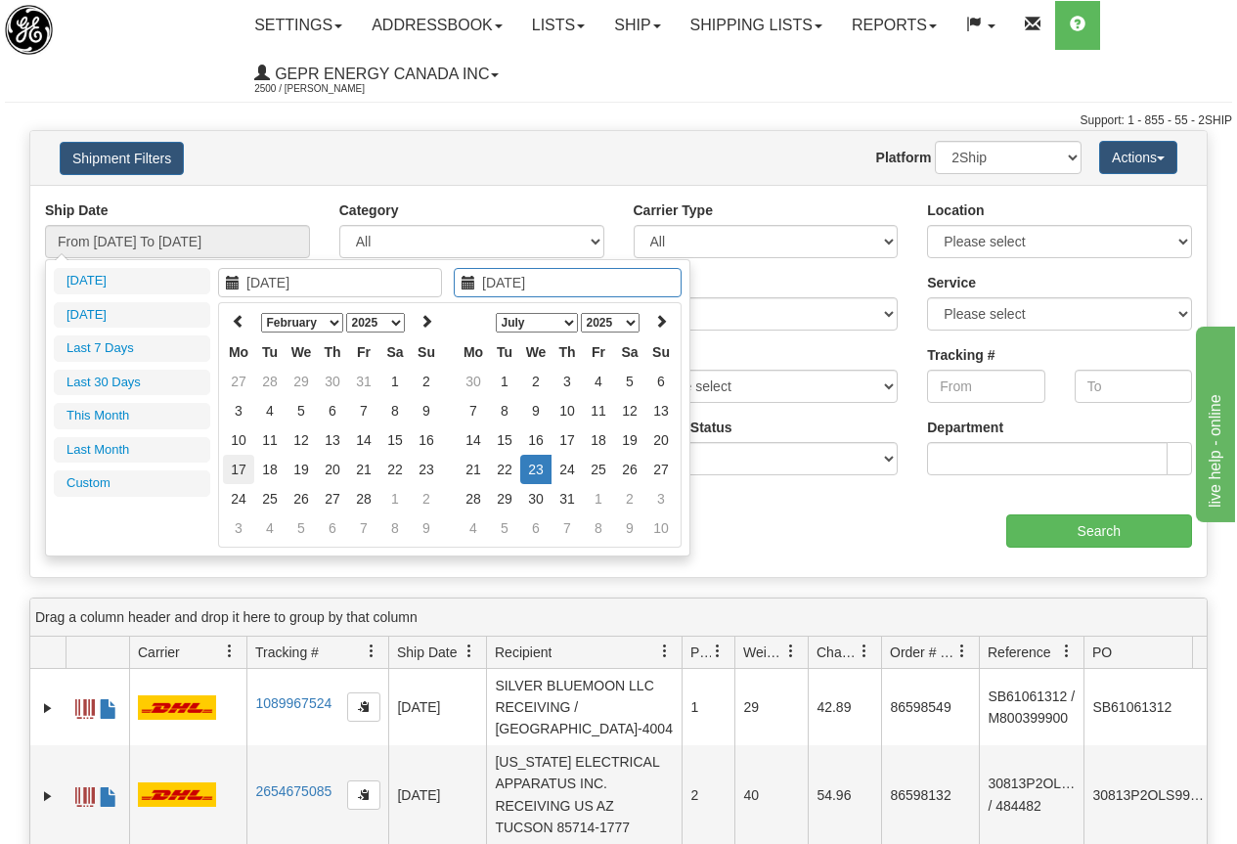
type input "[DATE]"
click at [237, 468] on td "17" at bounding box center [238, 469] width 31 height 29
type input "[DATE]"
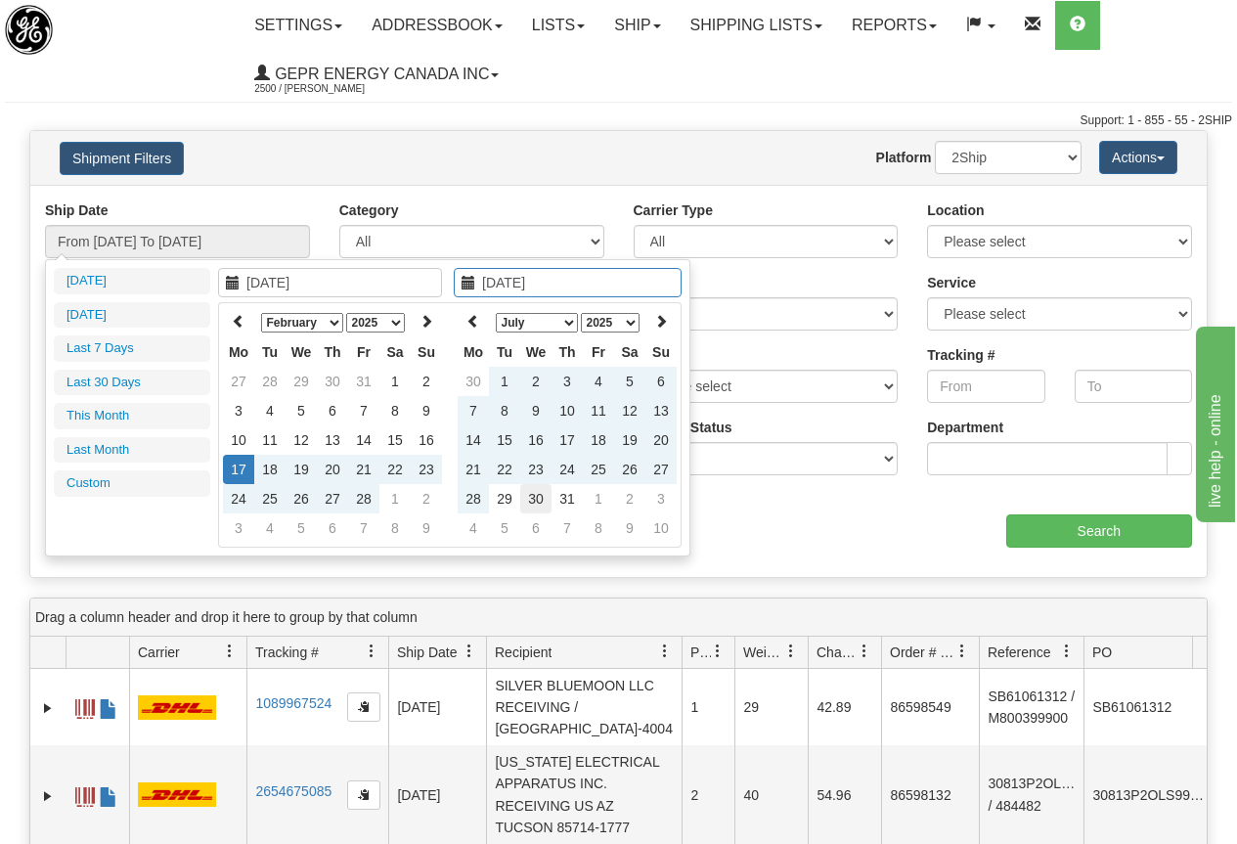
type input "[DATE]"
click at [533, 494] on td "30" at bounding box center [535, 498] width 31 height 29
type input "From [DATE] To [DATE]"
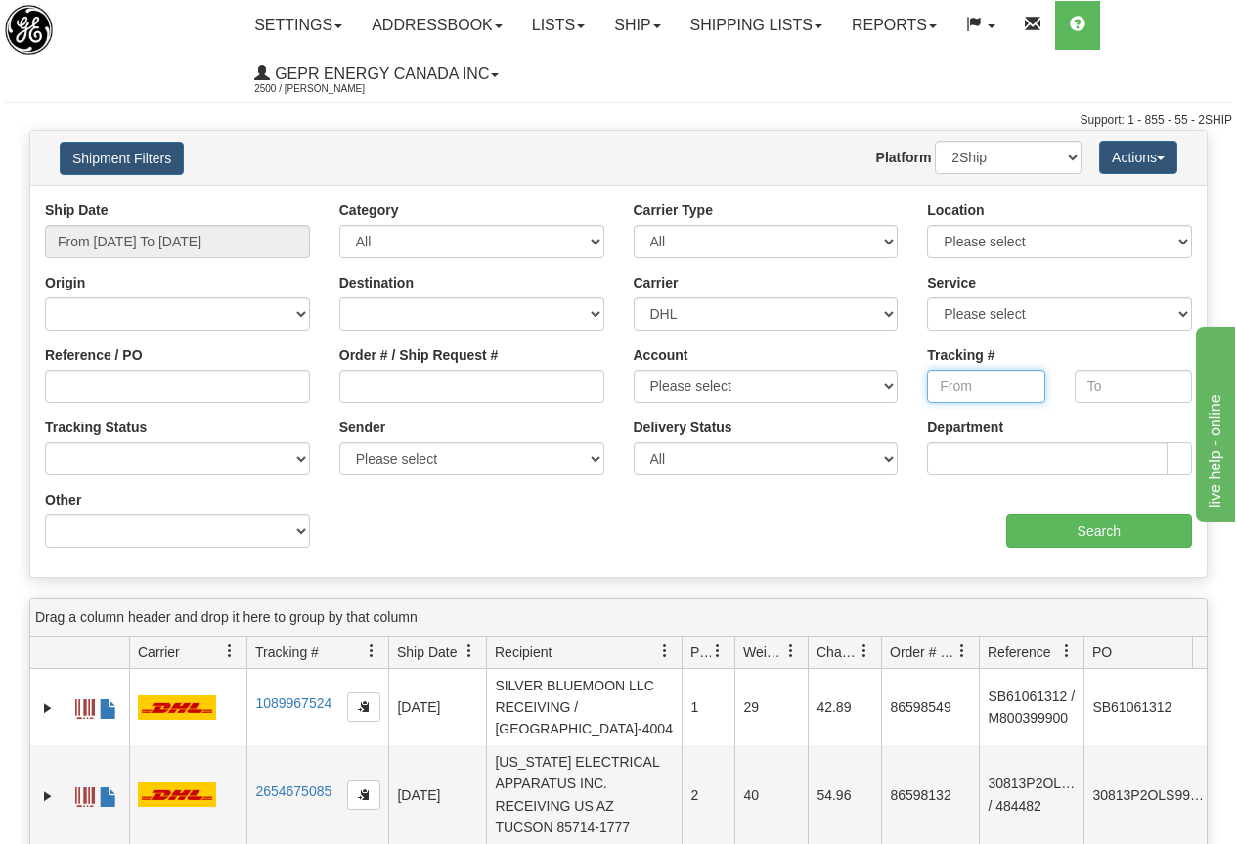
click at [952, 387] on input "Tracking #" at bounding box center [985, 386] width 117 height 33
paste input "6203250255"
type input "6203250255"
click at [1082, 527] on input "Search" at bounding box center [1099, 530] width 187 height 33
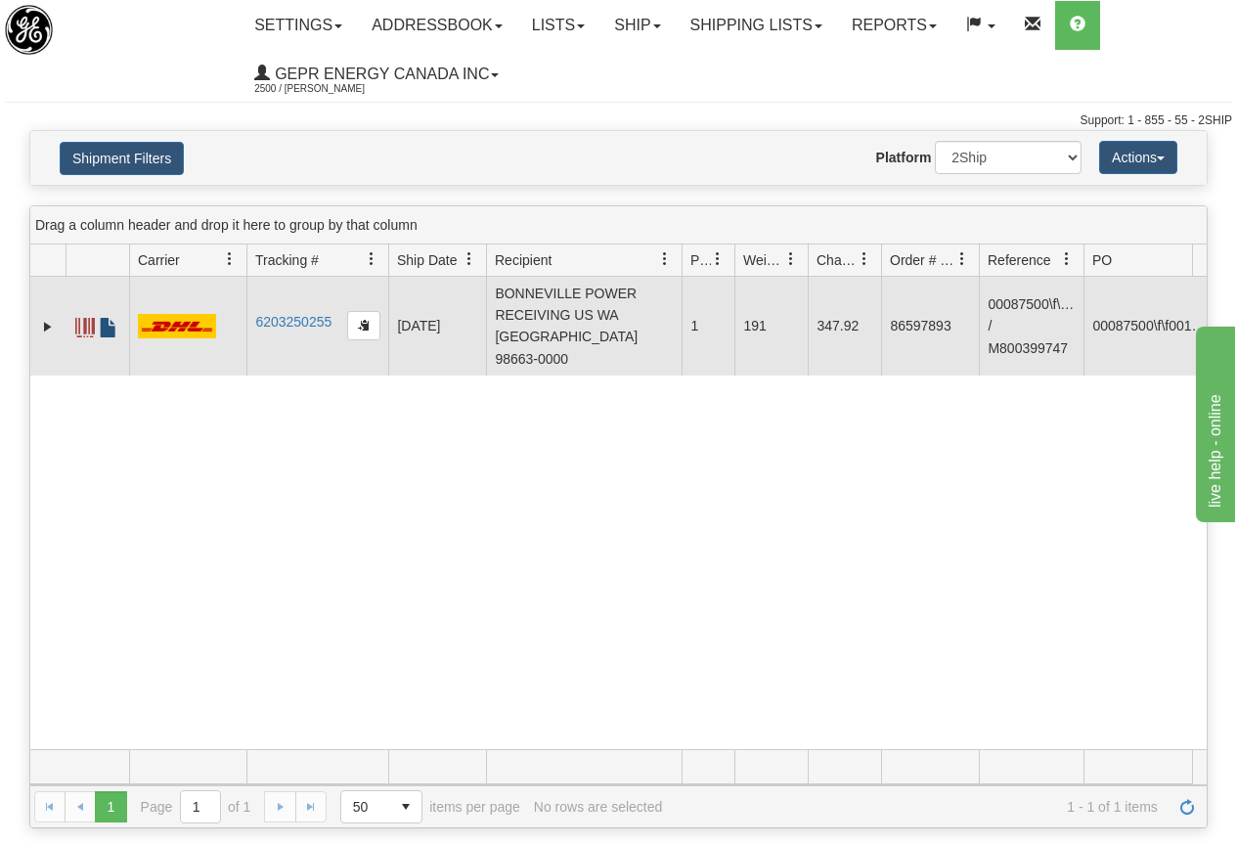
click at [106, 318] on span at bounding box center [109, 328] width 20 height 20
